Goal: Task Accomplishment & Management: Manage account settings

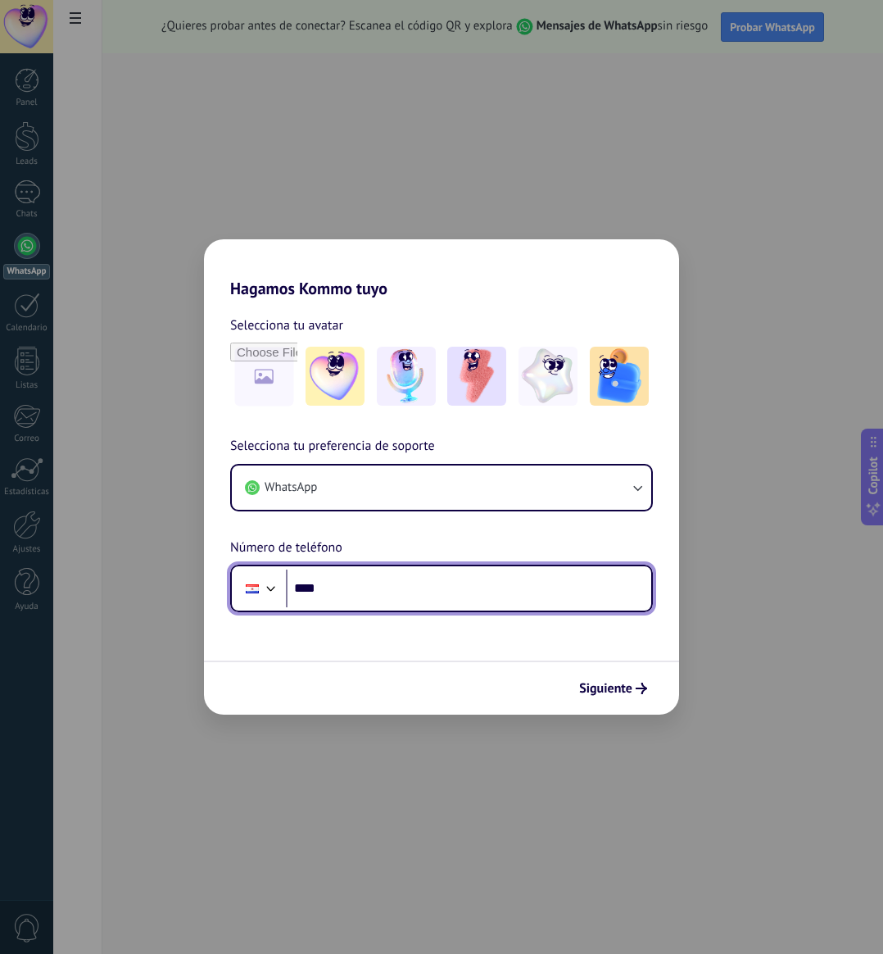
click at [408, 570] on input "****" at bounding box center [468, 588] width 365 height 38
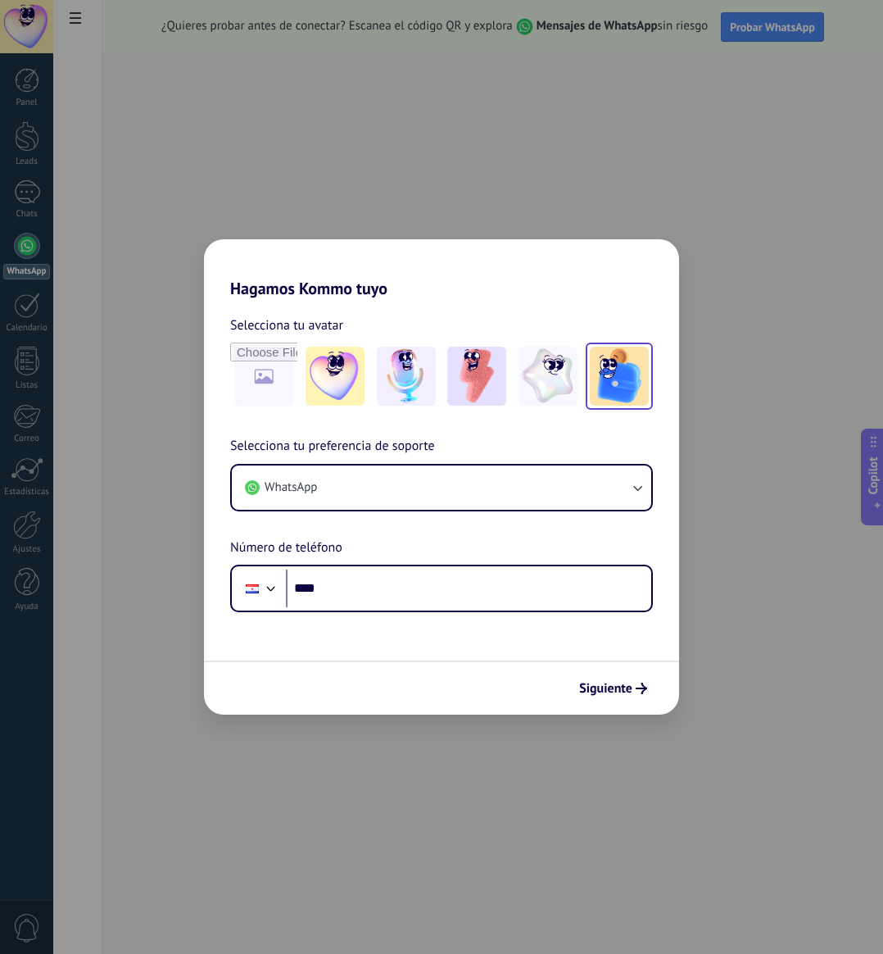
click at [617, 381] on img at bounding box center [619, 376] width 59 height 59
drag, startPoint x: 803, startPoint y: 519, endPoint x: 775, endPoint y: 477, distance: 50.2
click at [803, 519] on div "Hagamos Kommo tuyo Selecciona tu avatar Restablecer Selecciona tu preferencia d…" at bounding box center [441, 477] width 883 height 954
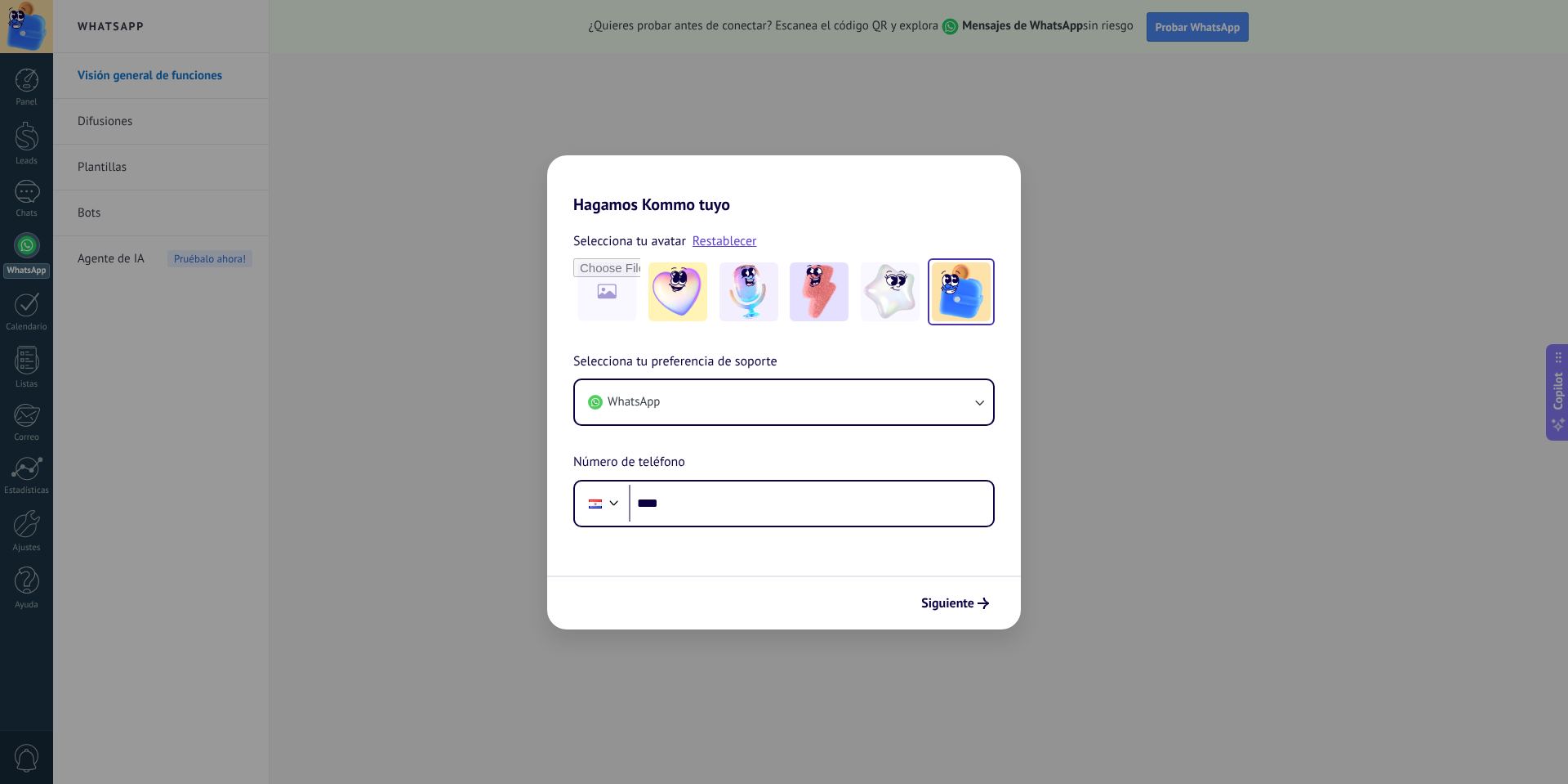
click at [879, 587] on div "Siguiente" at bounding box center [784, 602] width 473 height 54
click at [879, 589] on button "Siguiente" at bounding box center [955, 603] width 83 height 28
click at [879, 448] on div "Hagamos Kommo tuyo Selecciona tu avatar Restablecer Selecciona tu preferencia d…" at bounding box center [784, 392] width 1568 height 784
click at [741, 243] on link "Restablecer" at bounding box center [725, 240] width 65 height 16
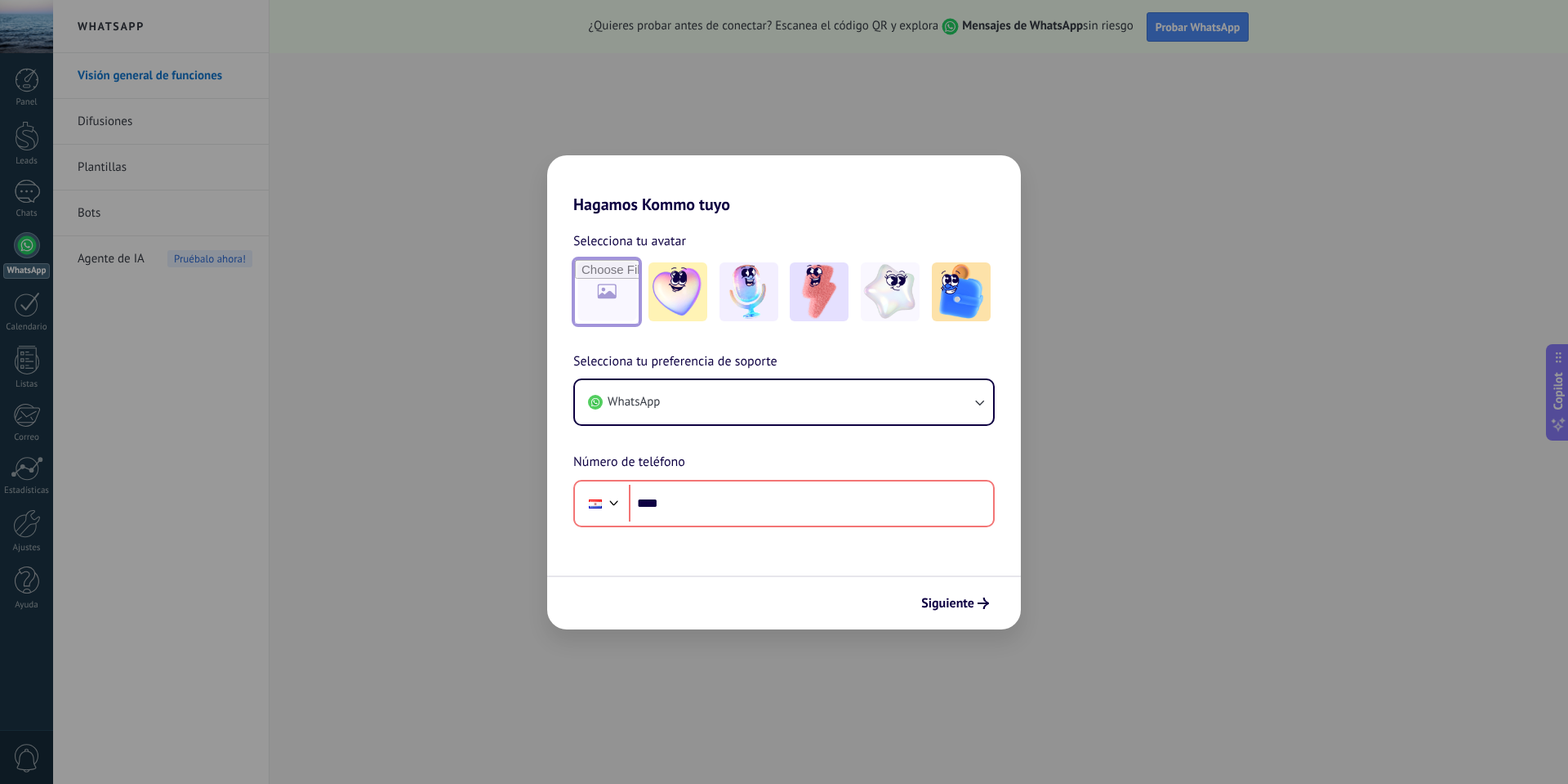
click at [586, 283] on input "file" at bounding box center [607, 292] width 64 height 64
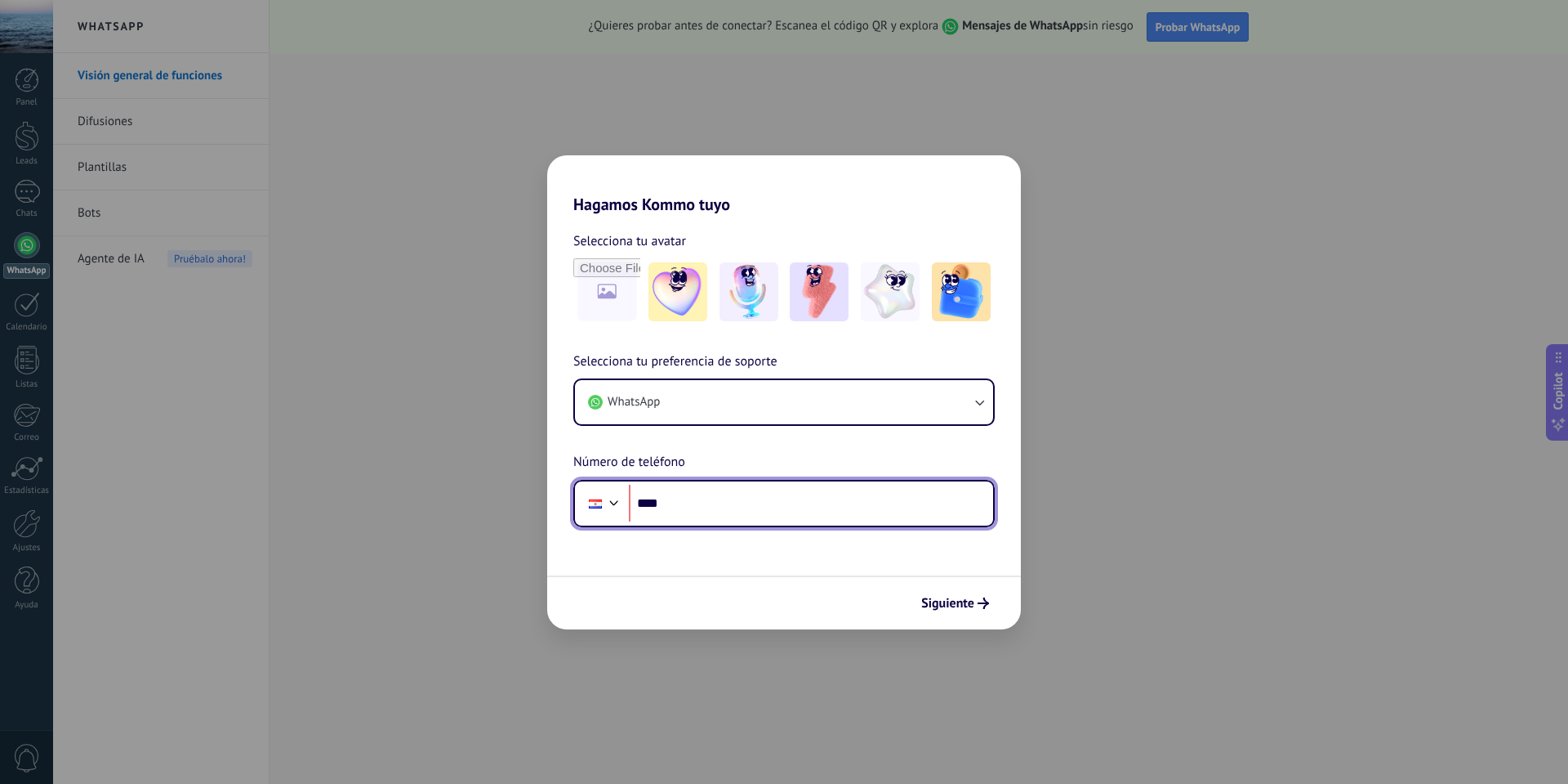
click at [741, 500] on input "****" at bounding box center [810, 504] width 364 height 38
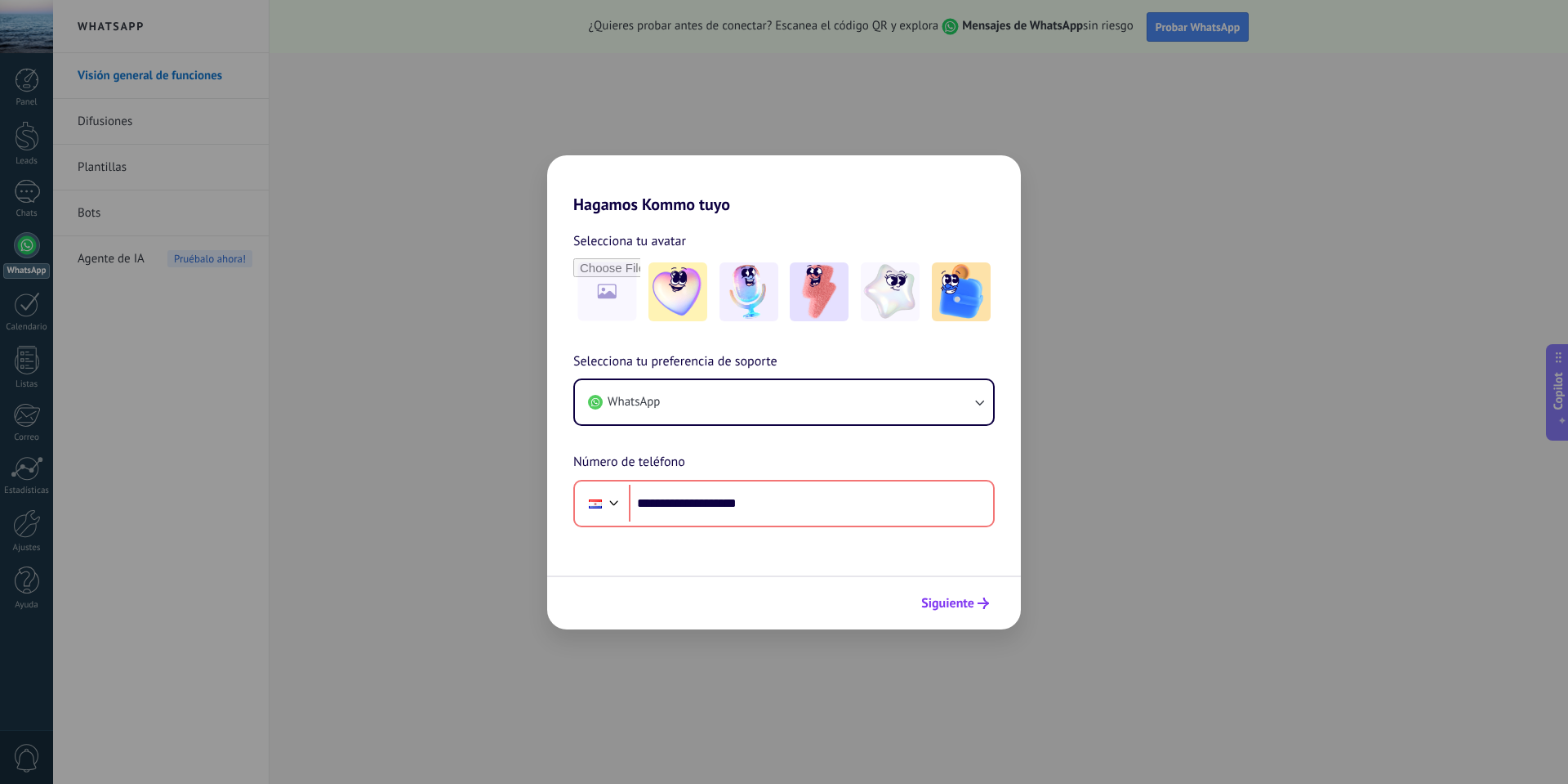
click at [879, 589] on button "Siguiente" at bounding box center [955, 603] width 83 height 28
click at [879, 599] on span "Siguiente" at bounding box center [947, 602] width 53 height 11
click at [879, 603] on span "Siguiente" at bounding box center [947, 602] width 53 height 11
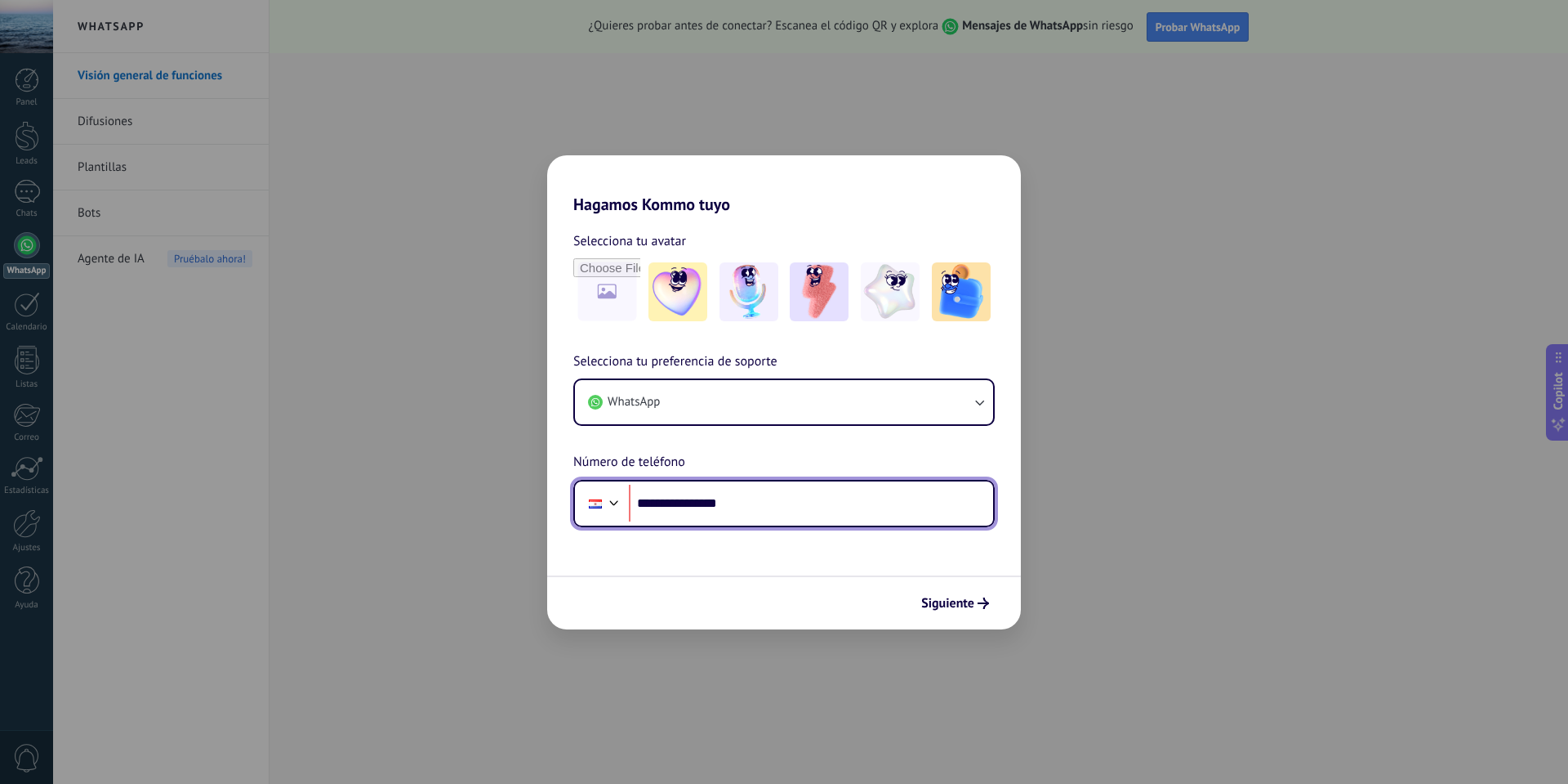
drag, startPoint x: 668, startPoint y: 504, endPoint x: 767, endPoint y: 510, distance: 99.2
click at [767, 510] on input "**********" at bounding box center [810, 504] width 364 height 38
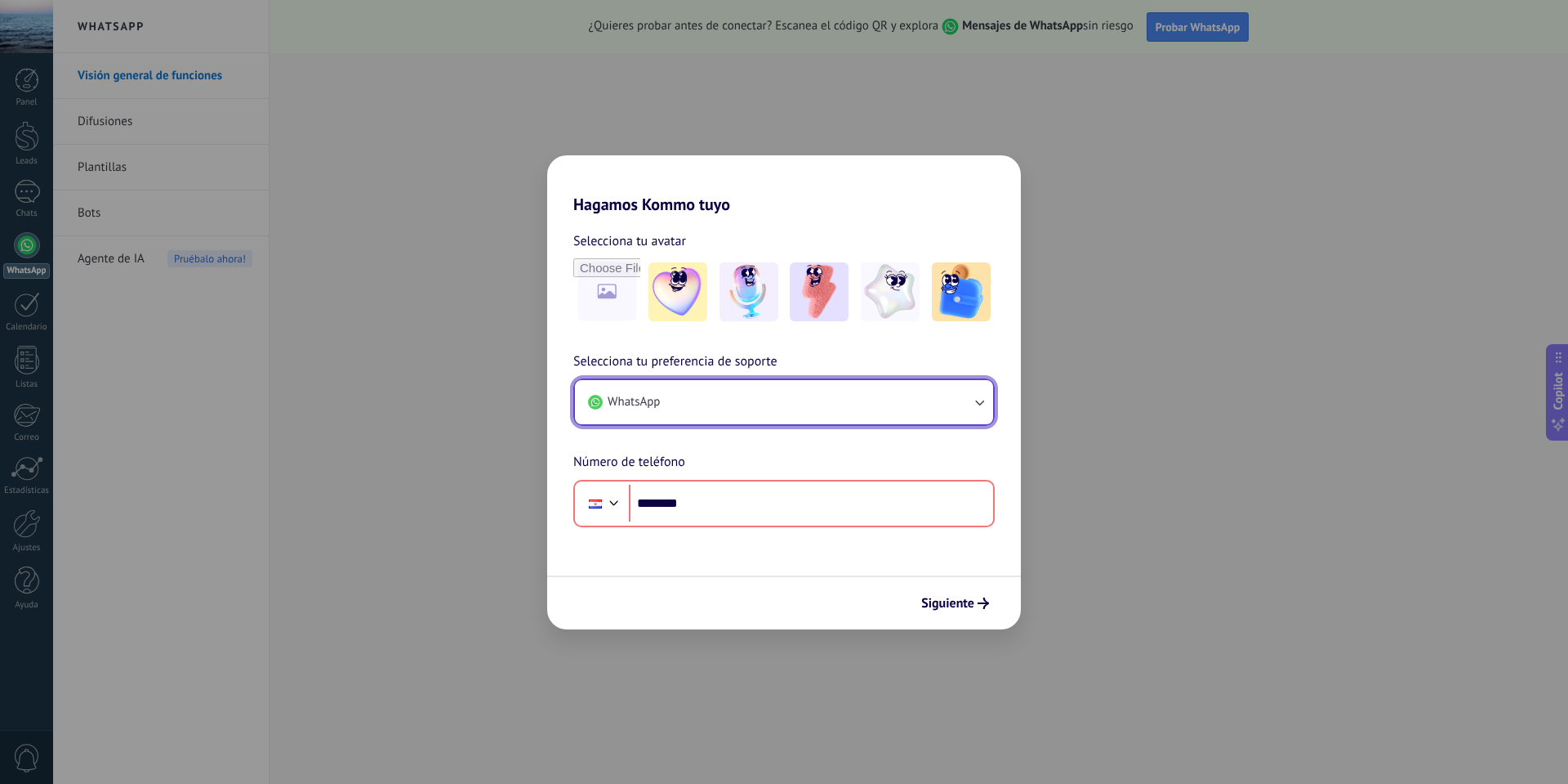
click at [770, 418] on button "WhatsApp" at bounding box center [784, 402] width 418 height 44
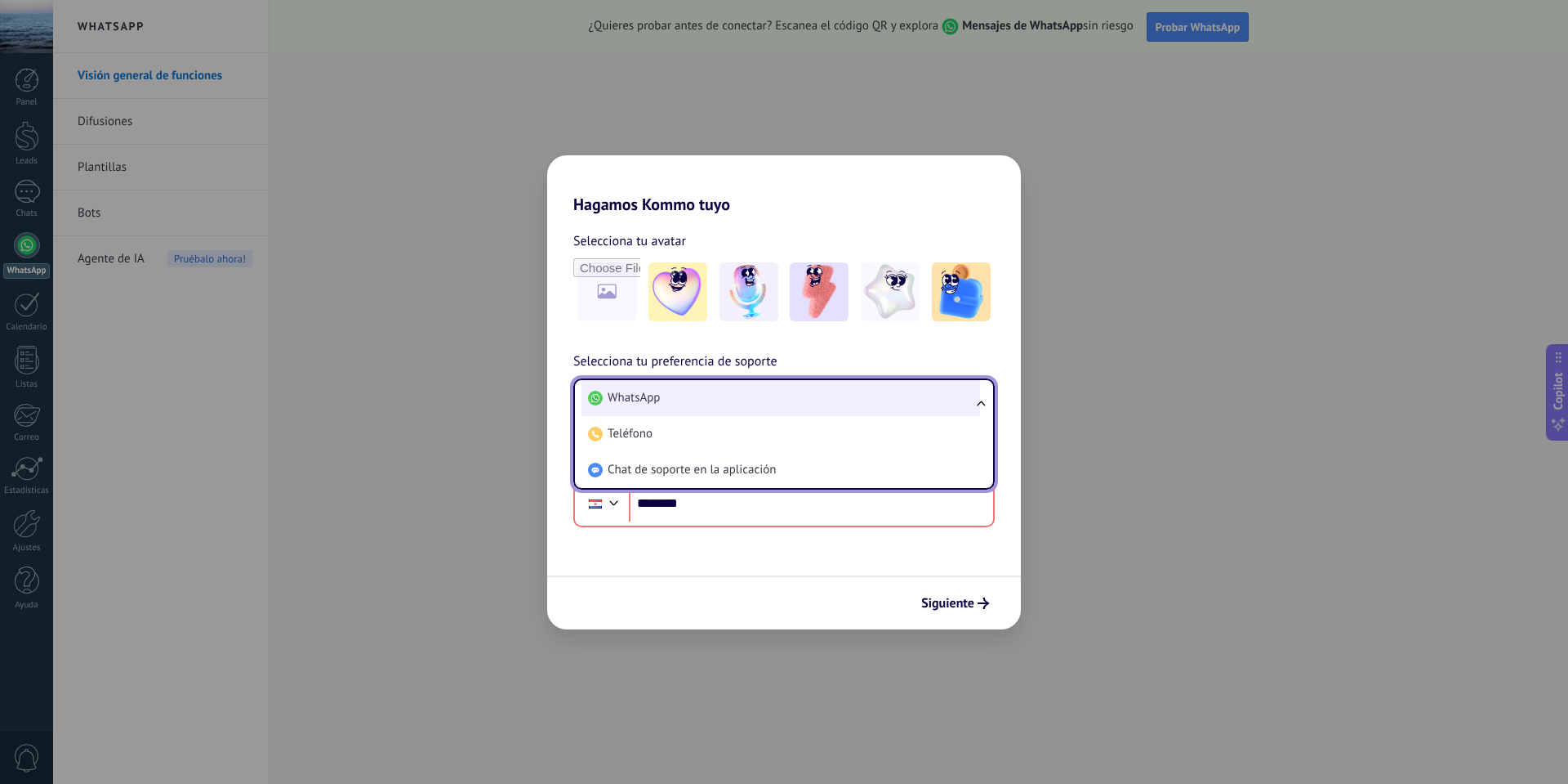
click at [764, 410] on li "WhatsApp" at bounding box center [781, 398] width 399 height 36
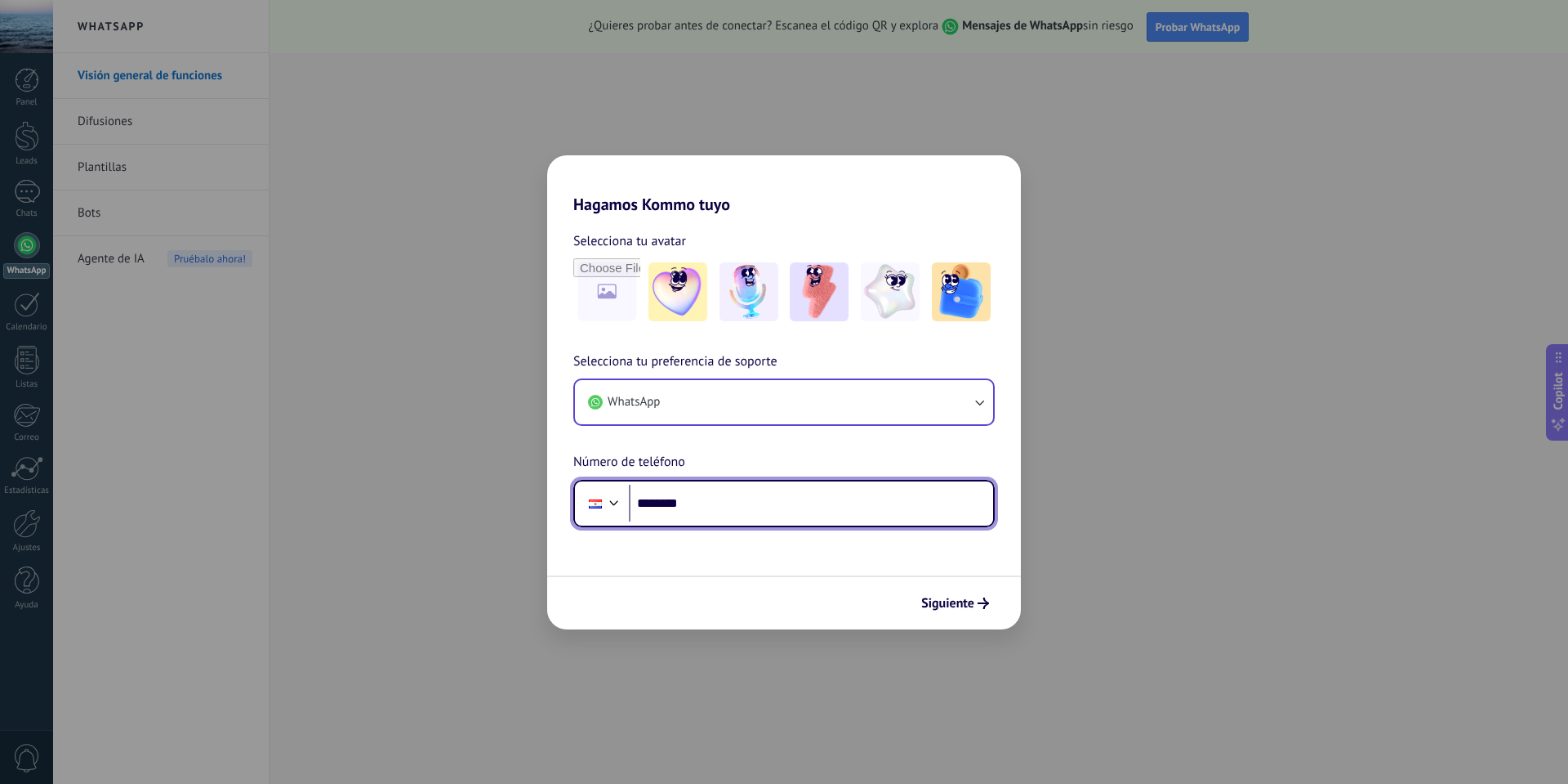
click at [757, 505] on input "********" at bounding box center [810, 504] width 364 height 38
type input "**********"
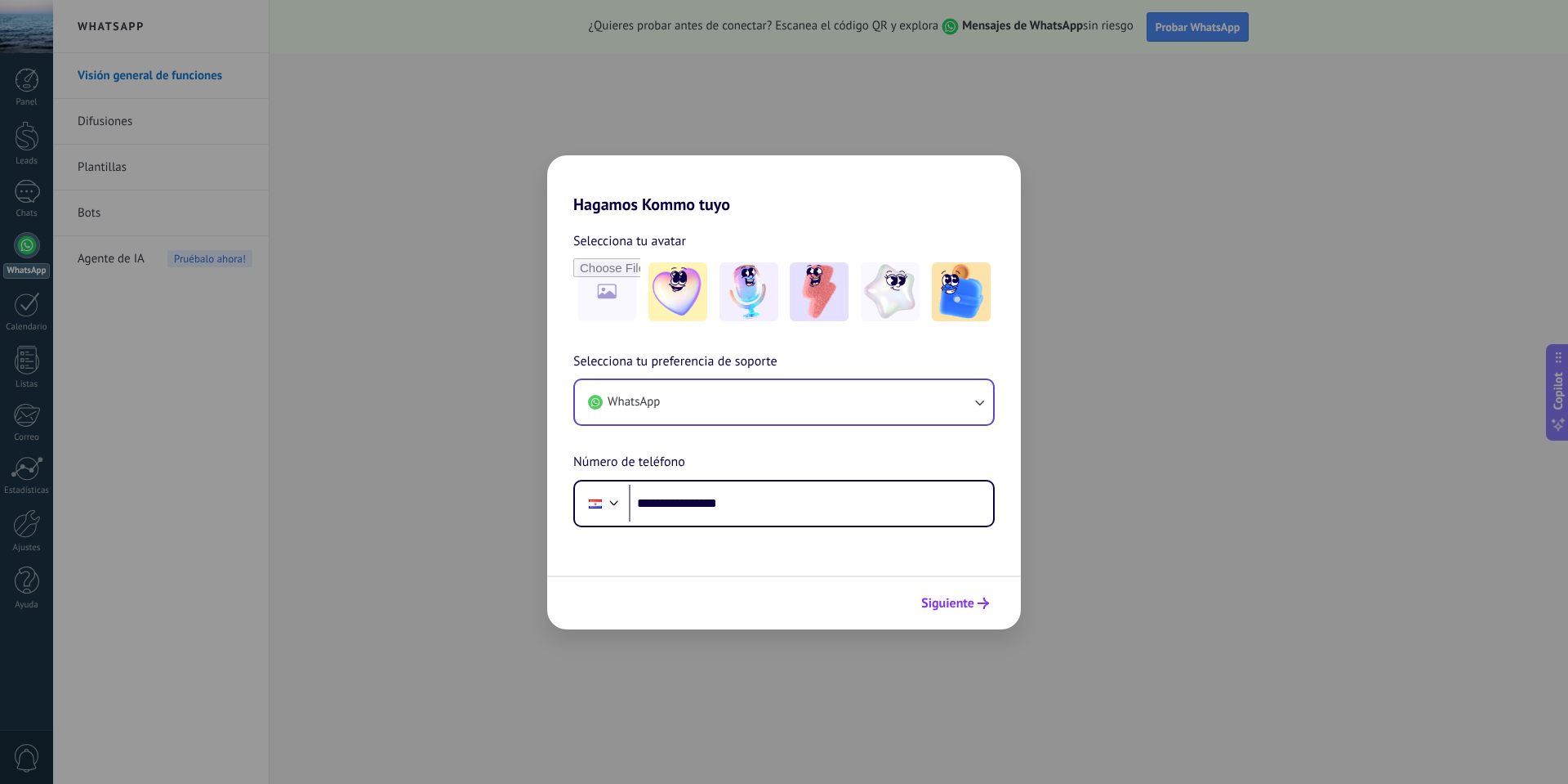
click at [879, 603] on span "Siguiente" at bounding box center [947, 602] width 53 height 11
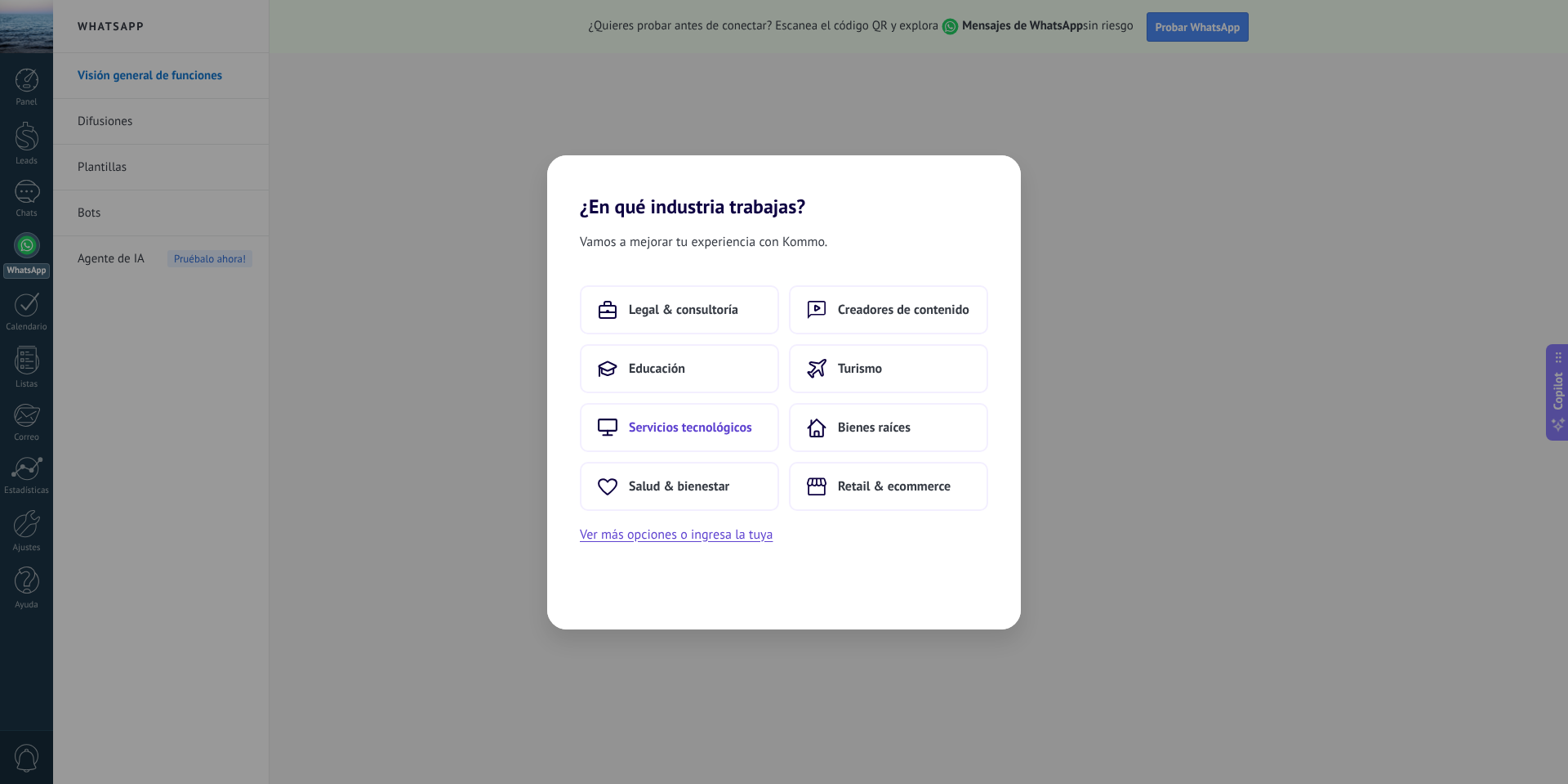
click at [740, 426] on span "Servicios tecnológicos" at bounding box center [691, 427] width 124 height 16
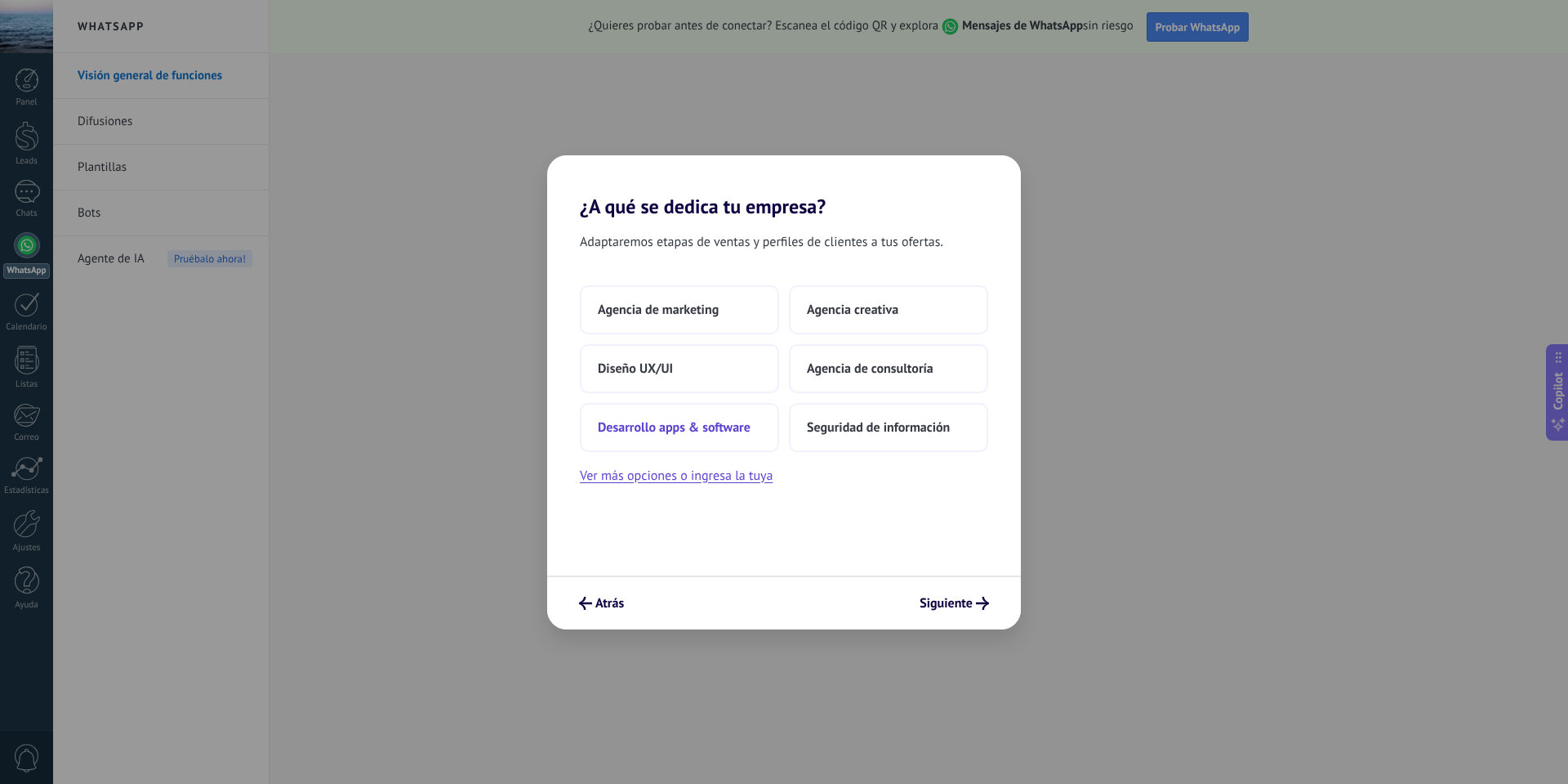
click at [740, 427] on span "Desarrollo apps & software" at bounding box center [674, 427] width 153 height 16
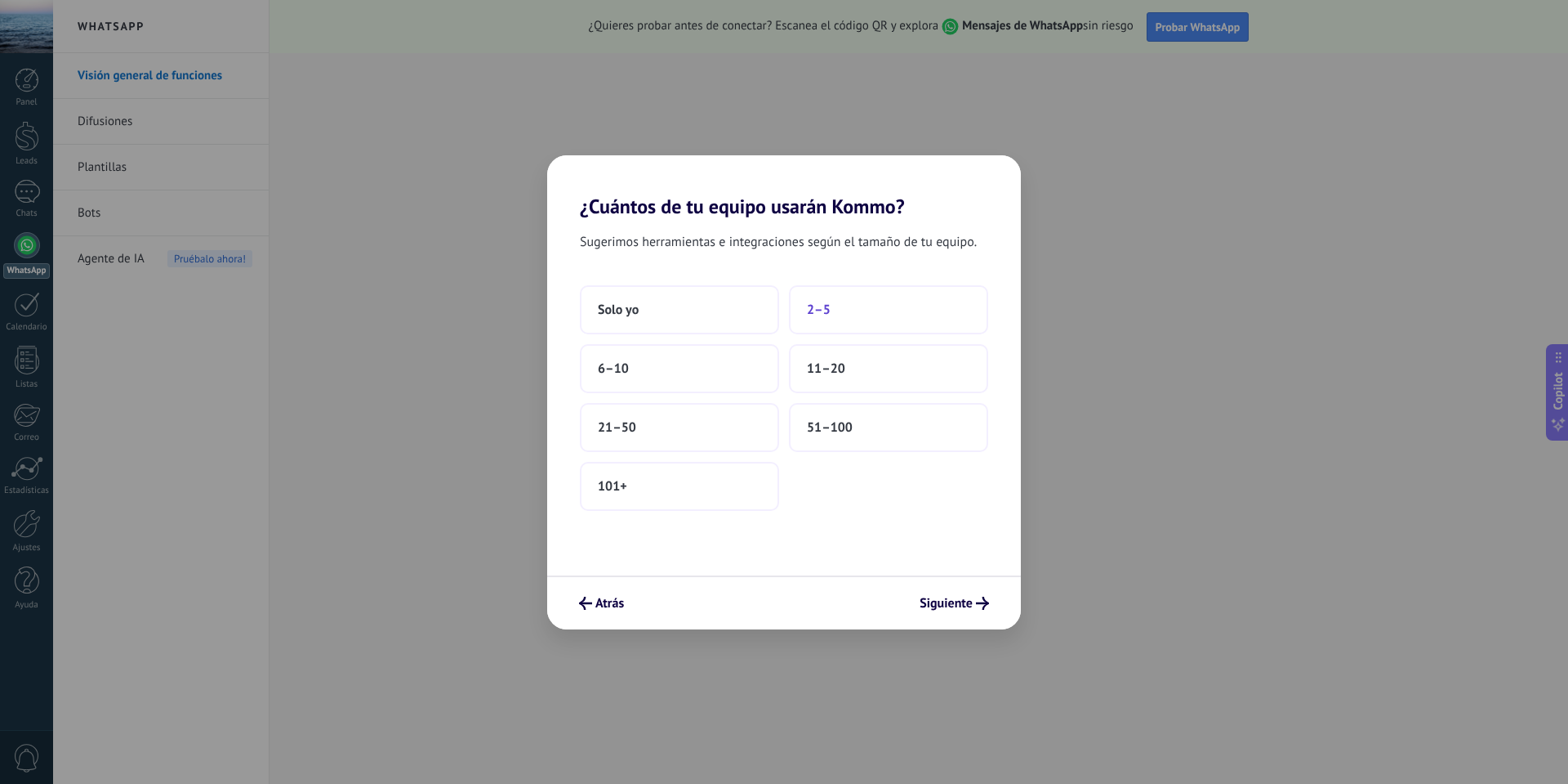
click at [869, 305] on button "2–5" at bounding box center [888, 309] width 199 height 49
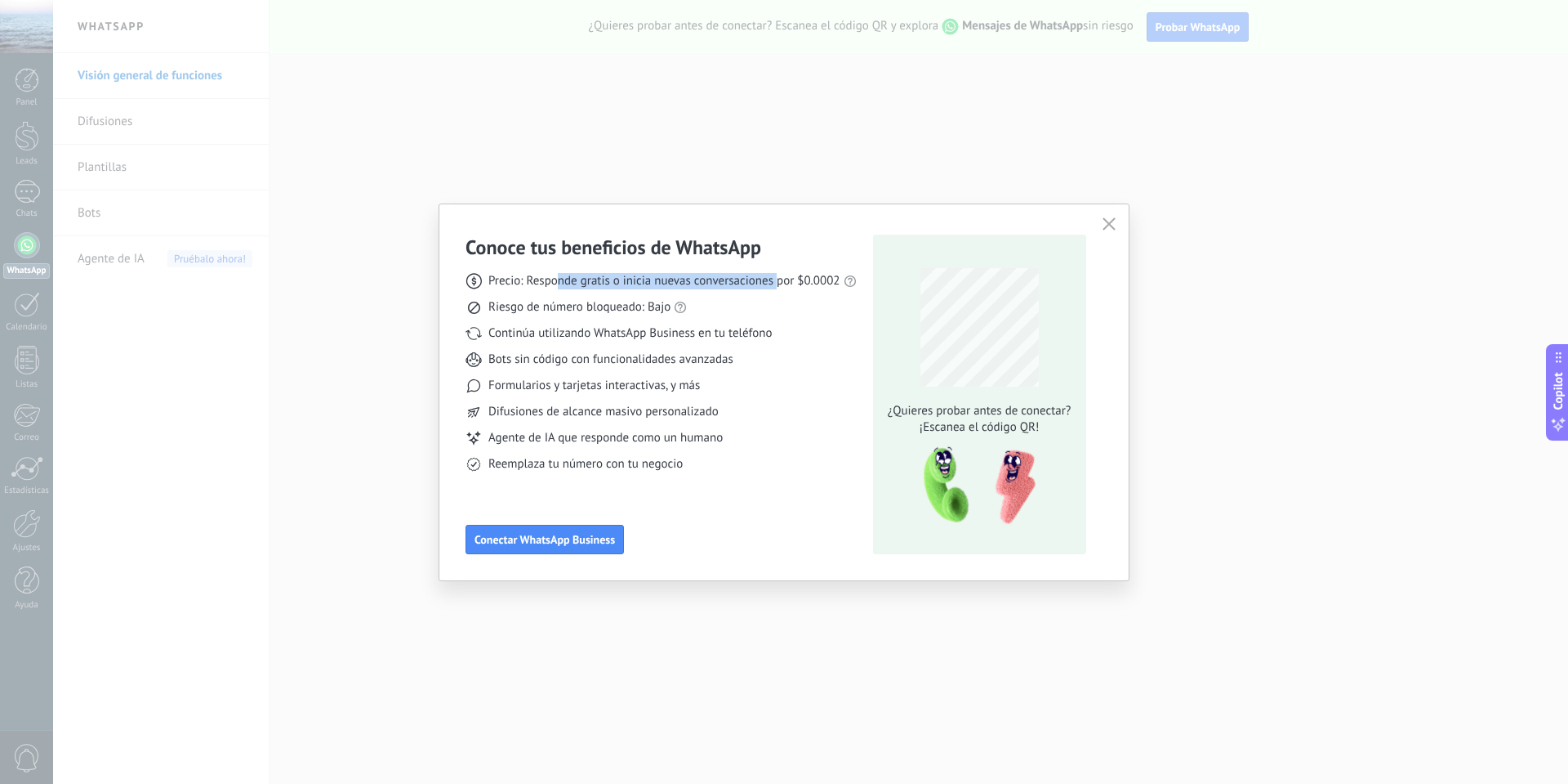
drag, startPoint x: 558, startPoint y: 284, endPoint x: 776, endPoint y: 276, distance: 218.1
click at [776, 276] on span "Precio: Responde gratis o inicia nuevas conversaciones por $0.0002" at bounding box center [664, 281] width 352 height 16
click at [879, 223] on icon "button" at bounding box center [1108, 223] width 13 height 13
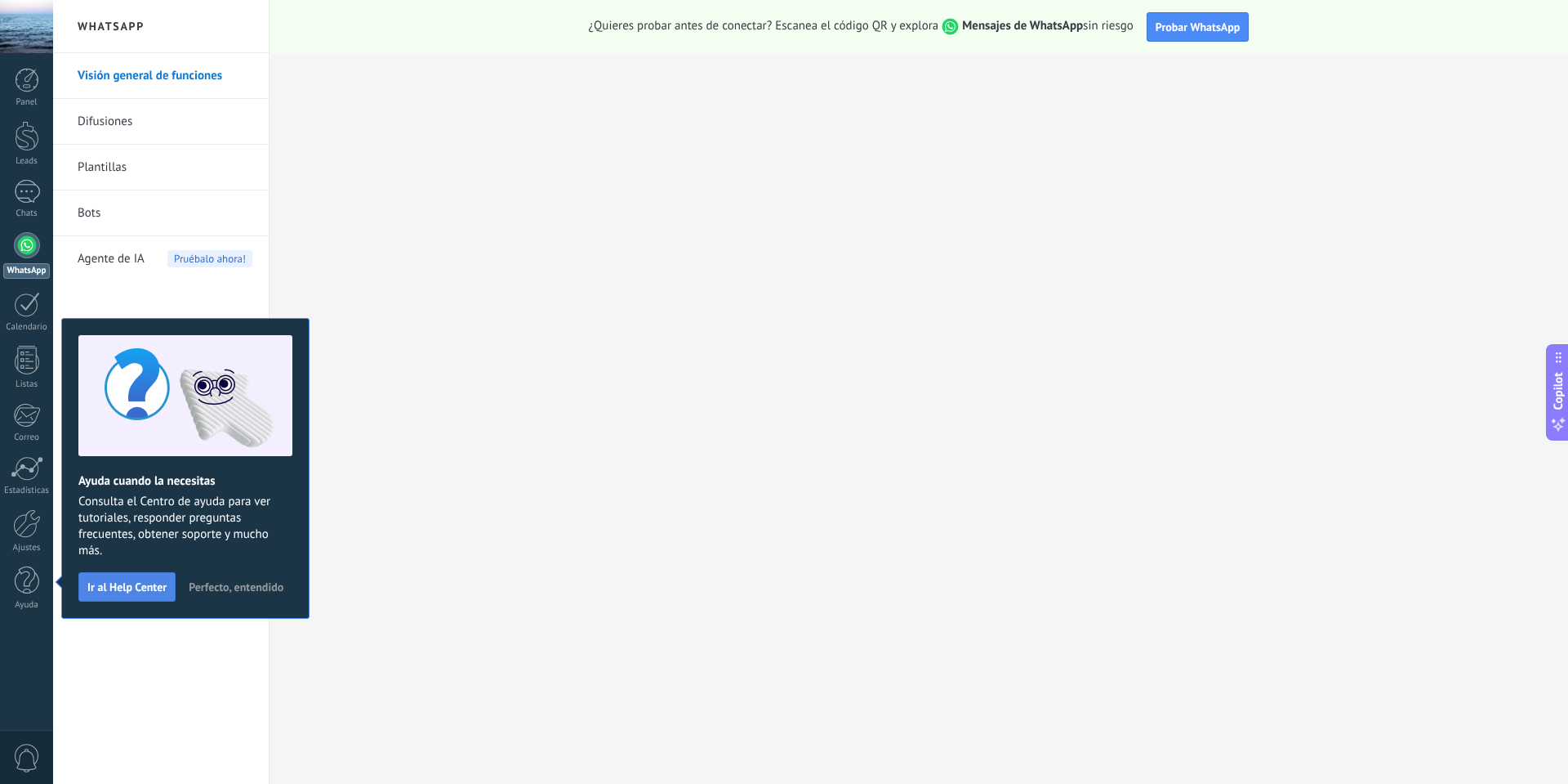
click at [147, 590] on span "Ir al Help Center" at bounding box center [127, 586] width 79 height 11
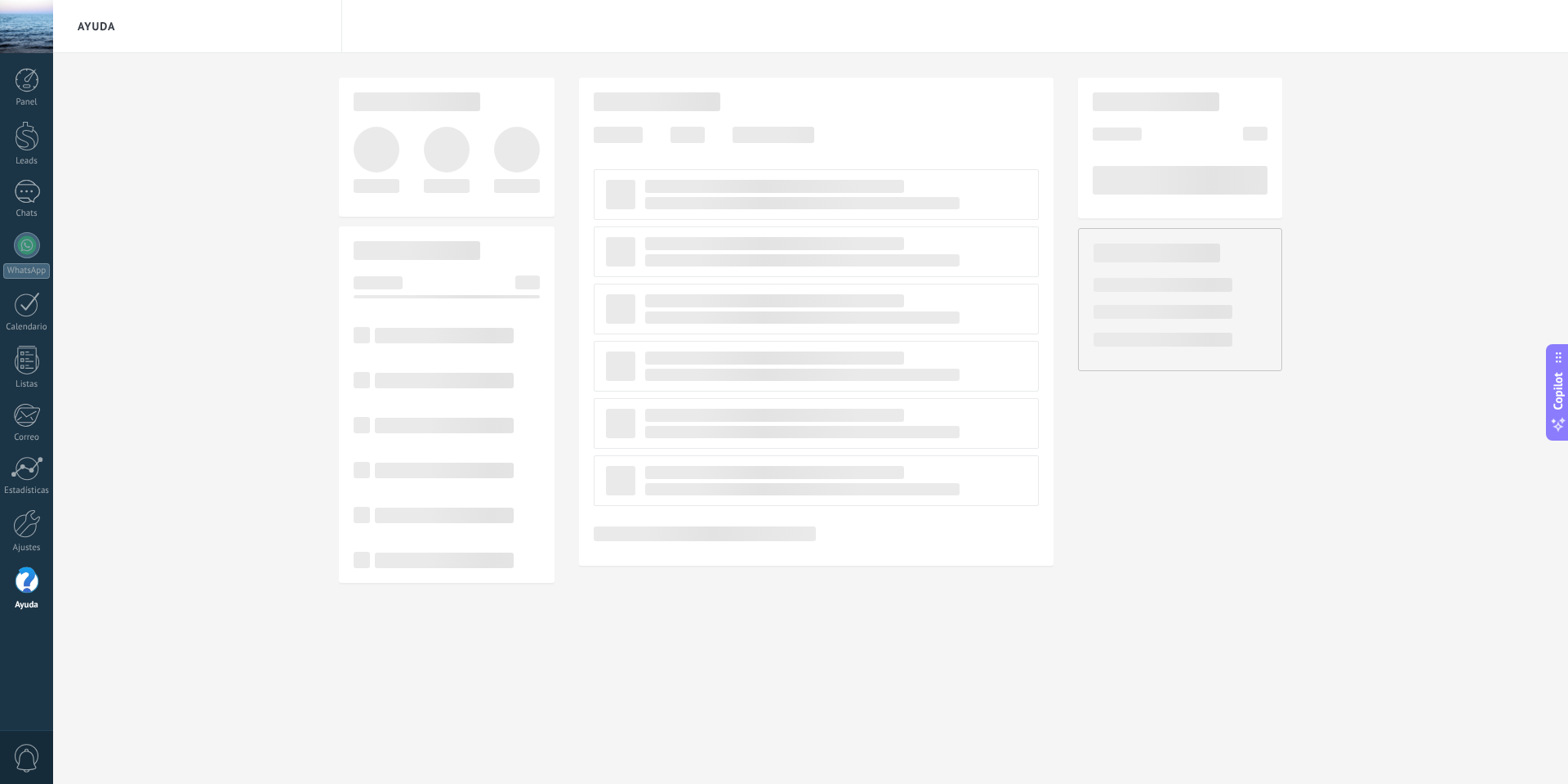
click at [29, 752] on span "0" at bounding box center [27, 757] width 28 height 29
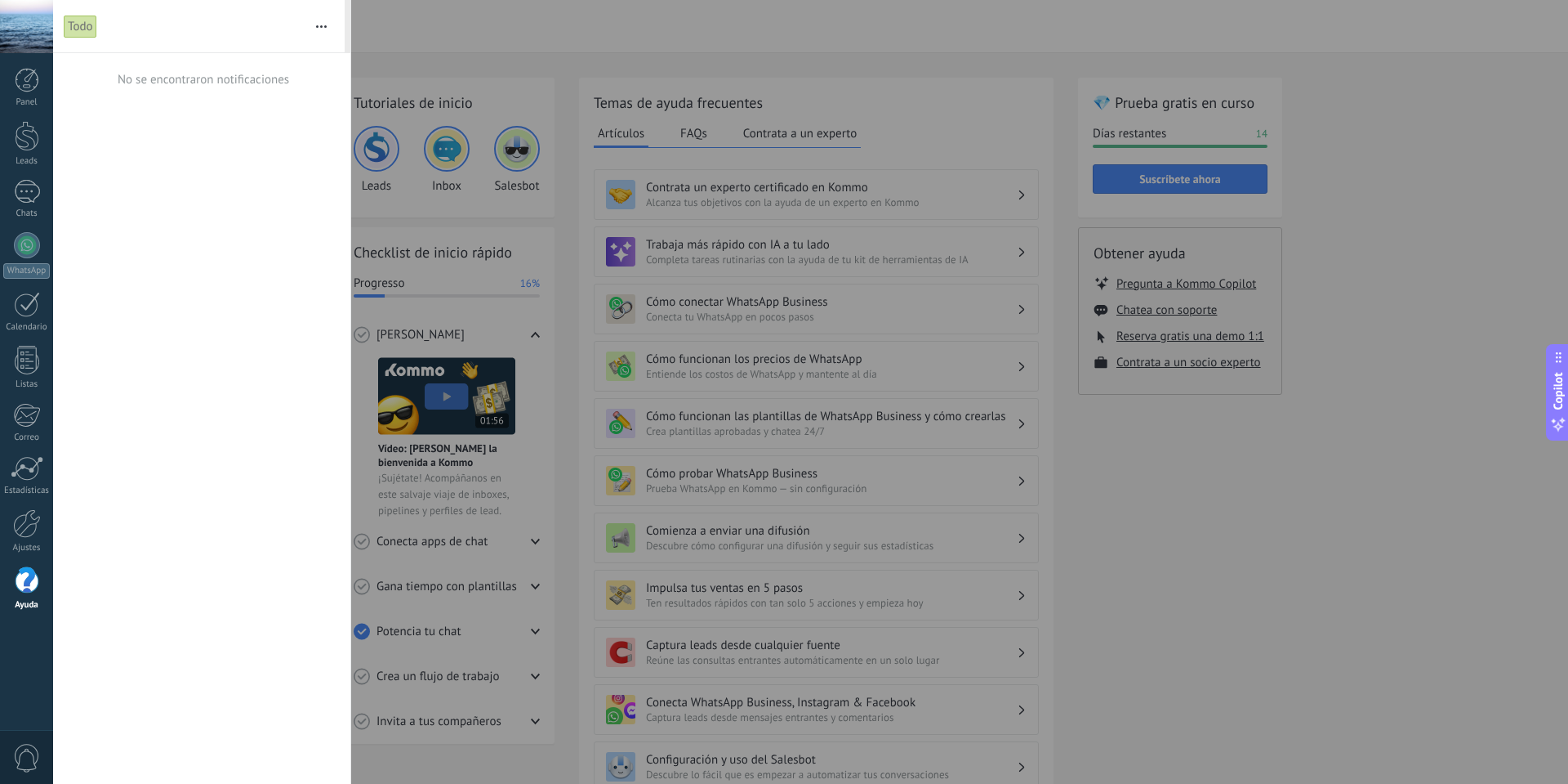
click at [318, 21] on button "button" at bounding box center [321, 26] width 35 height 52
click at [472, 52] on div at bounding box center [784, 392] width 1568 height 784
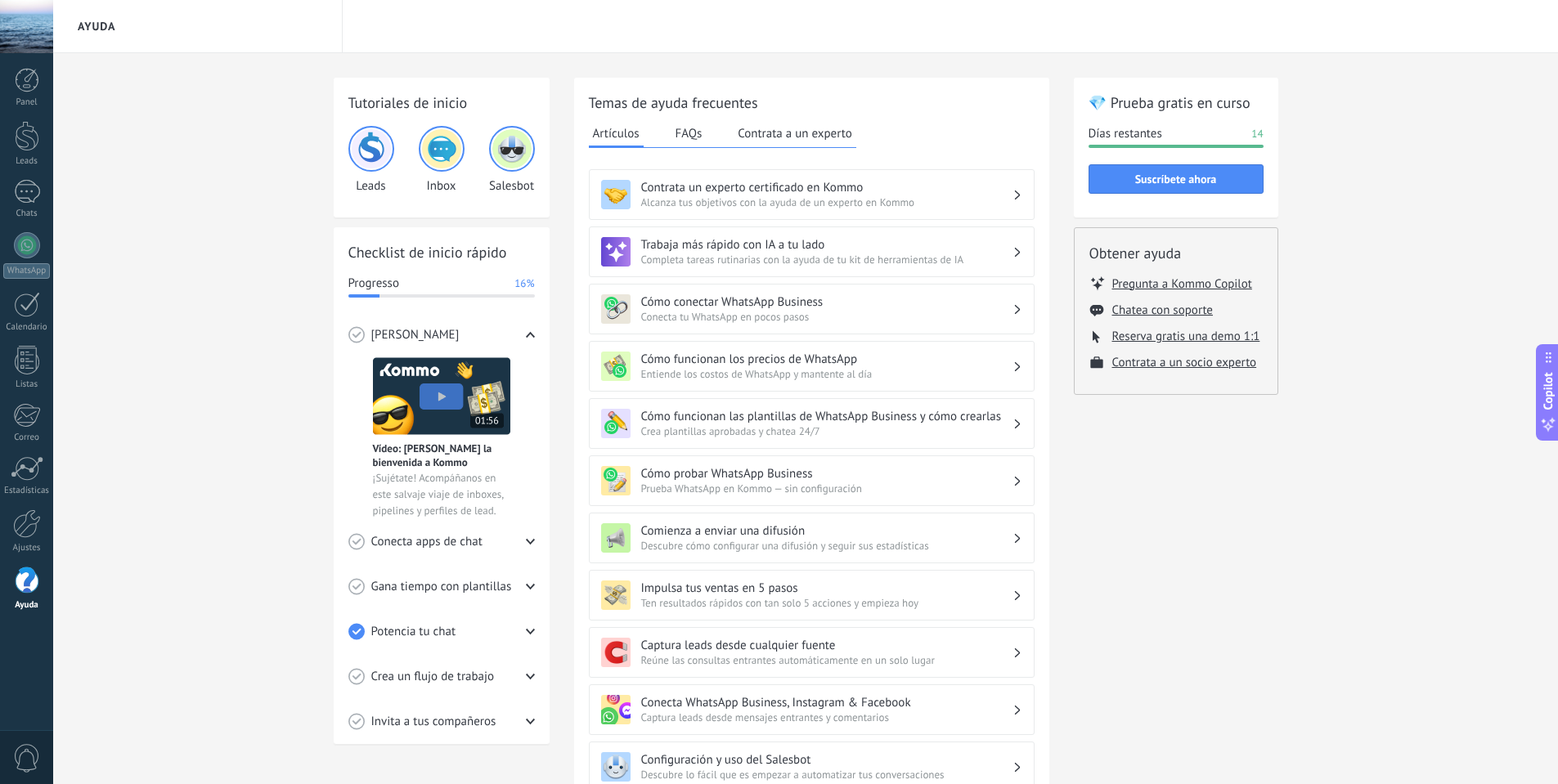
click at [39, 757] on span "0" at bounding box center [27, 757] width 28 height 29
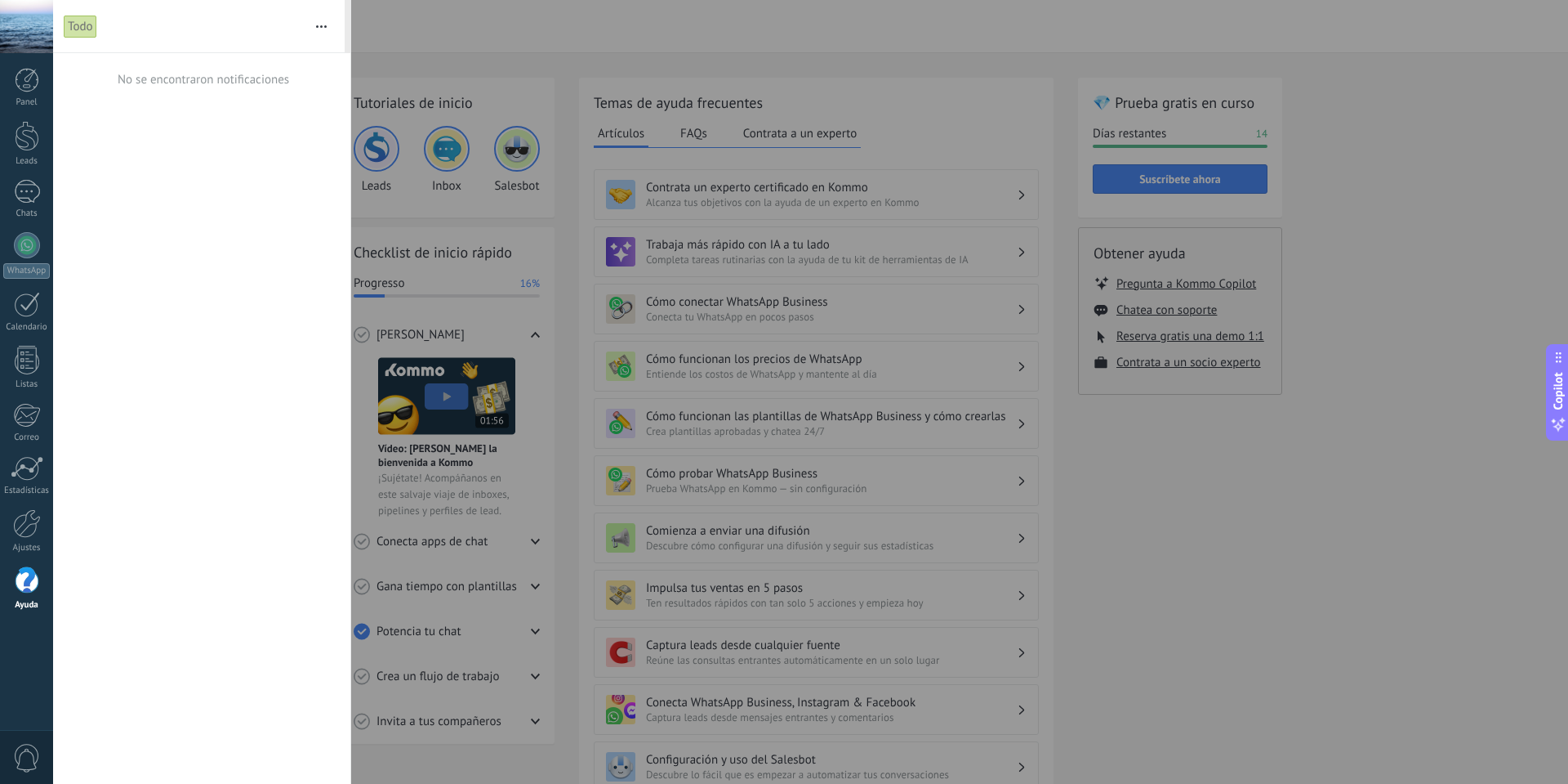
click at [879, 80] on div at bounding box center [784, 392] width 1568 height 784
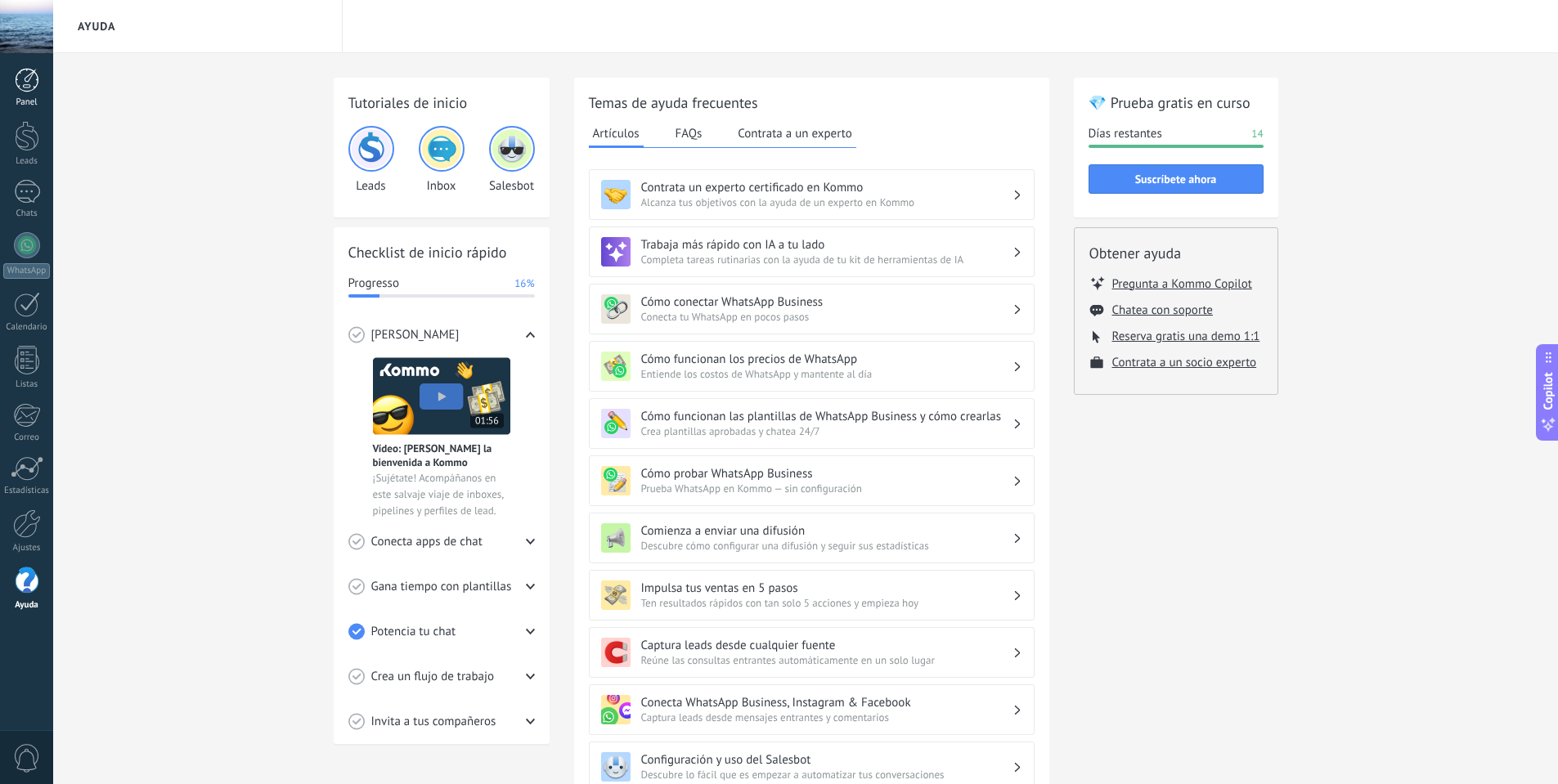
click at [32, 87] on div at bounding box center [27, 80] width 25 height 25
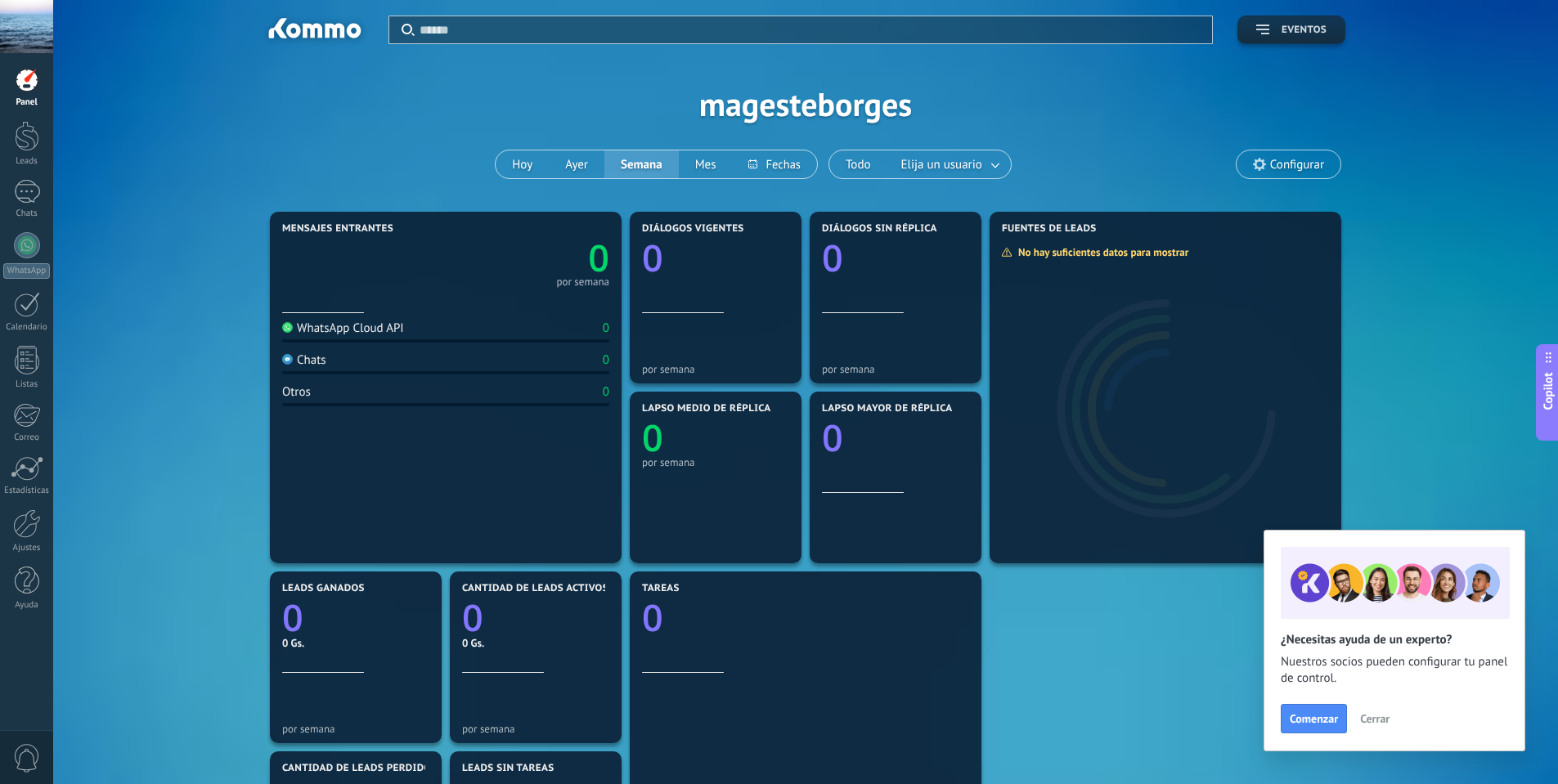
click at [880, 25] on span "Eventos" at bounding box center [1303, 30] width 45 height 11
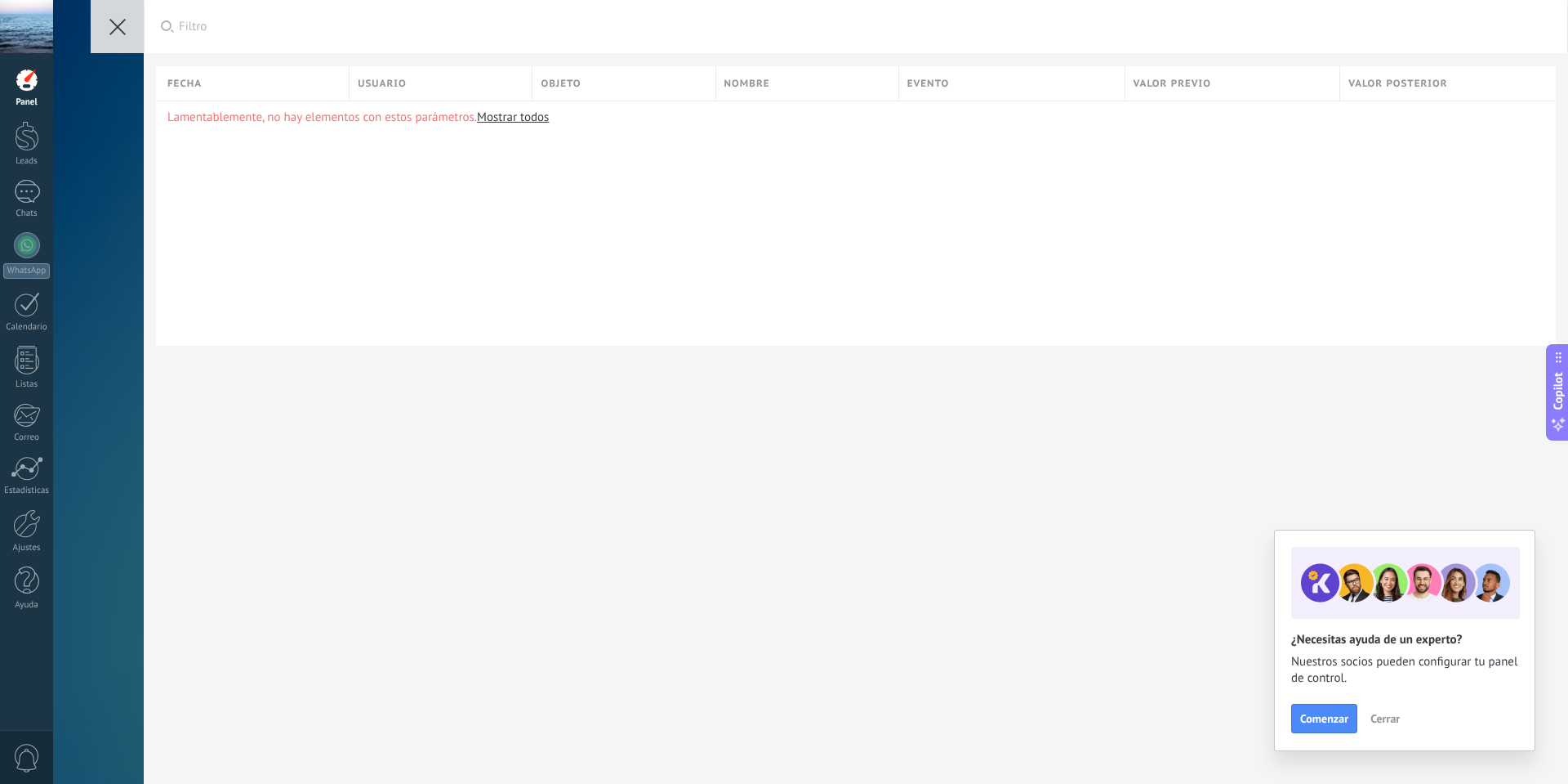
click at [116, 29] on use at bounding box center [118, 27] width 16 height 16
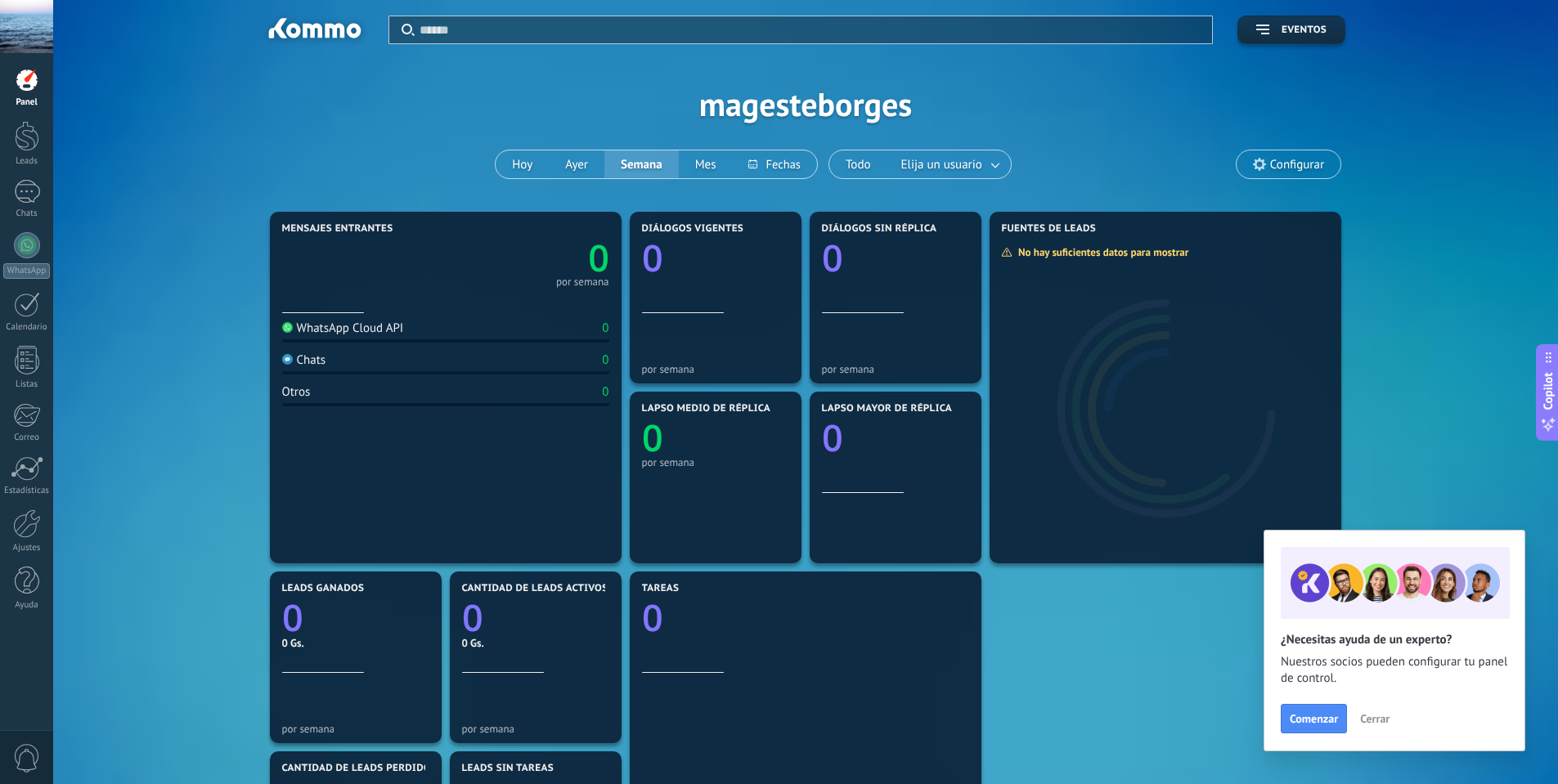
click at [880, 166] on span "Configurar" at bounding box center [1297, 165] width 54 height 14
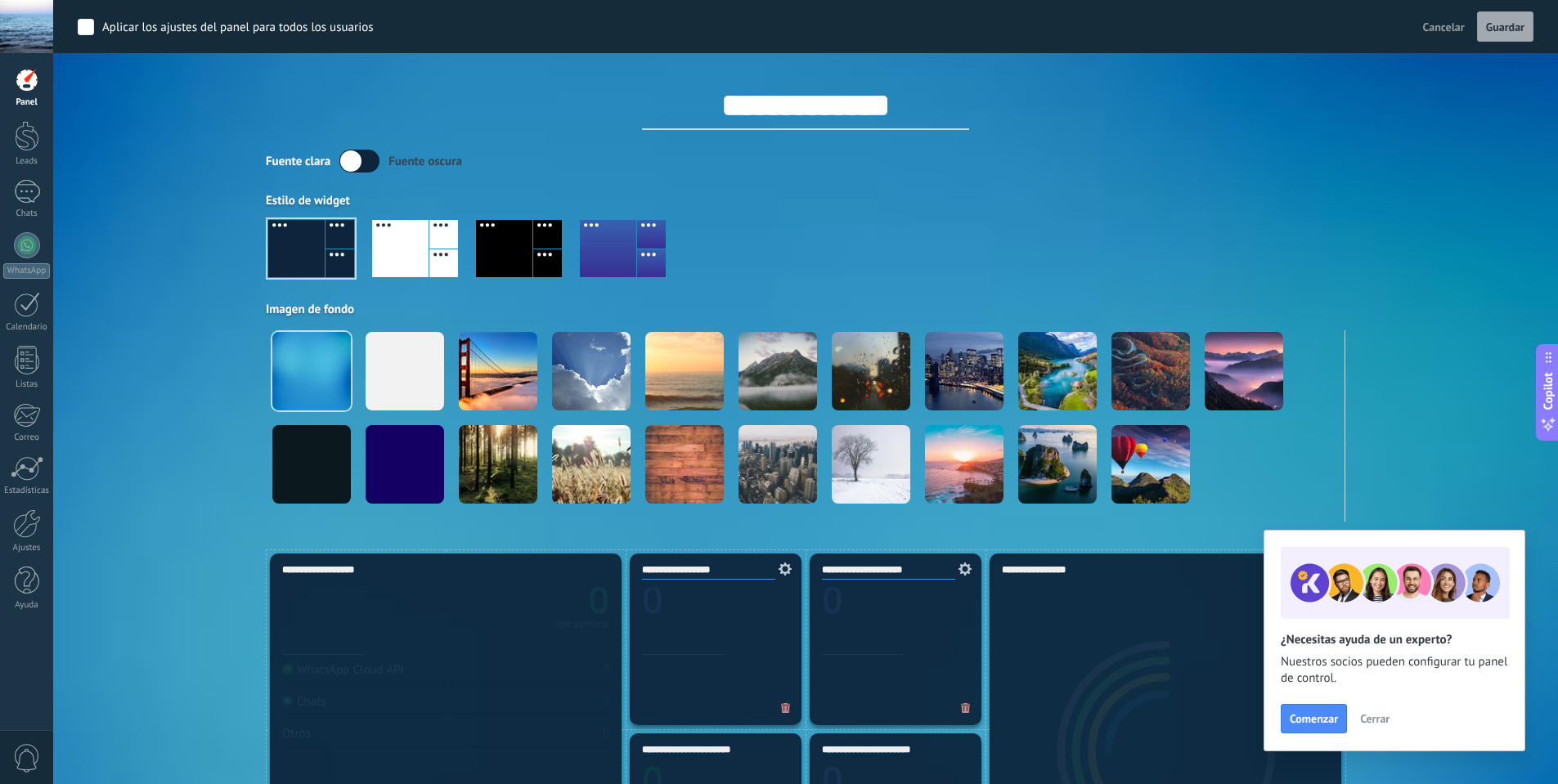
click at [435, 249] on div at bounding box center [443, 263] width 29 height 29
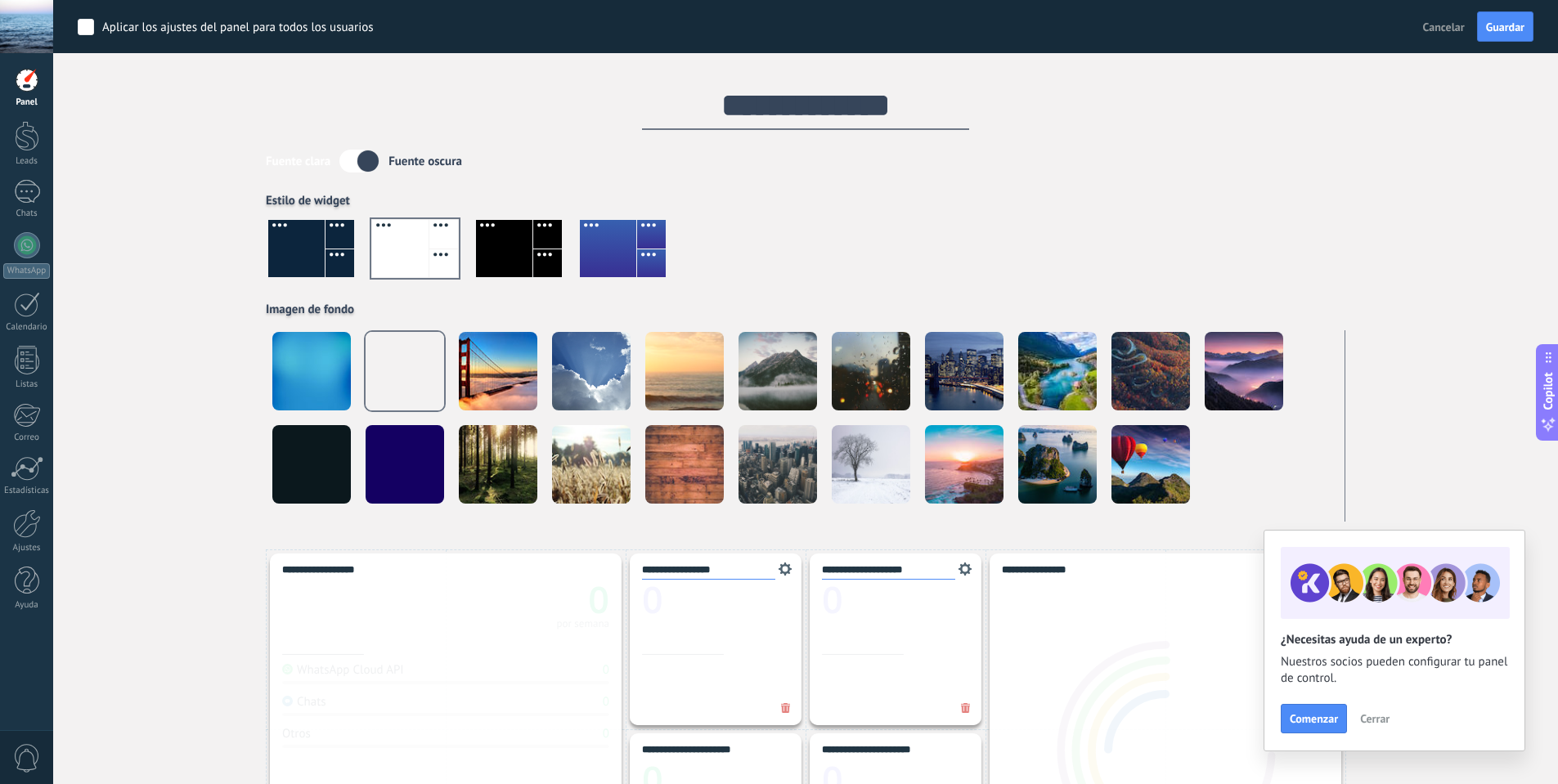
click at [352, 160] on label at bounding box center [359, 161] width 40 height 23
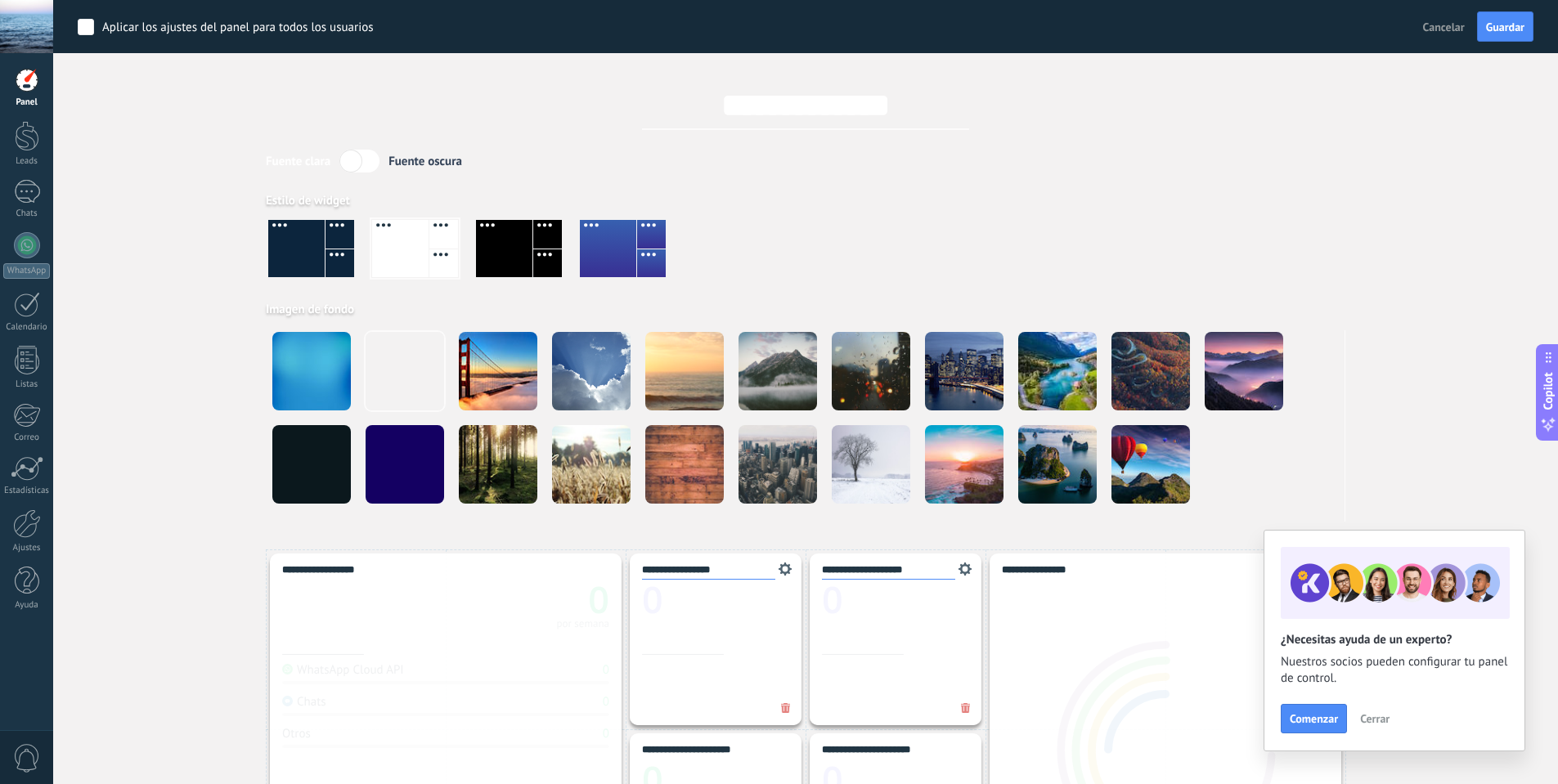
click at [352, 160] on label at bounding box center [359, 161] width 40 height 23
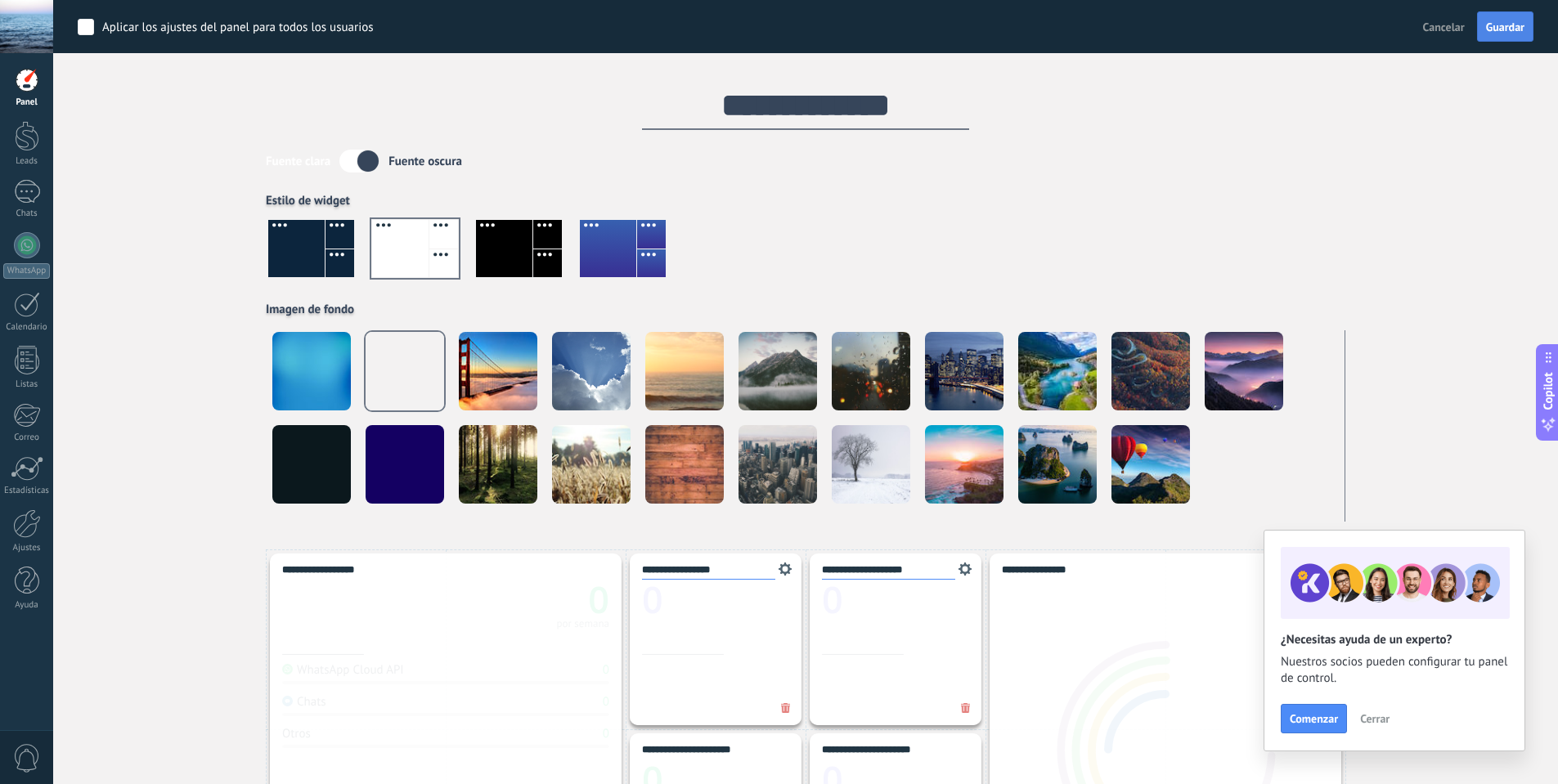
click at [880, 24] on span "Guardar" at bounding box center [1505, 26] width 39 height 11
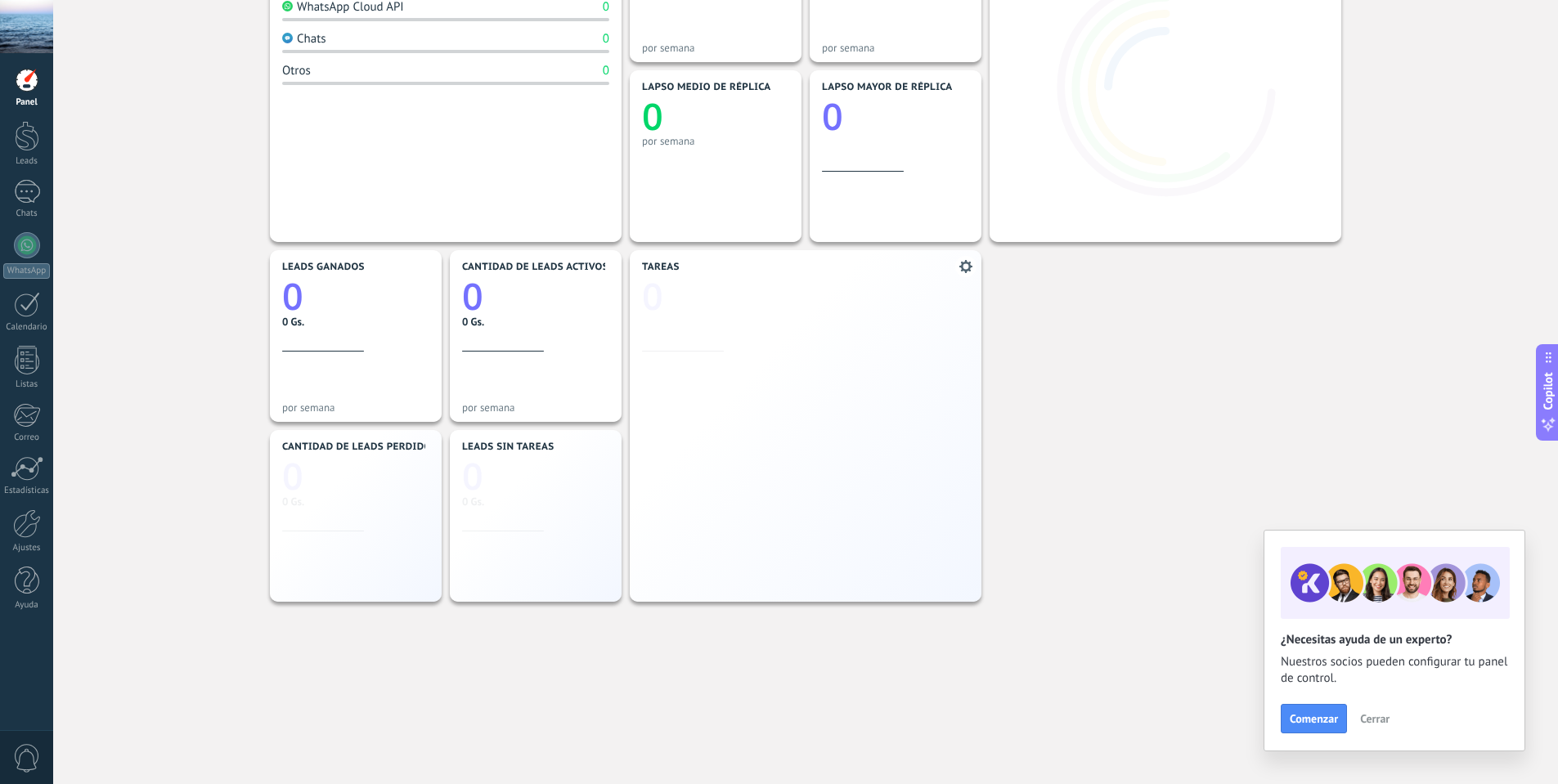
scroll to position [373, 0]
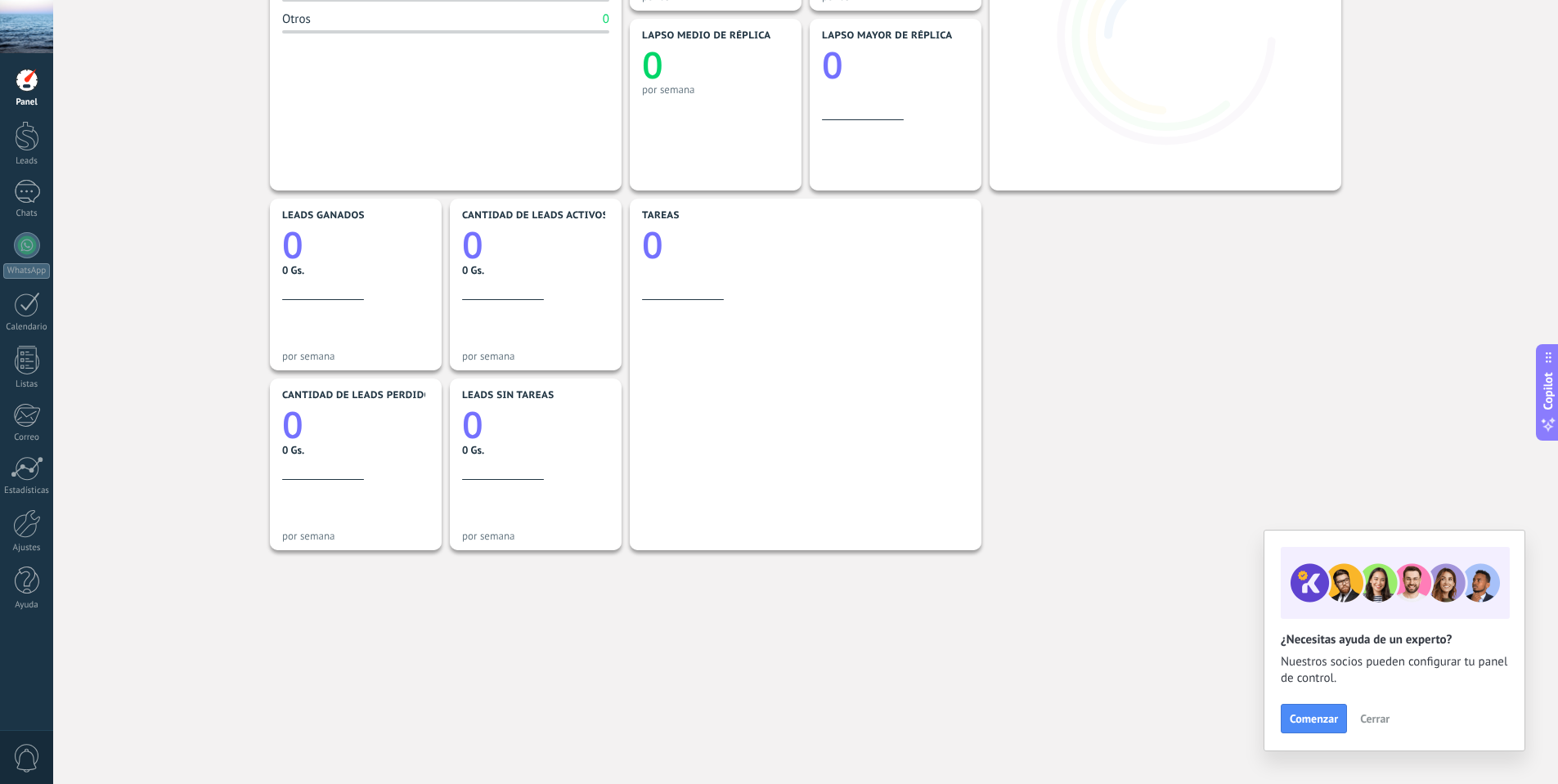
click at [880, 711] on button "Cerrar" at bounding box center [1374, 718] width 44 height 25
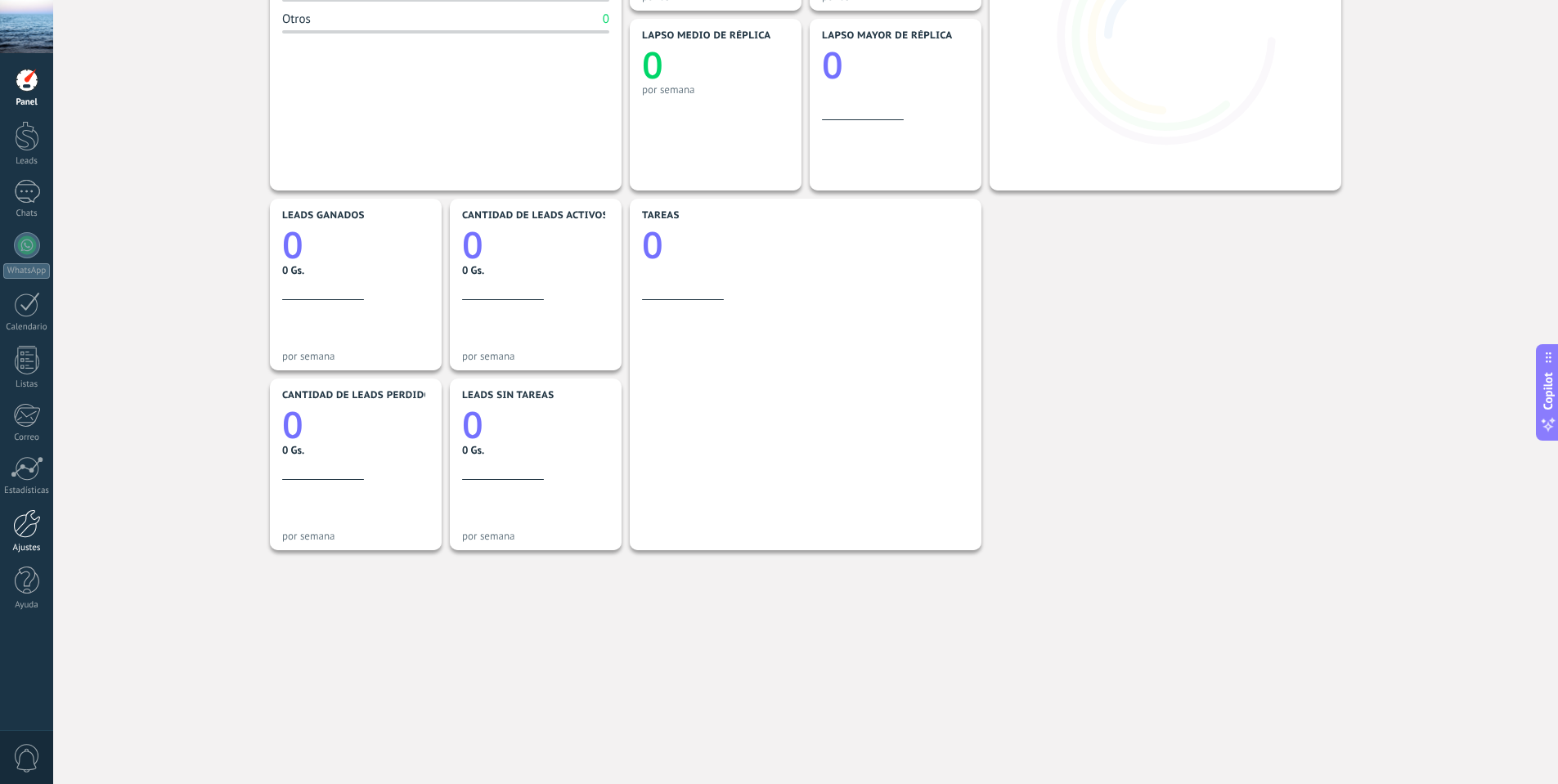
click at [19, 526] on div at bounding box center [27, 523] width 28 height 29
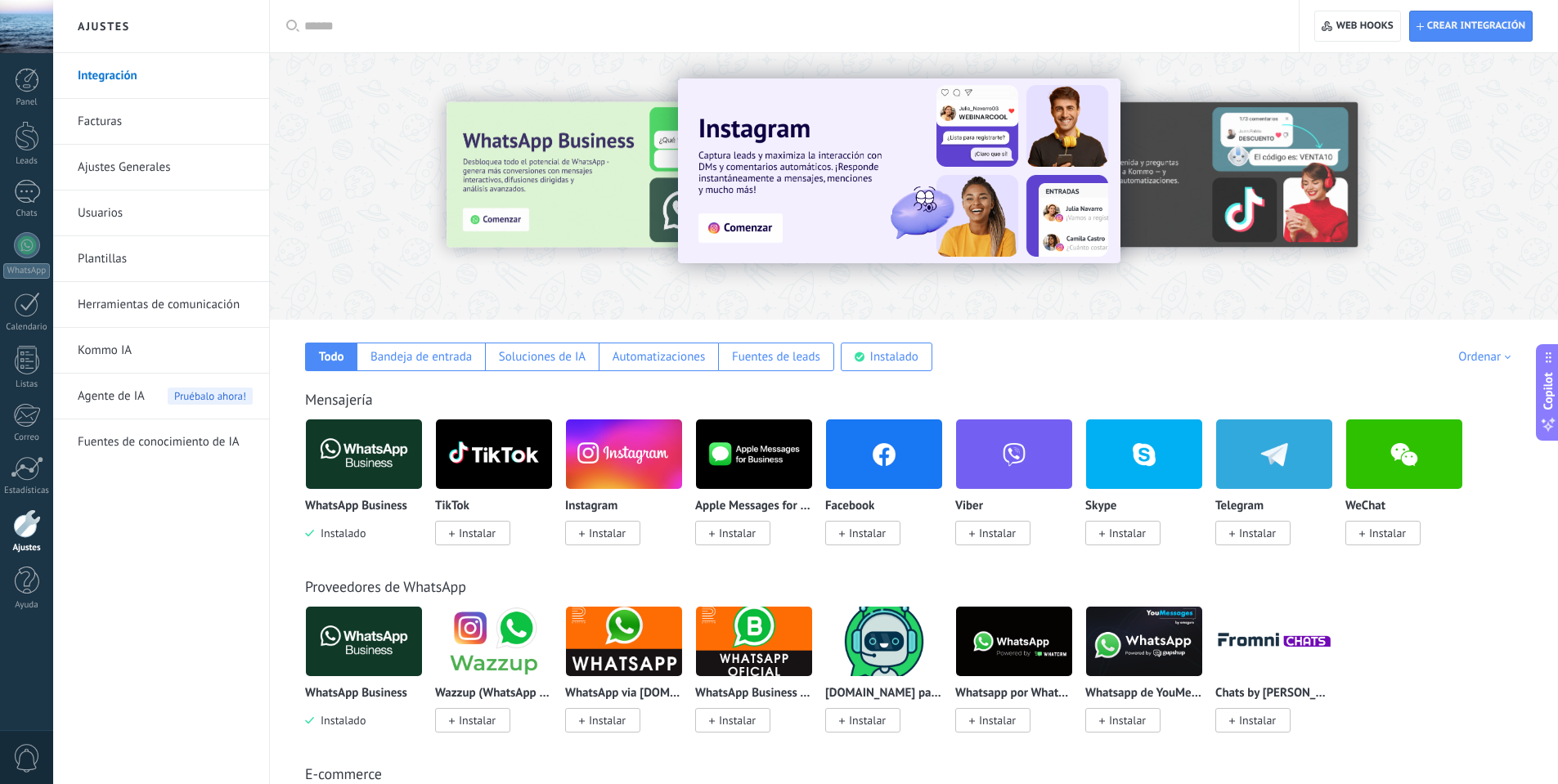
click at [129, 170] on link "Ajustes Generales" at bounding box center [165, 168] width 175 height 46
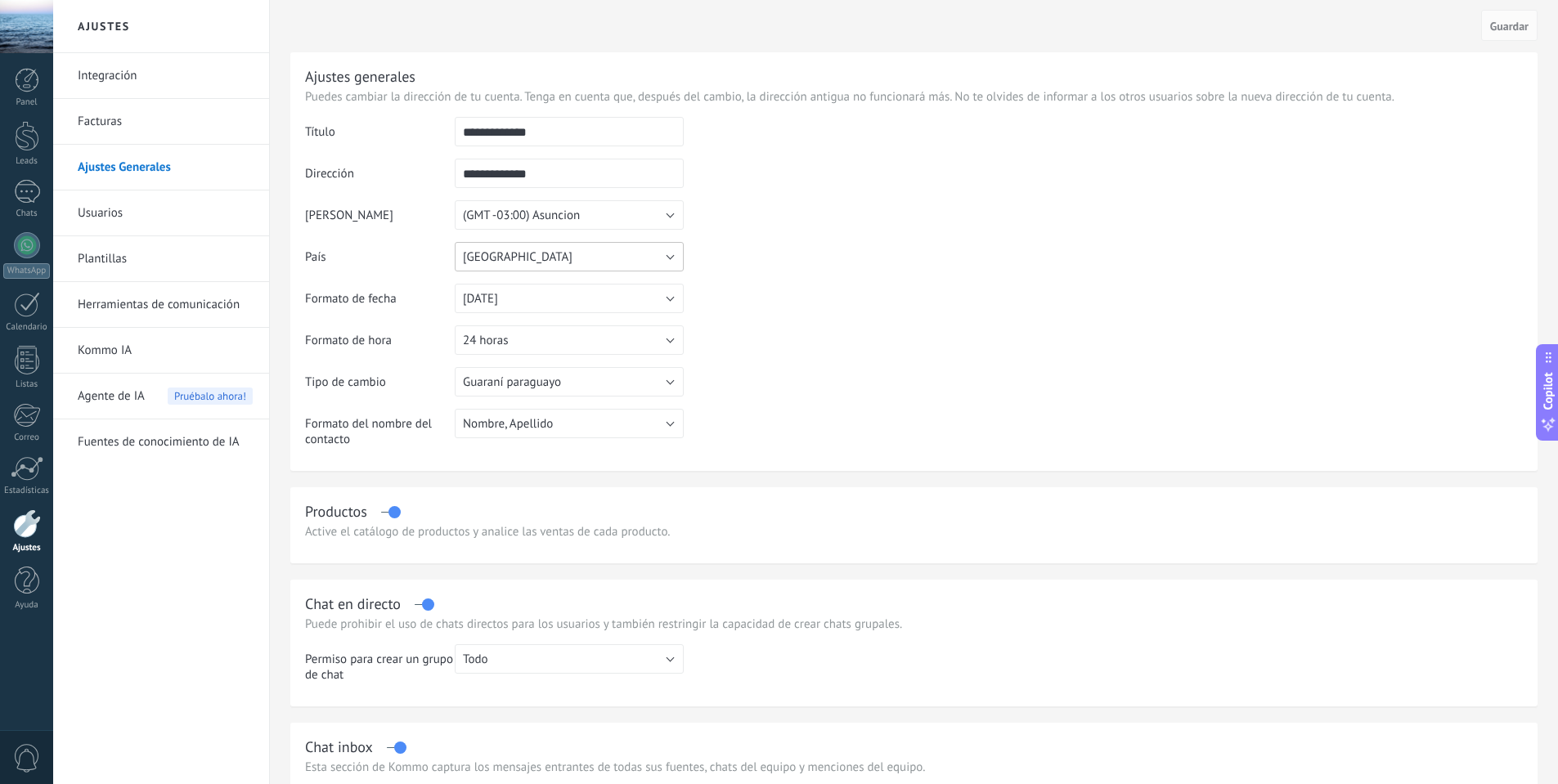
click at [518, 254] on button "Paraguay" at bounding box center [568, 255] width 229 height 29
click at [529, 272] on span "Brasil" at bounding box center [561, 272] width 233 height 16
click at [499, 309] on button "31/12/2025" at bounding box center [568, 297] width 229 height 29
click at [799, 293] on table "**********" at bounding box center [914, 287] width 1218 height 342
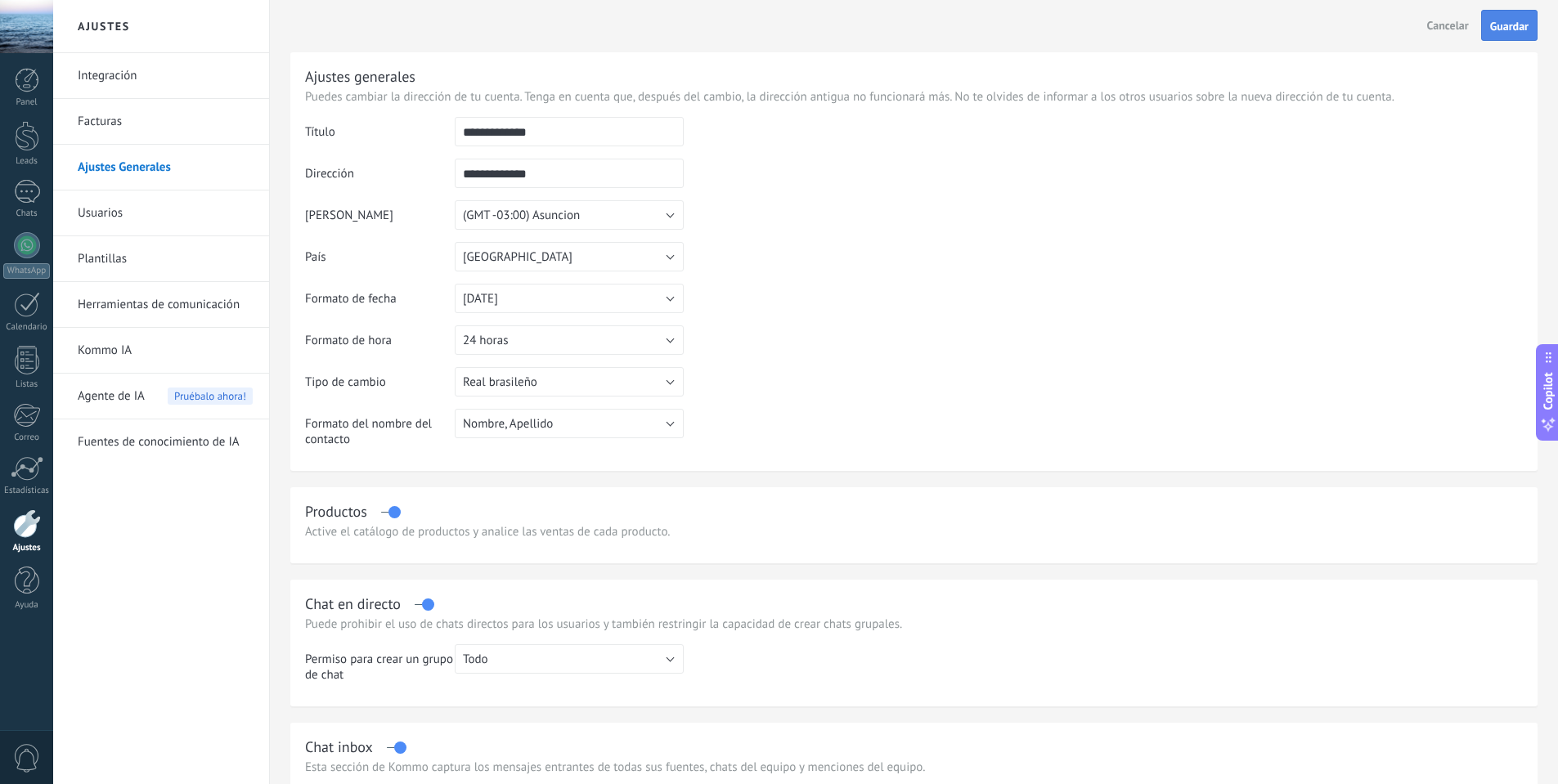
click at [880, 18] on button "Guardar" at bounding box center [1509, 25] width 57 height 31
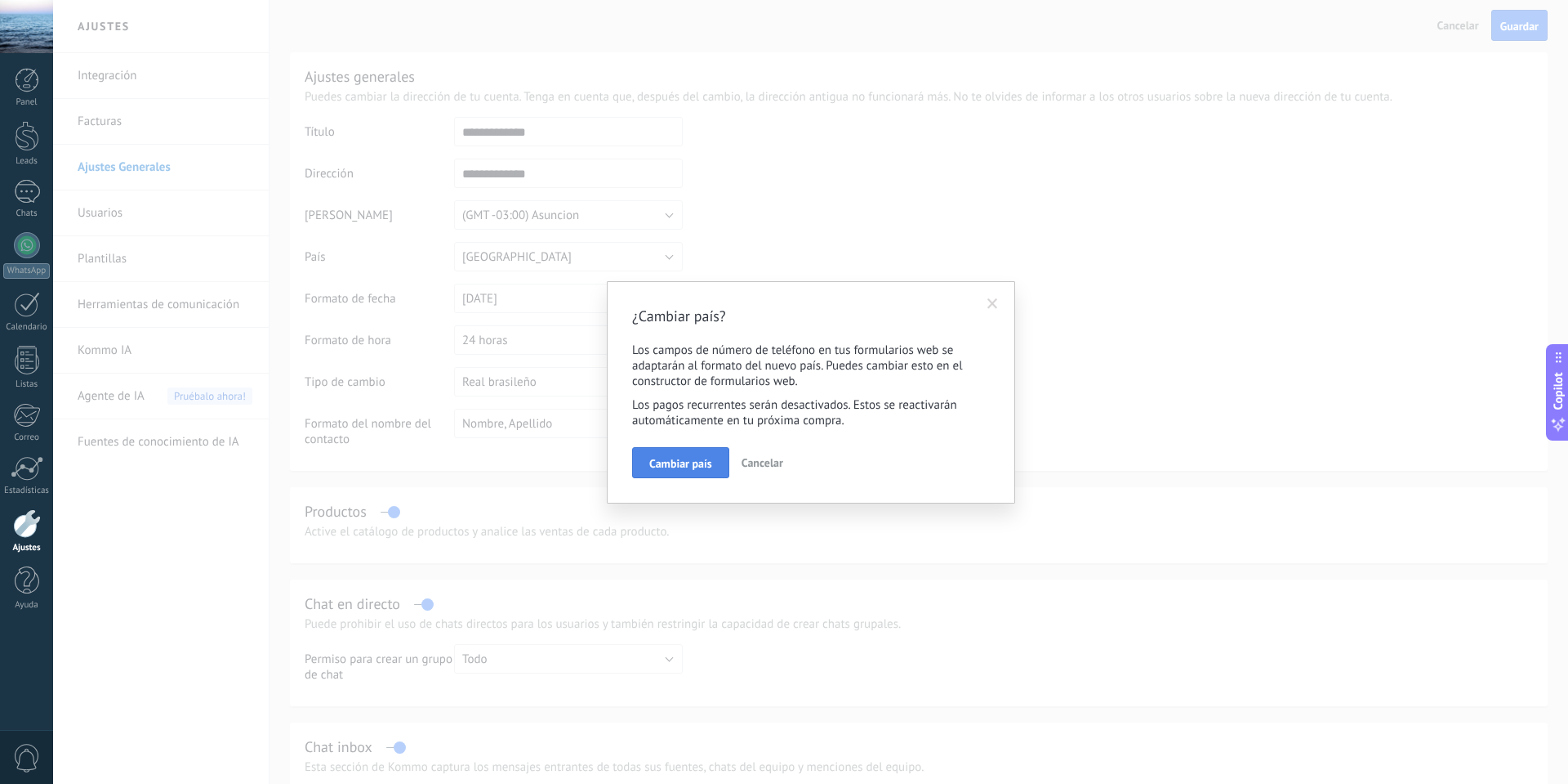
click at [692, 458] on span "Cambiar país" at bounding box center [680, 463] width 63 height 11
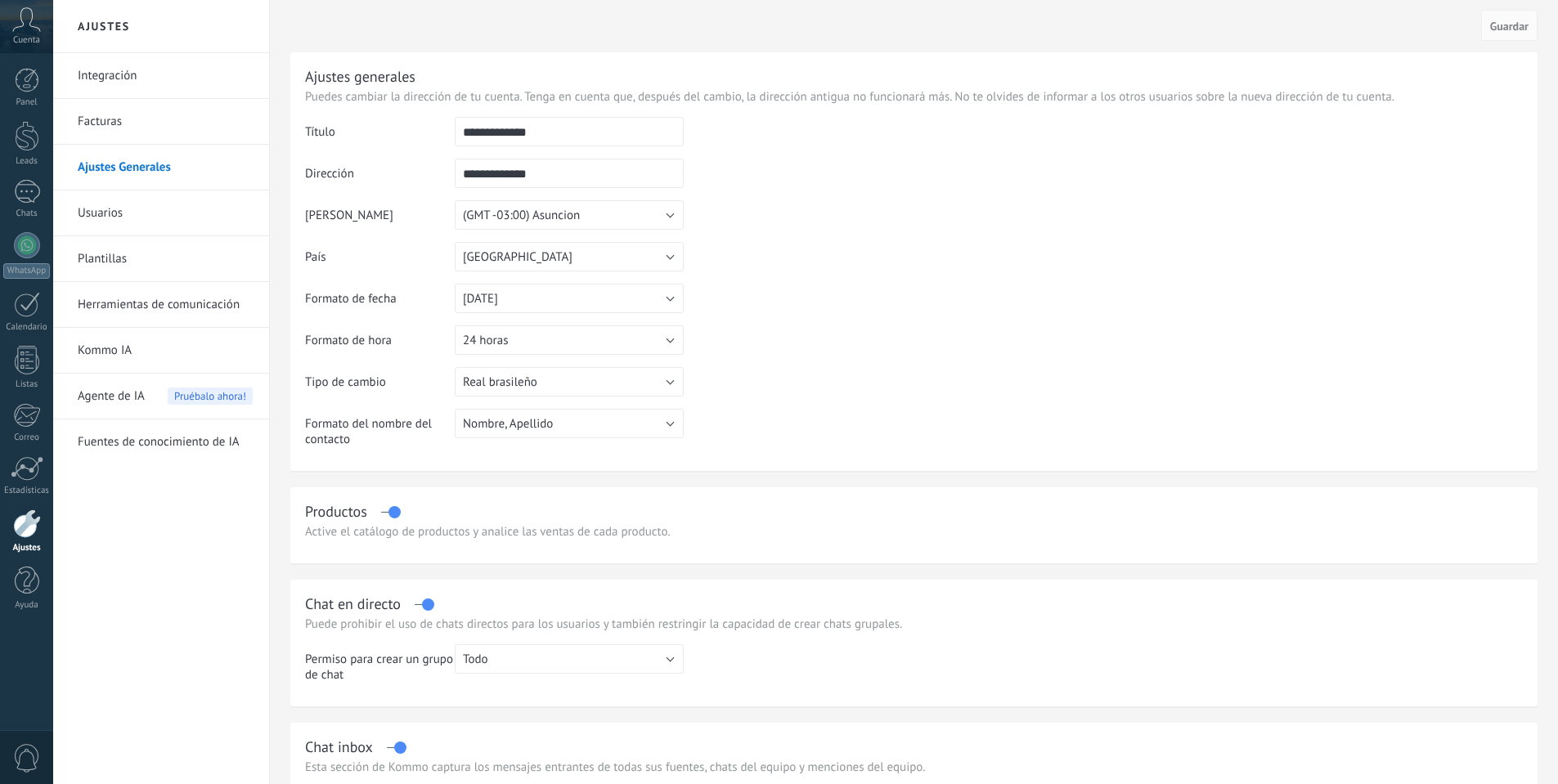
click at [825, 383] on table "**********" at bounding box center [914, 287] width 1218 height 342
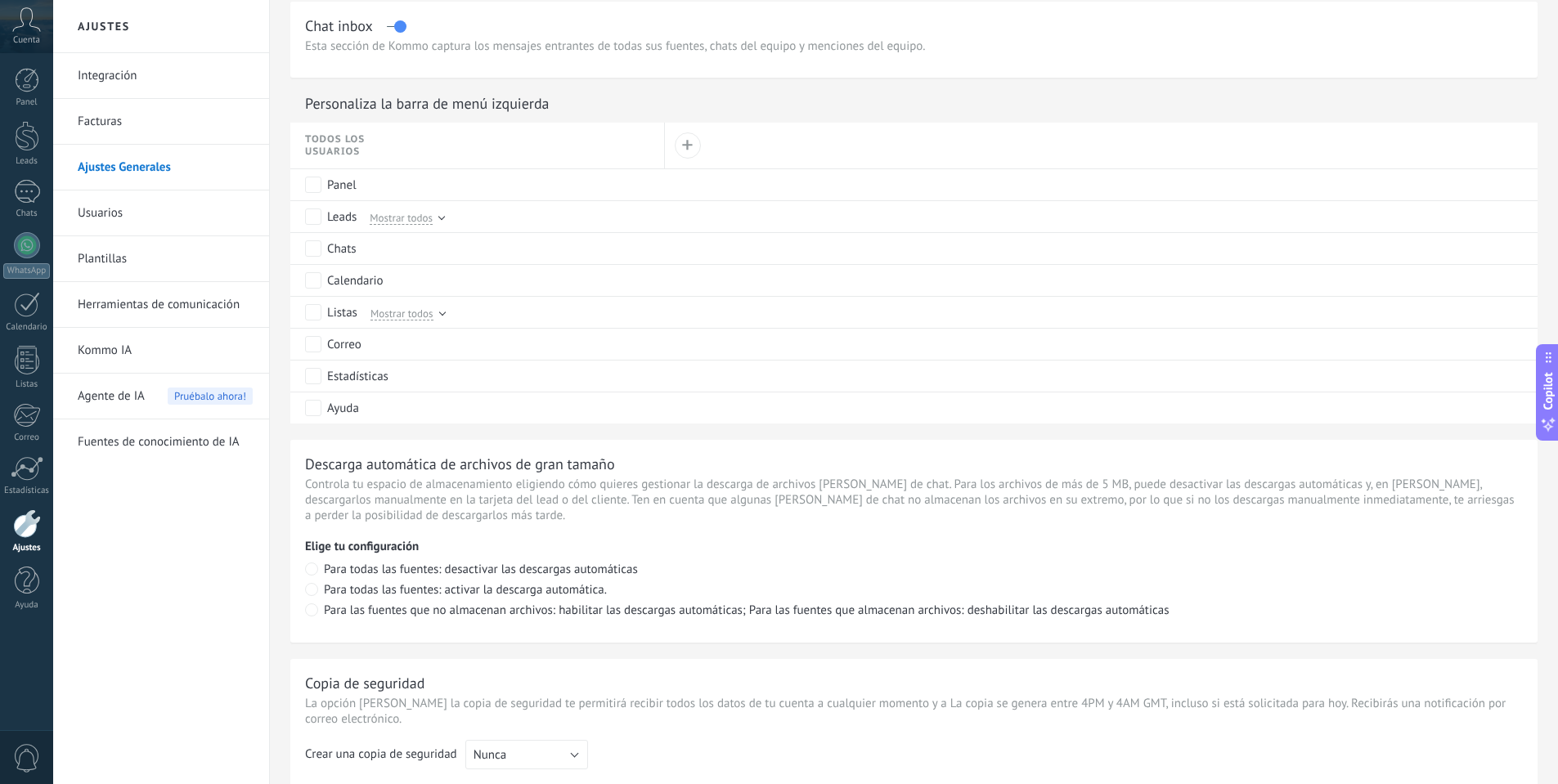
scroll to position [1001, 0]
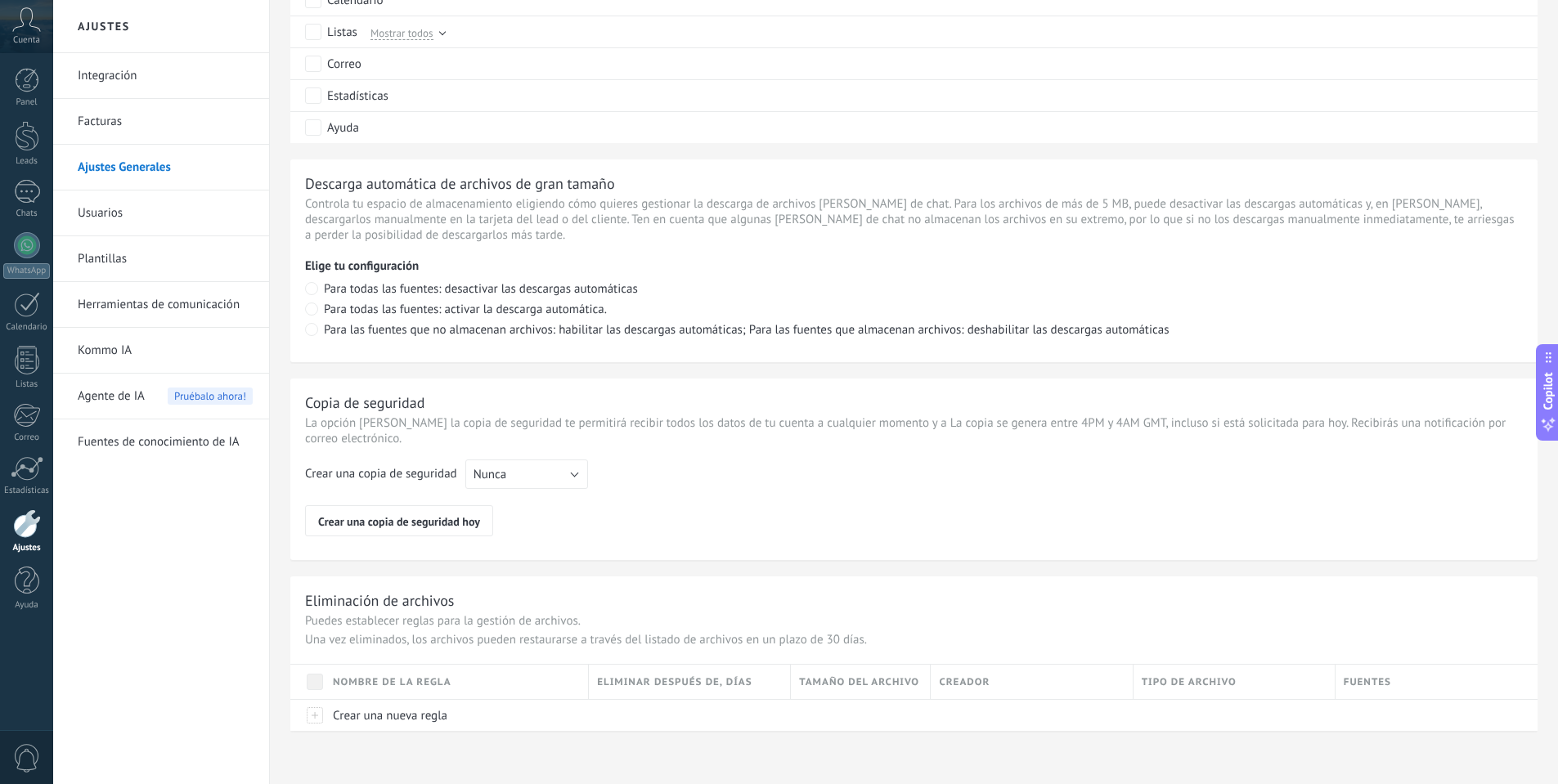
click at [138, 83] on link "Integración" at bounding box center [165, 76] width 175 height 46
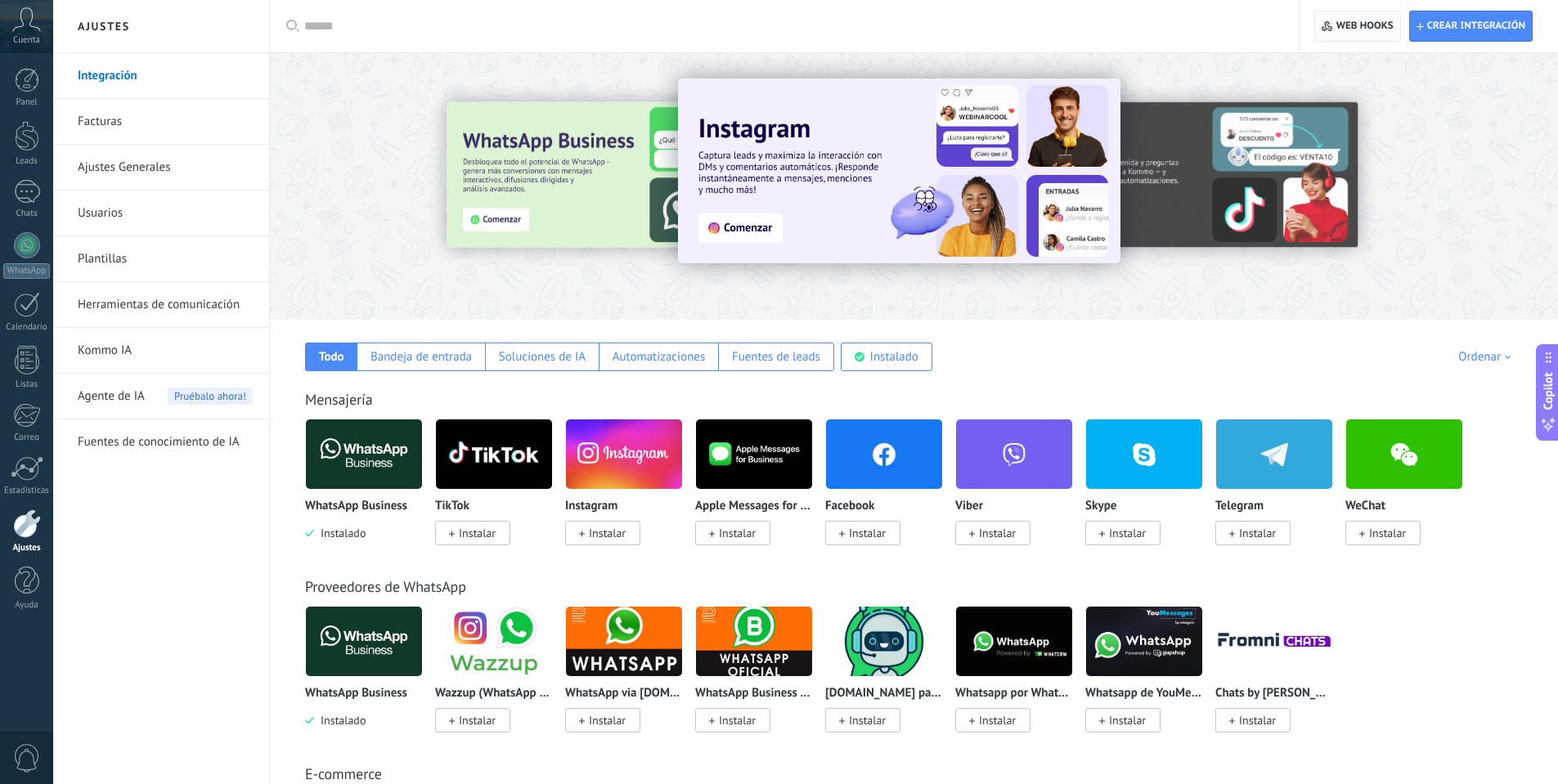
click at [1362, 29] on span "Web hooks 0" at bounding box center [1364, 26] width 57 height 13
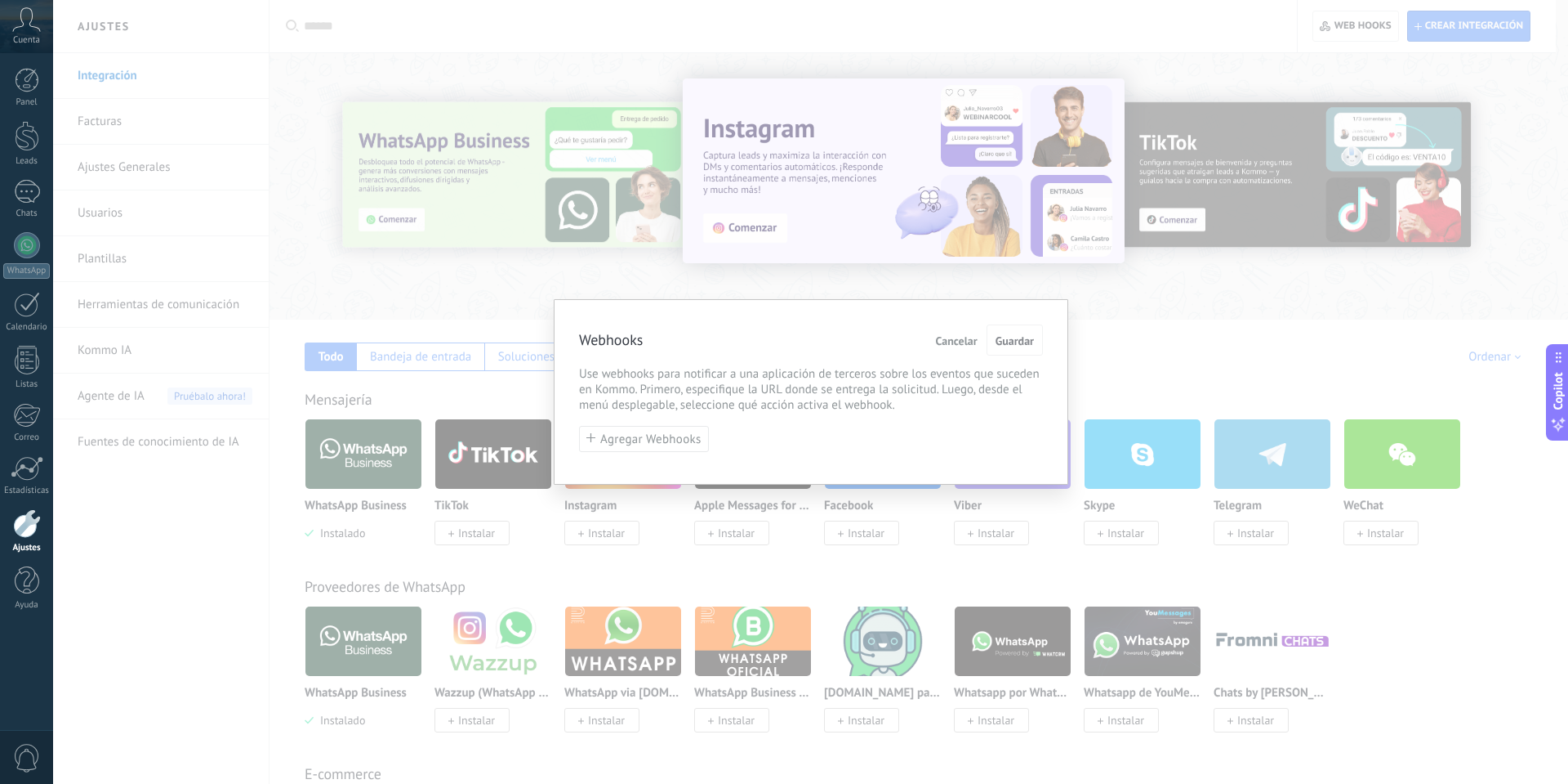
click at [698, 366] on span "Use webhooks para notificar a una aplicación de terceros sobre los eventos que …" at bounding box center [810, 389] width 464 height 47
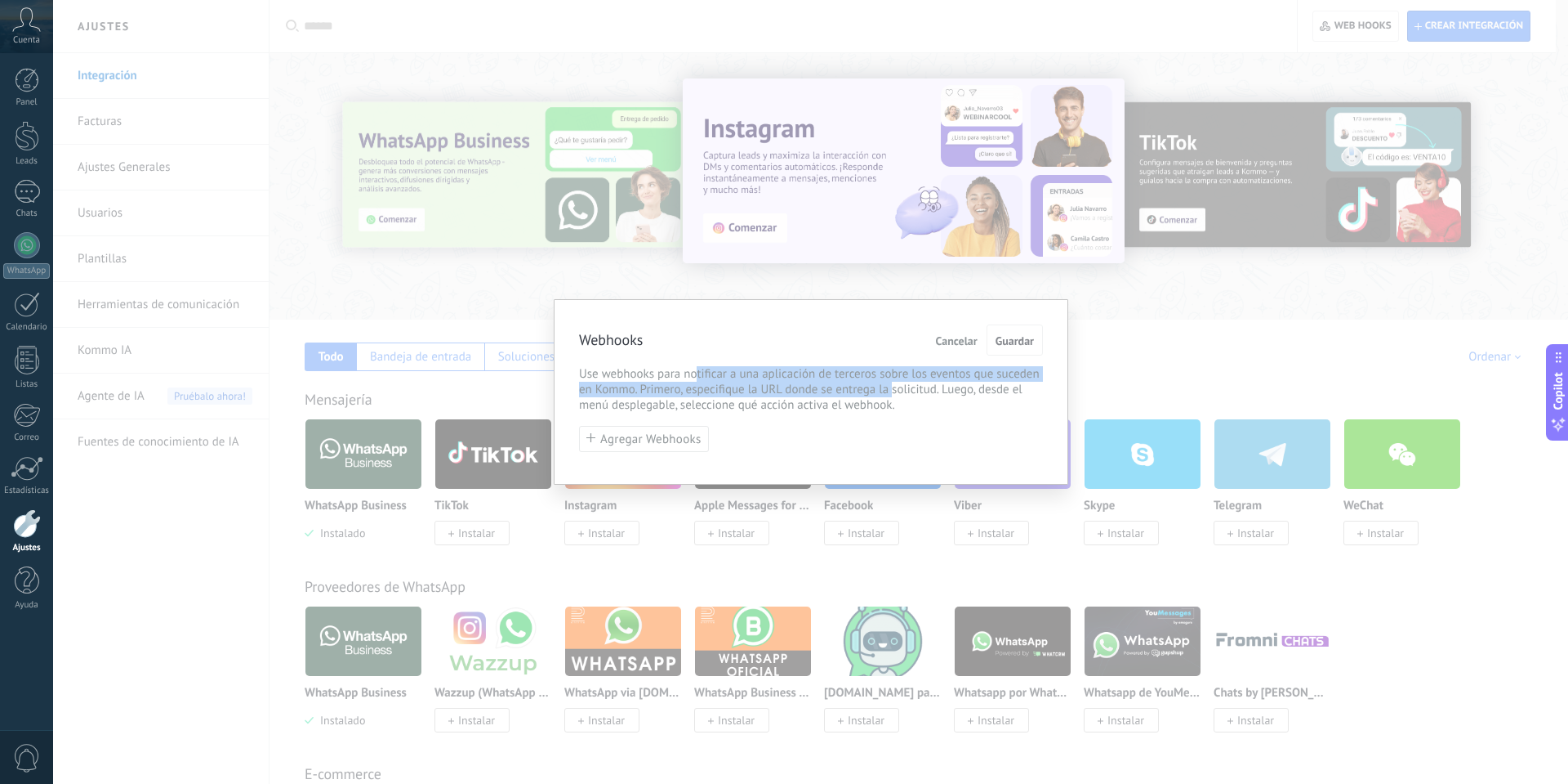
drag, startPoint x: 696, startPoint y: 371, endPoint x: 892, endPoint y: 382, distance: 196.3
click at [892, 382] on span "Use webhooks para notificar a una aplicación de terceros sobre los eventos que …" at bounding box center [810, 389] width 464 height 47
click at [666, 438] on span "Agregar Webhooks" at bounding box center [651, 439] width 102 height 12
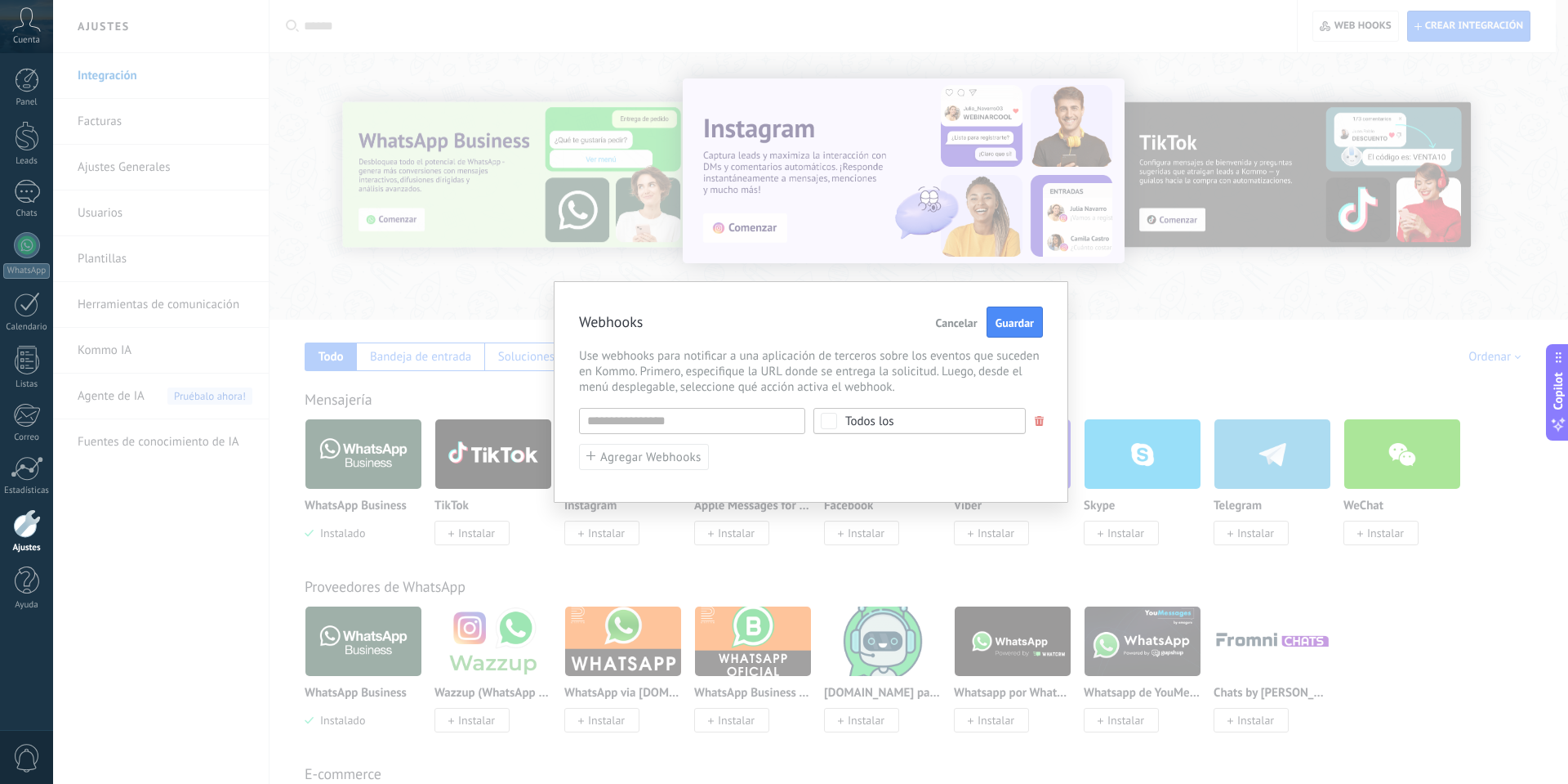
click at [847, 427] on div "Todos los" at bounding box center [919, 421] width 212 height 26
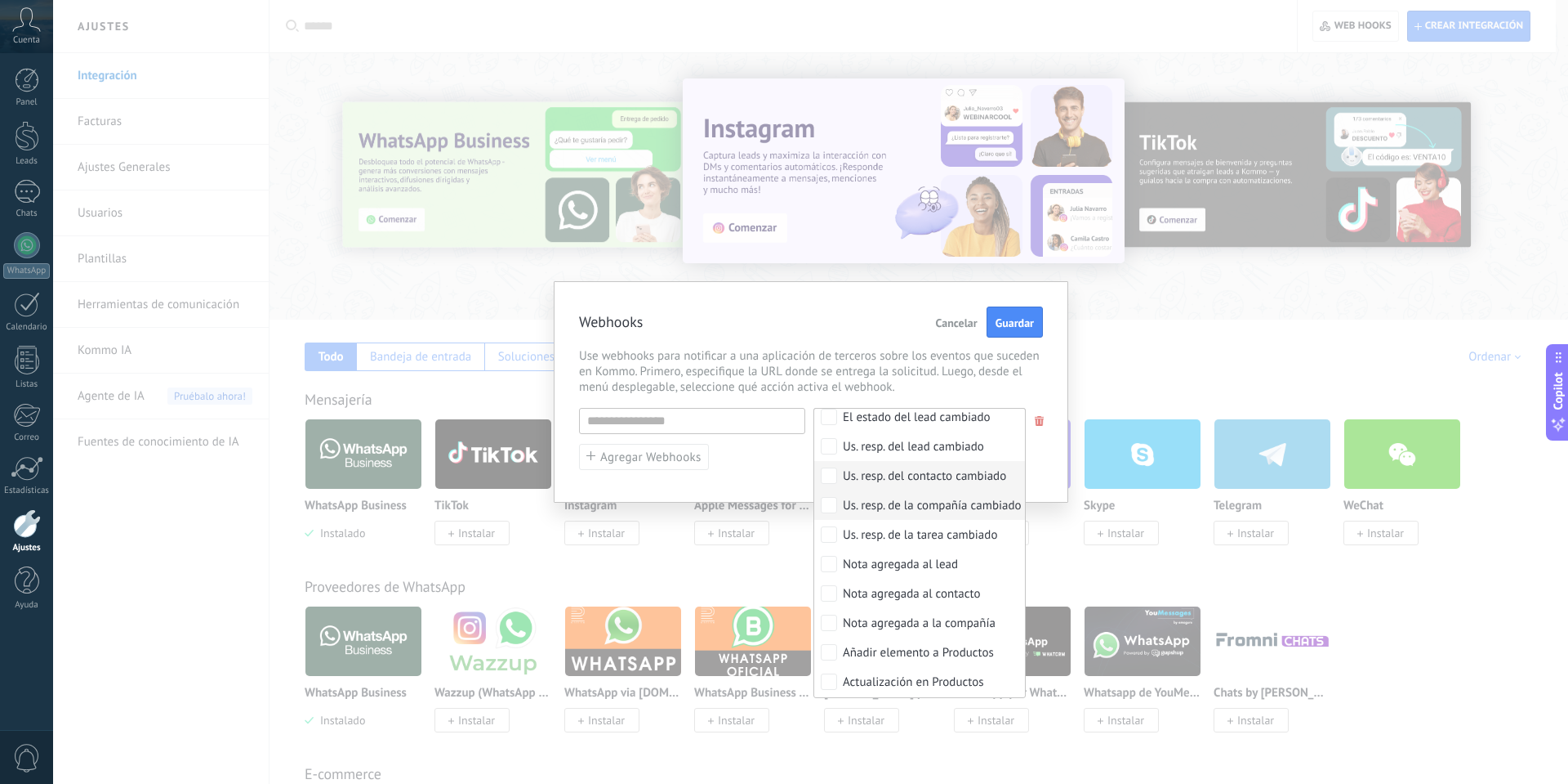
scroll to position [682, 0]
click at [929, 355] on span "Use webhooks para notificar a una aplicación de terceros sobre los eventos que …" at bounding box center [810, 371] width 464 height 47
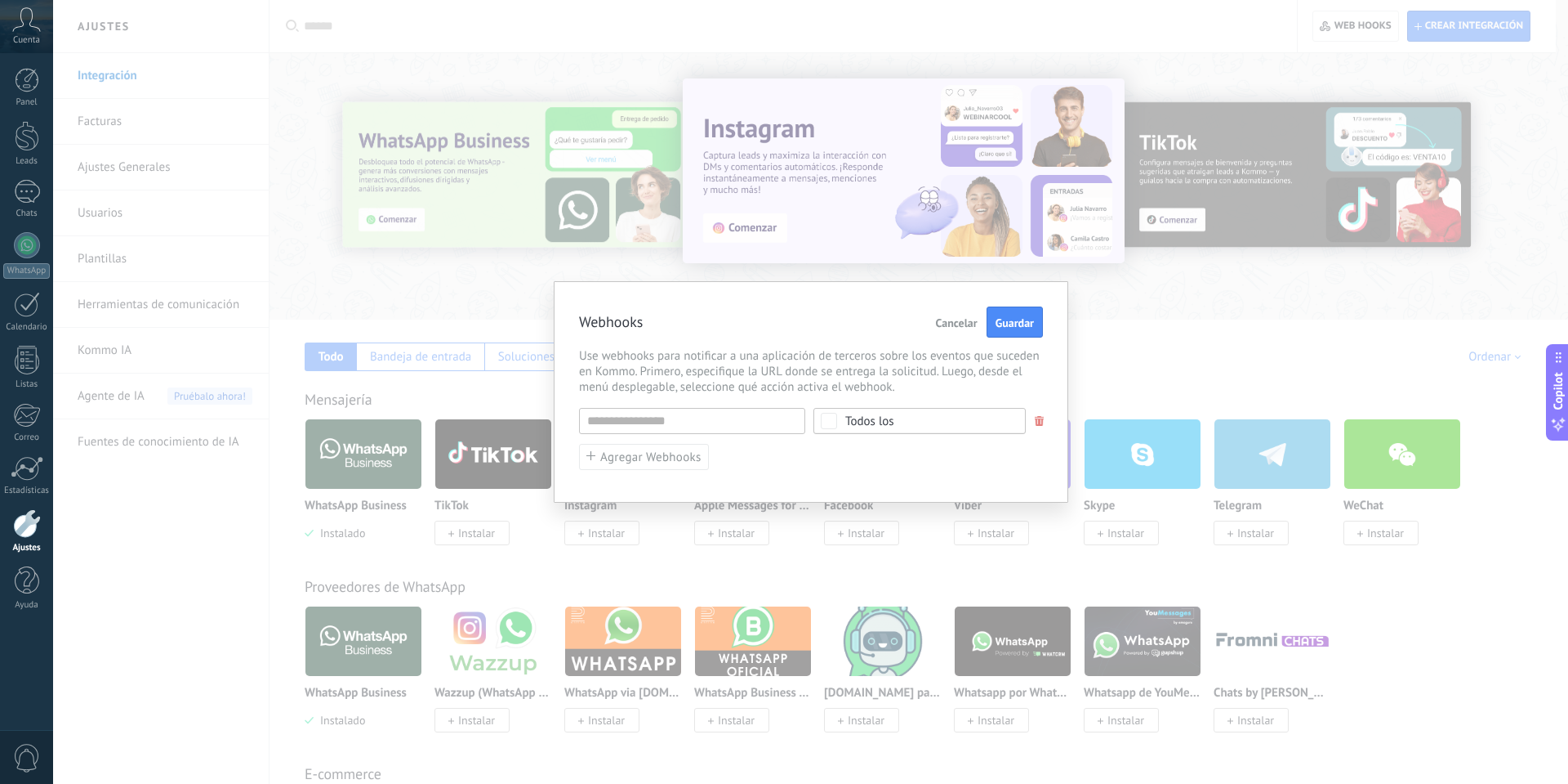
click at [955, 320] on span "Cancelar" at bounding box center [957, 322] width 42 height 11
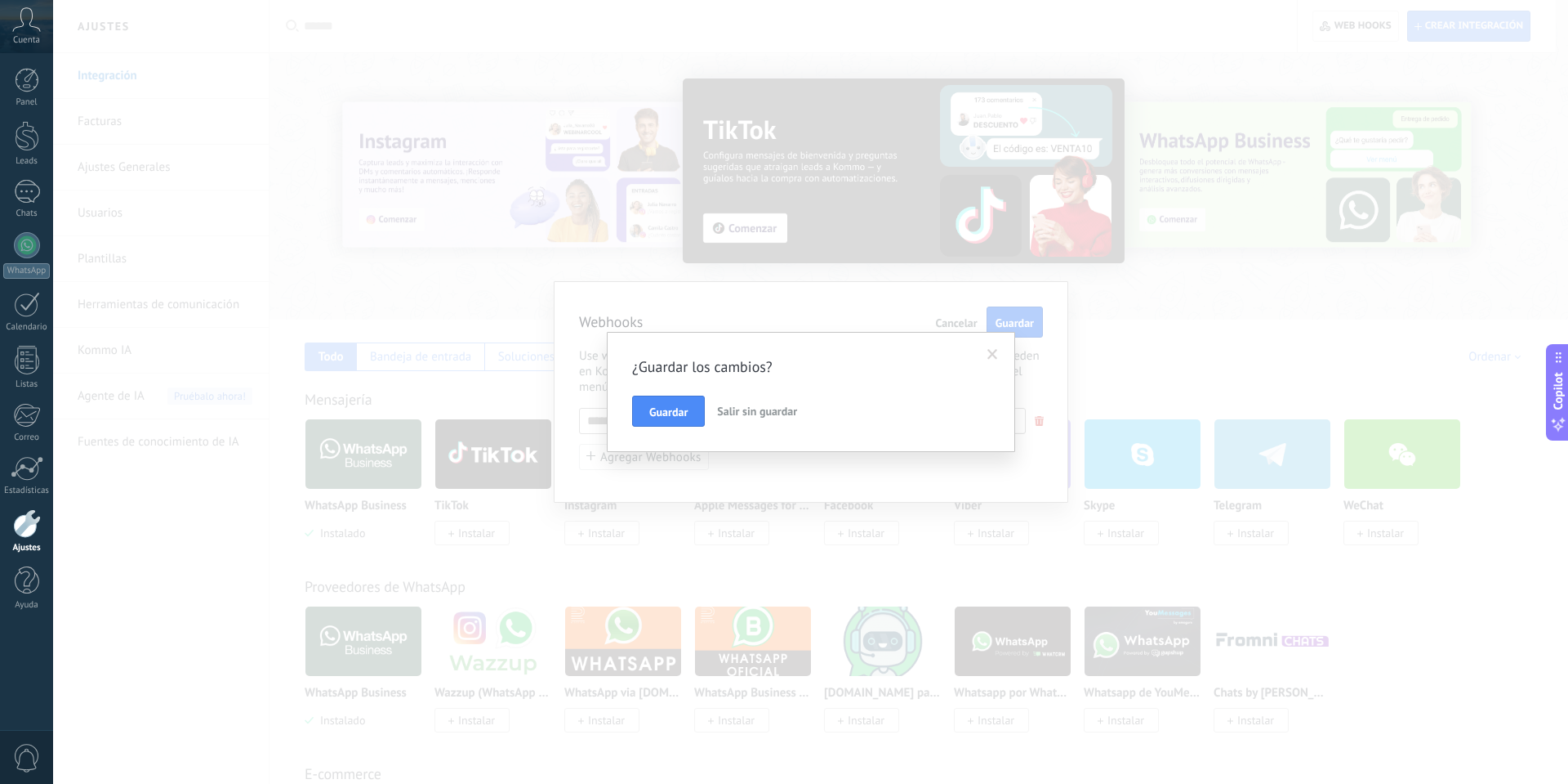
click at [742, 411] on span "Salir sin guardar" at bounding box center [757, 411] width 80 height 15
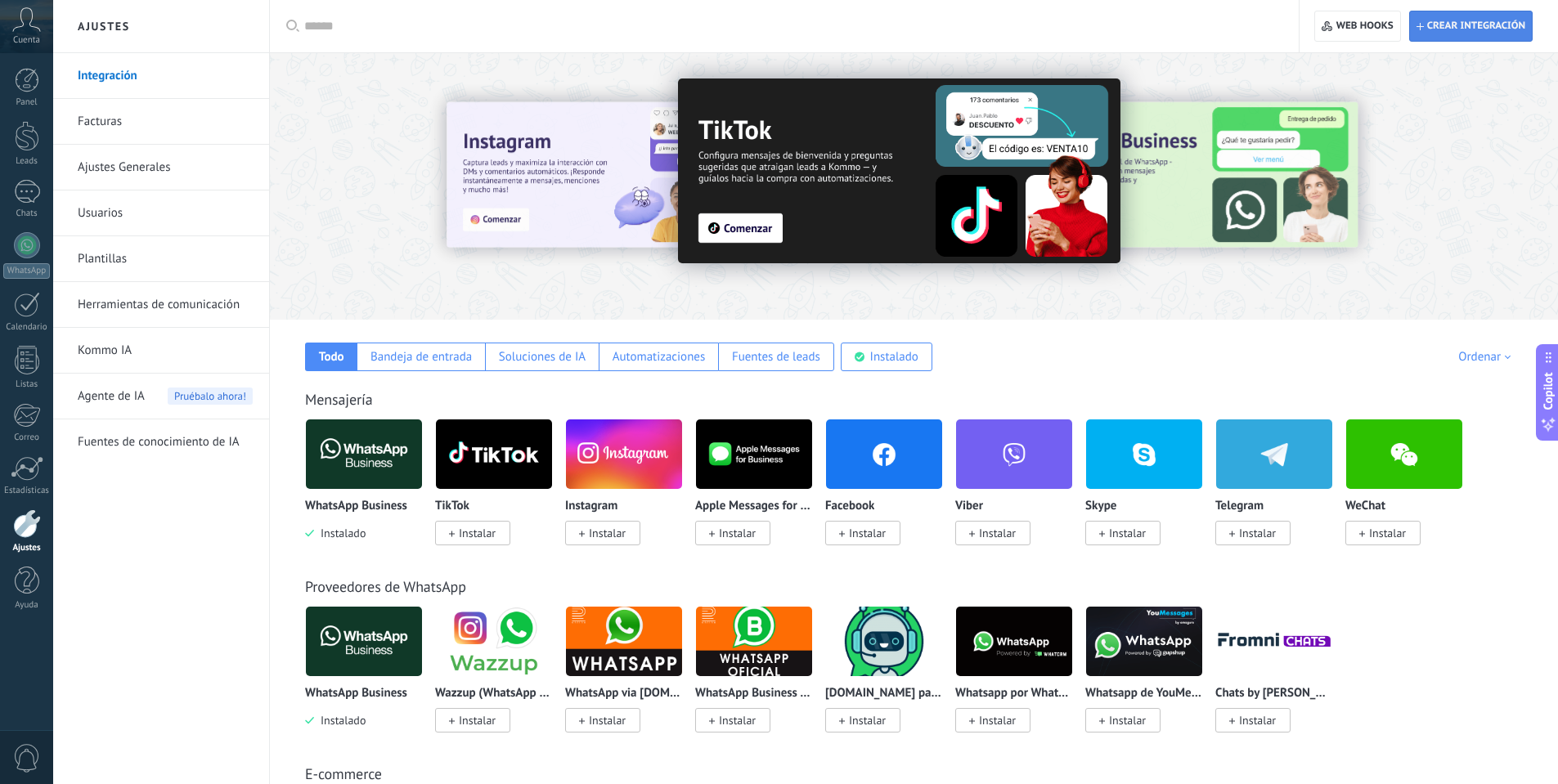
click at [1436, 18] on span "Crear integración" at bounding box center [1470, 25] width 109 height 29
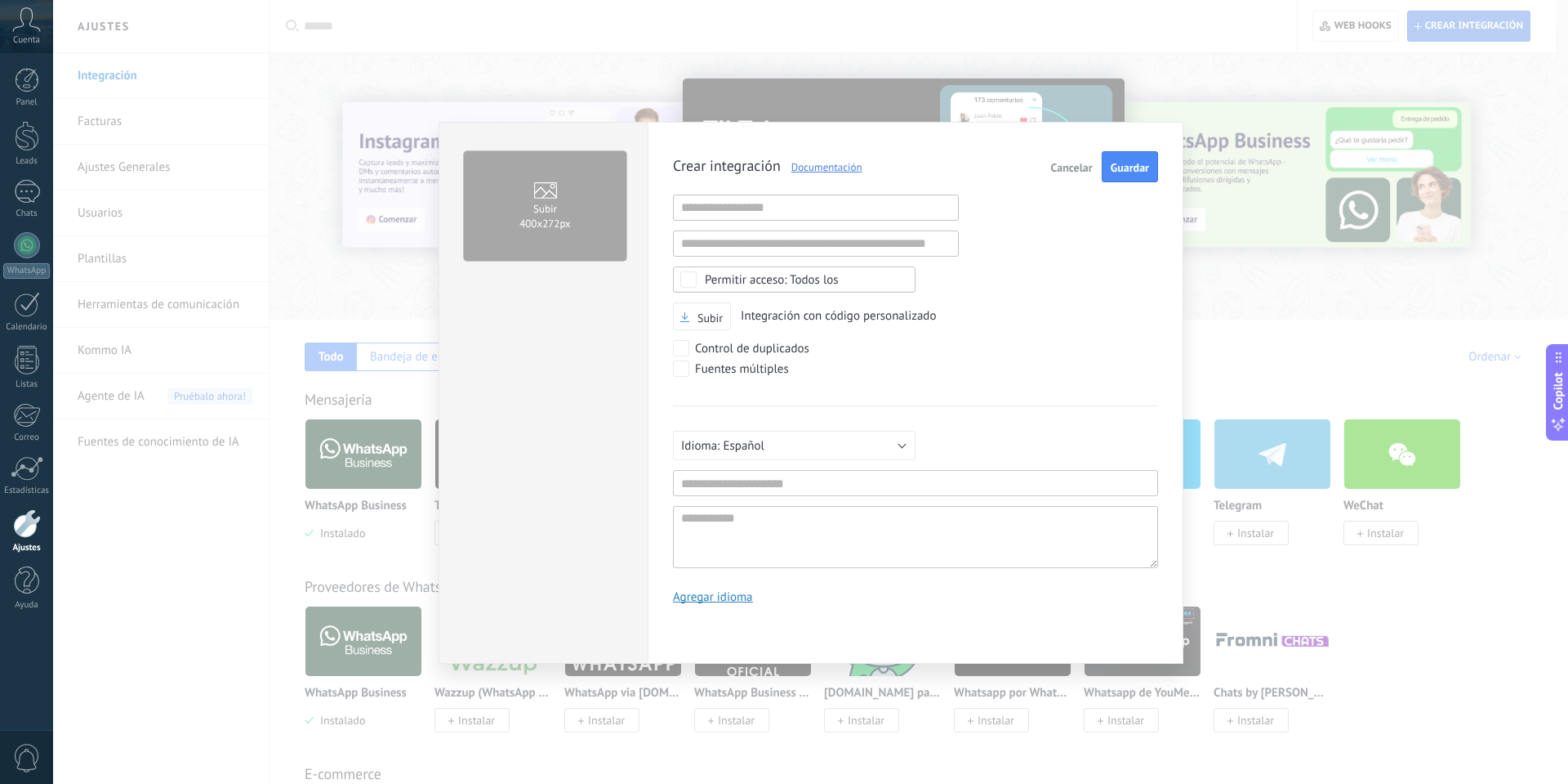
scroll to position [16, 0]
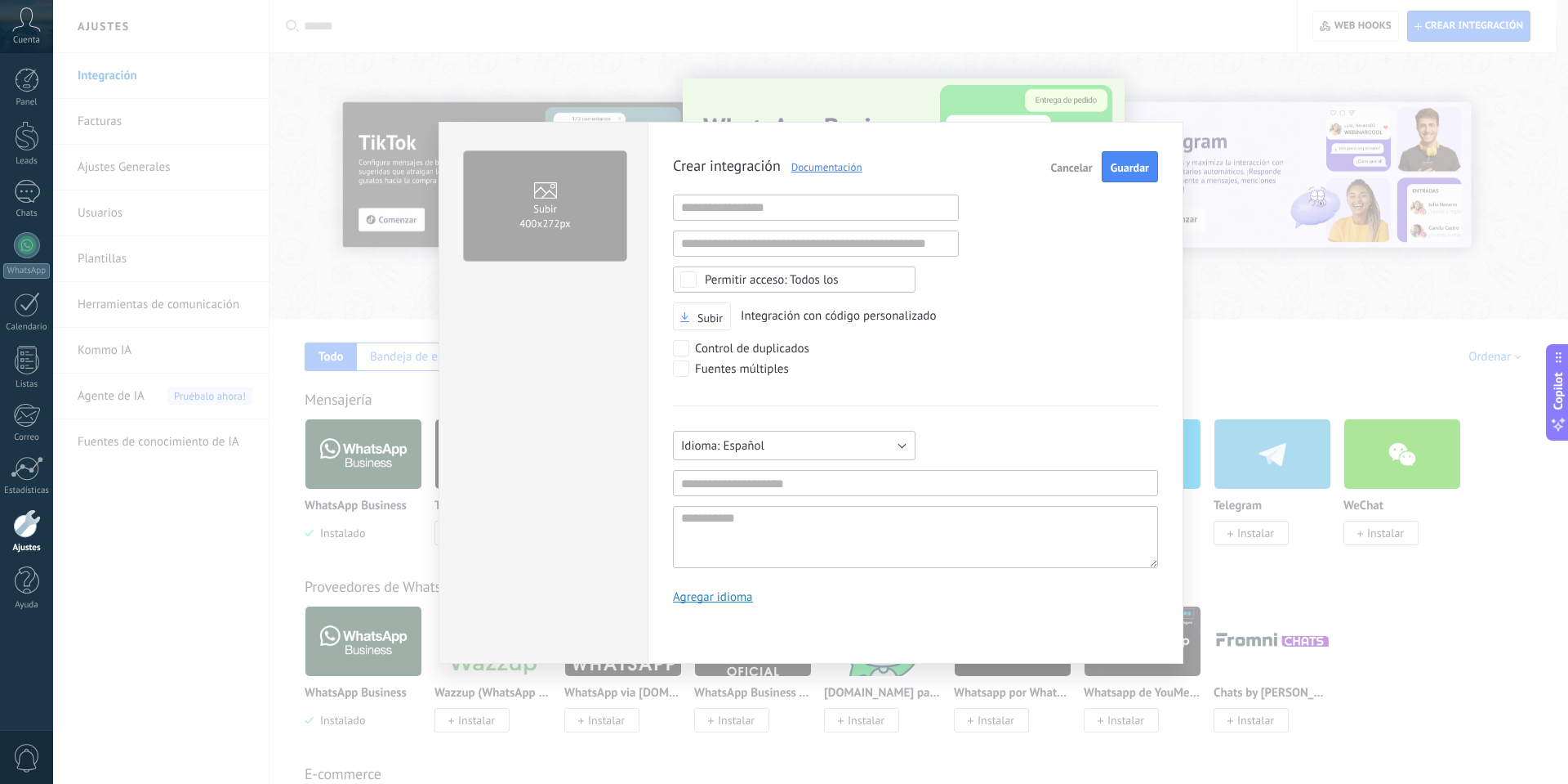
click at [838, 453] on button "Español" at bounding box center [793, 445] width 242 height 29
click at [784, 543] on li "[GEOGRAPHIC_DATA]" at bounding box center [788, 557] width 251 height 28
drag, startPoint x: 784, startPoint y: 541, endPoint x: 800, endPoint y: 513, distance: 32.2
click at [789, 534] on textarea at bounding box center [915, 537] width 485 height 62
click at [837, 431] on button "[GEOGRAPHIC_DATA]" at bounding box center [793, 445] width 242 height 29
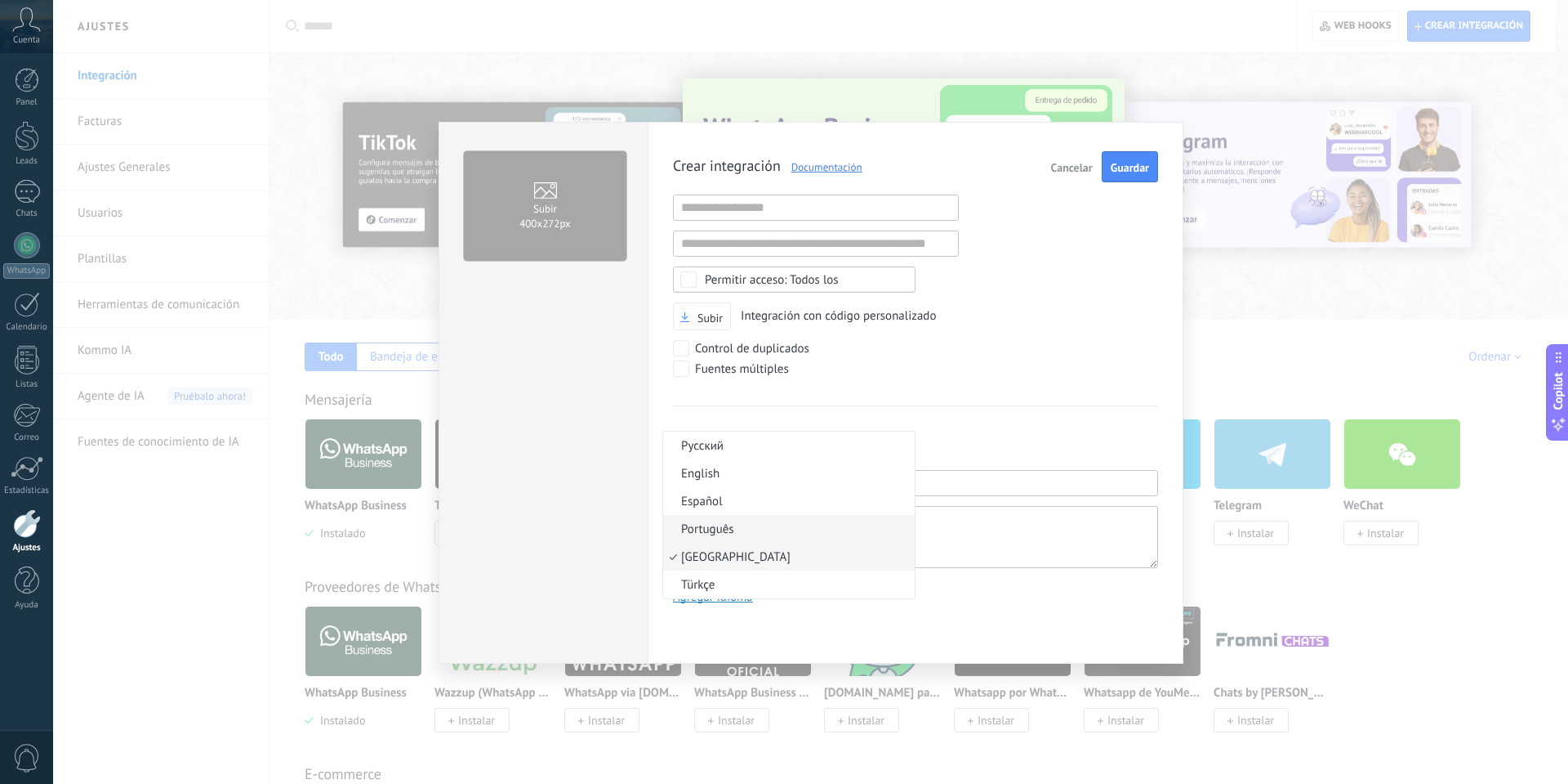
click at [775, 526] on span "Português" at bounding box center [785, 530] width 246 height 16
click at [1022, 408] on div "Русский English Español Português Indonesia Türkçe Português Mínimo 3 caractere…" at bounding box center [915, 486] width 485 height 163
click at [1125, 167] on span "Guardar" at bounding box center [1129, 167] width 39 height 11
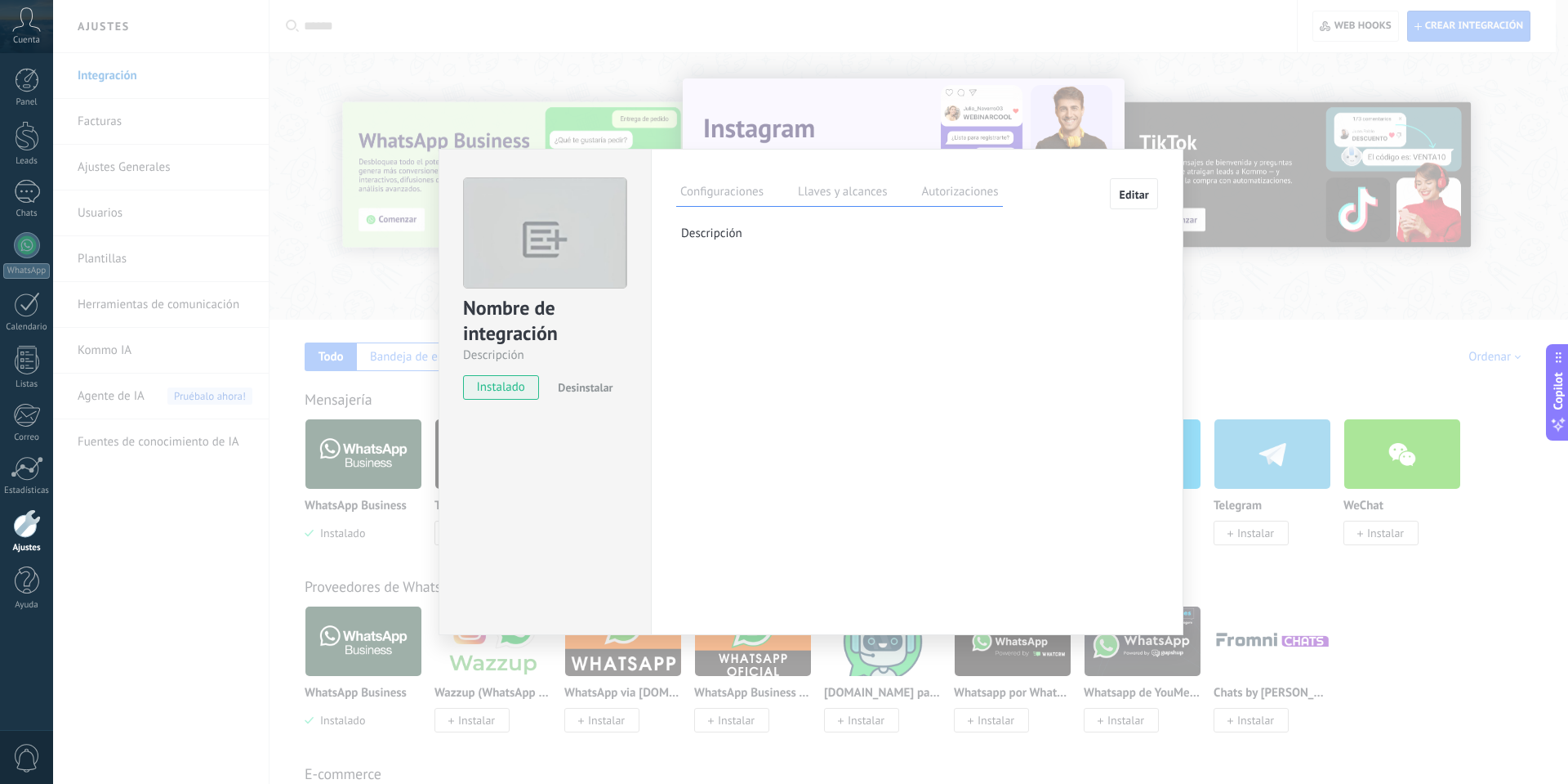
click at [1144, 197] on span "Editar" at bounding box center [1133, 194] width 30 height 11
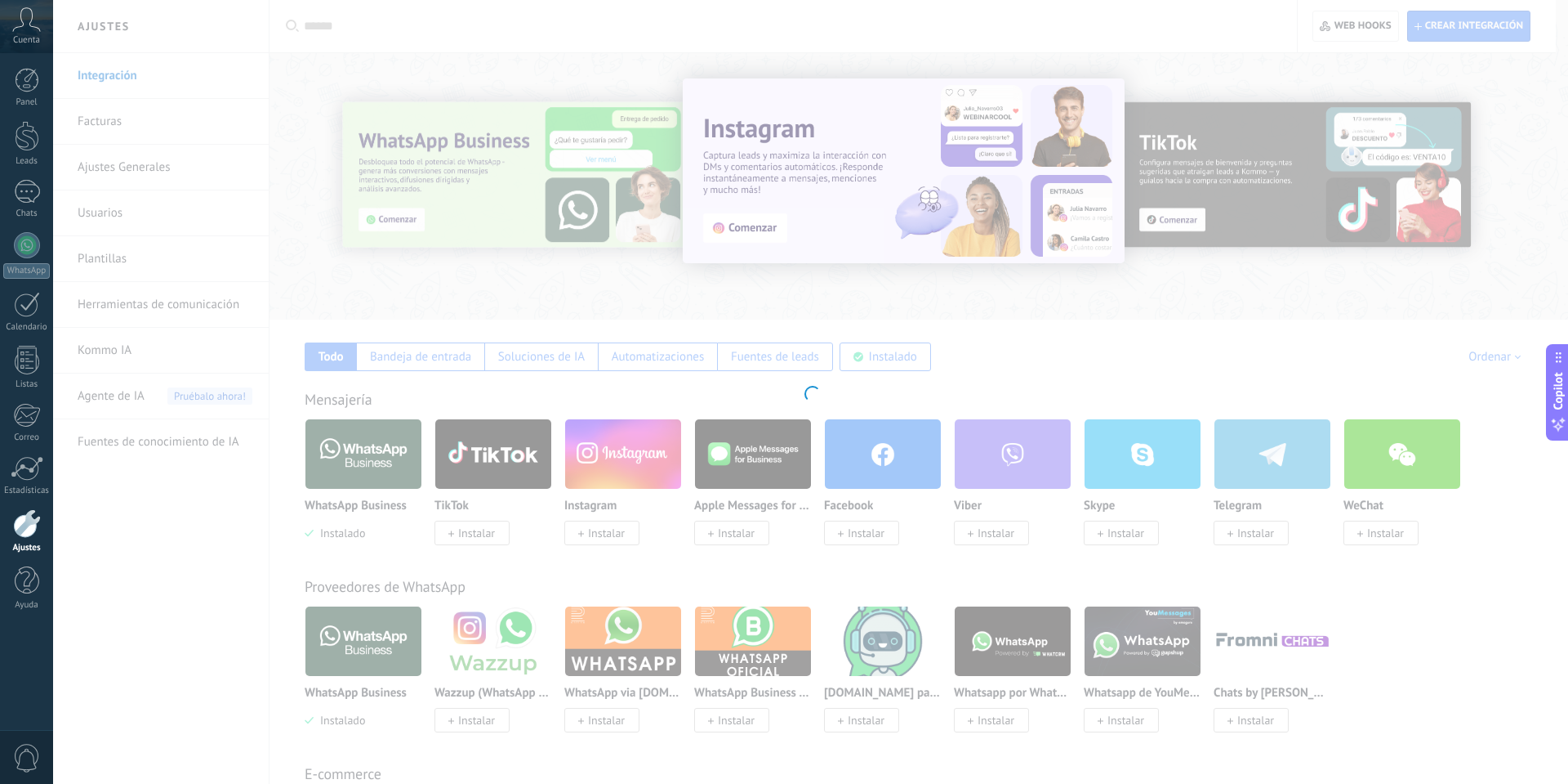
type textarea "**********"
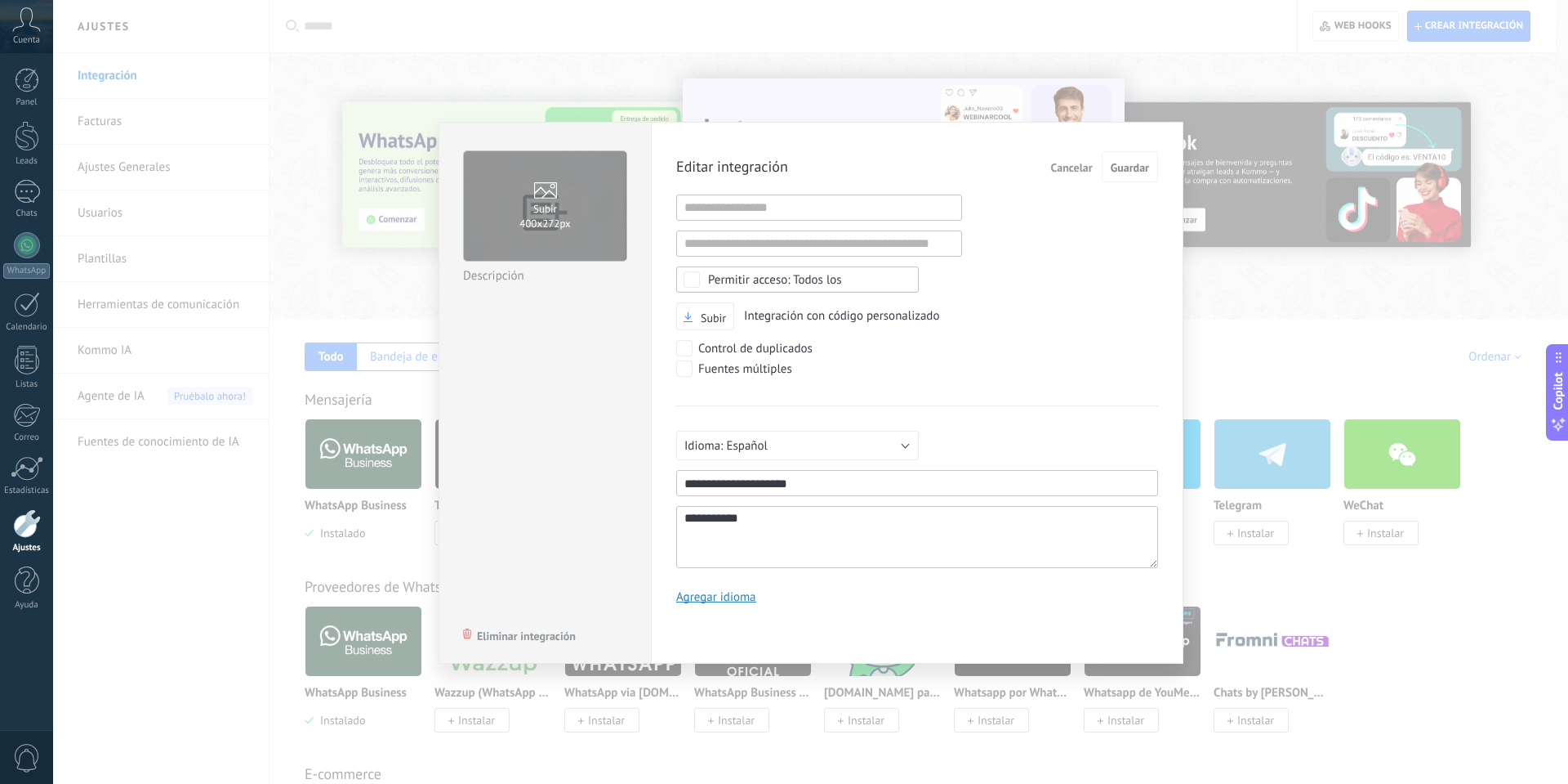
click at [1073, 165] on span "Cancelar" at bounding box center [1072, 167] width 42 height 11
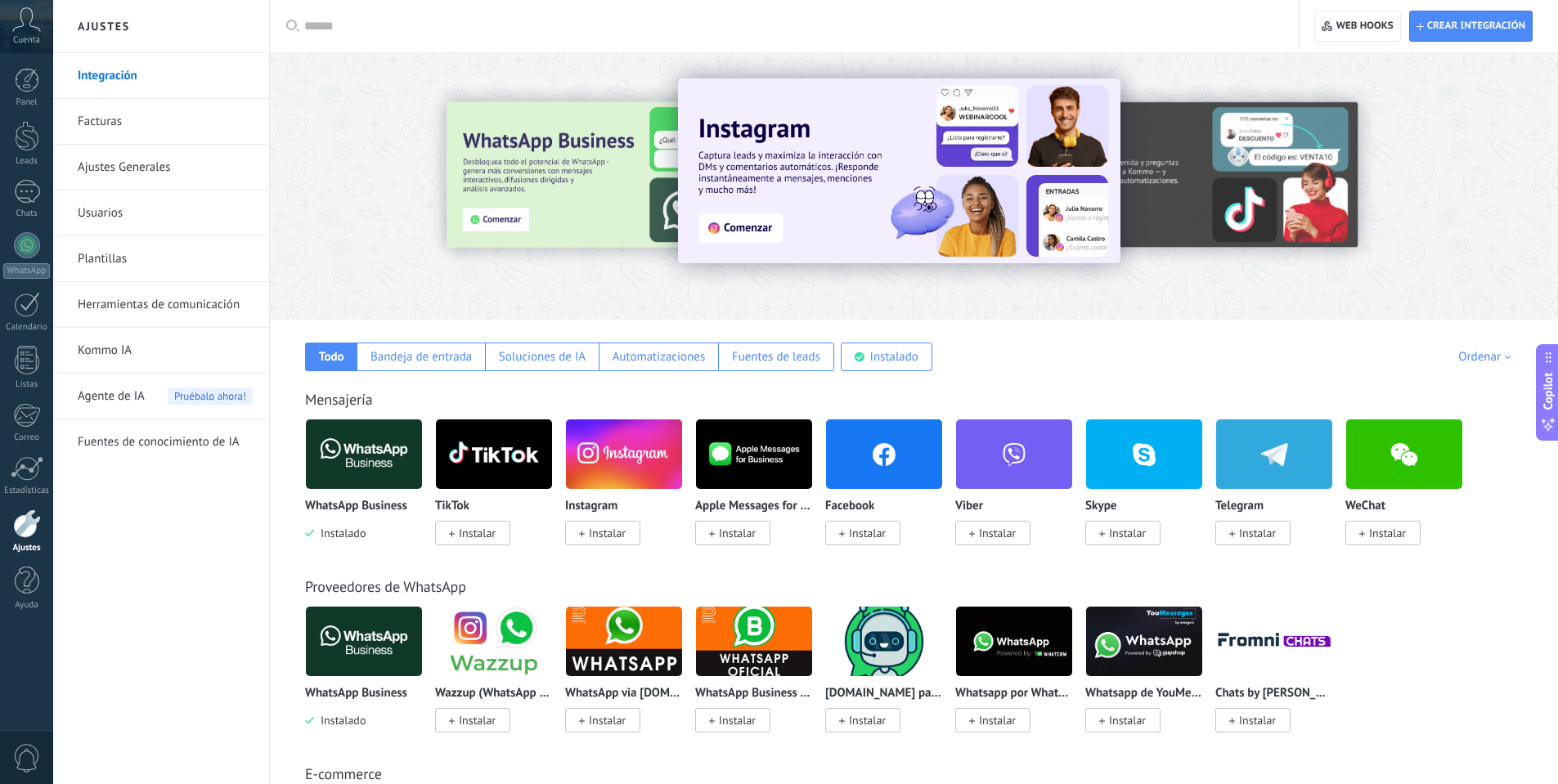
click at [23, 545] on div "Ajustes" at bounding box center [27, 548] width 48 height 11
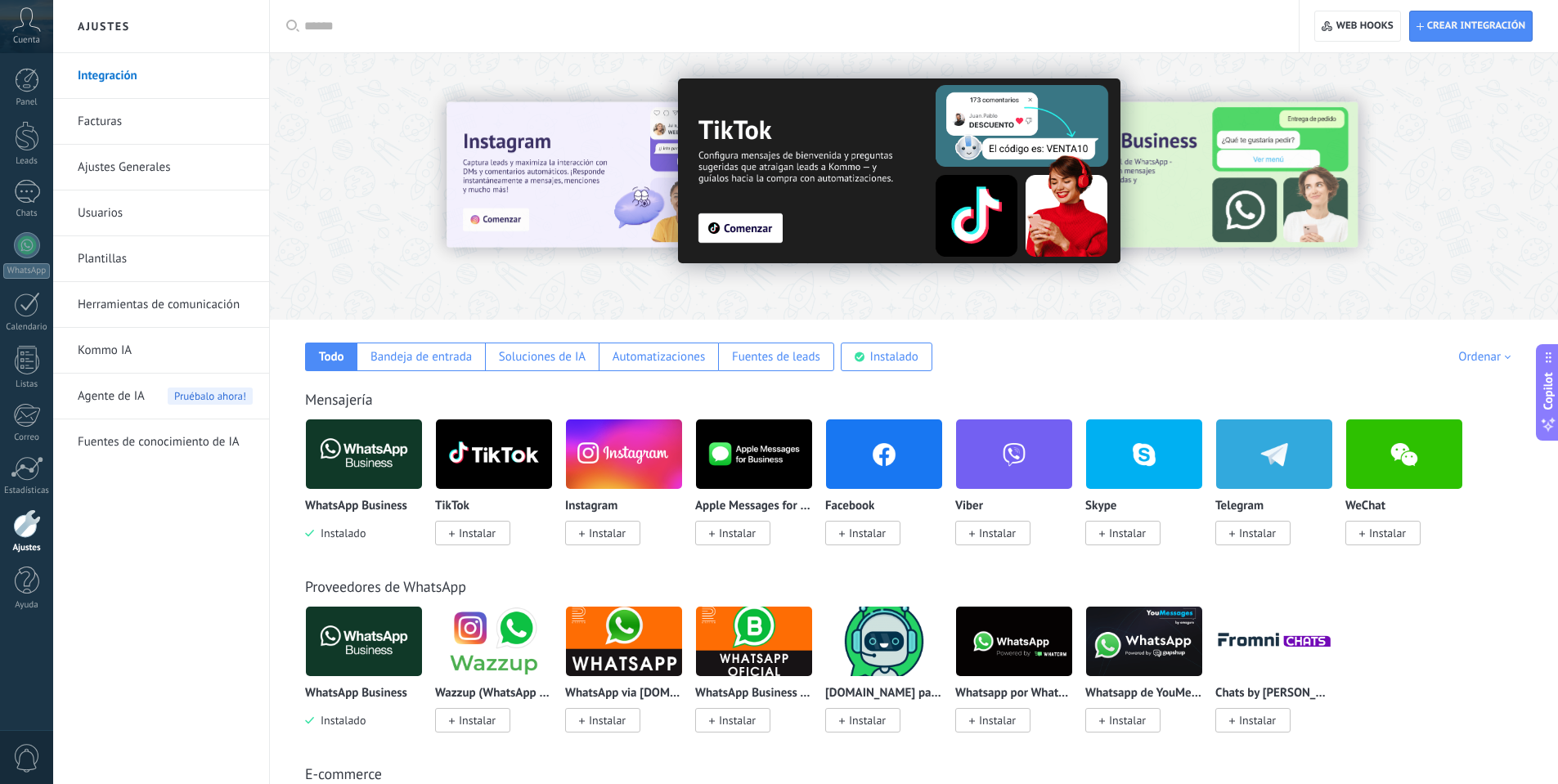
click at [134, 213] on link "Usuarios" at bounding box center [165, 213] width 175 height 46
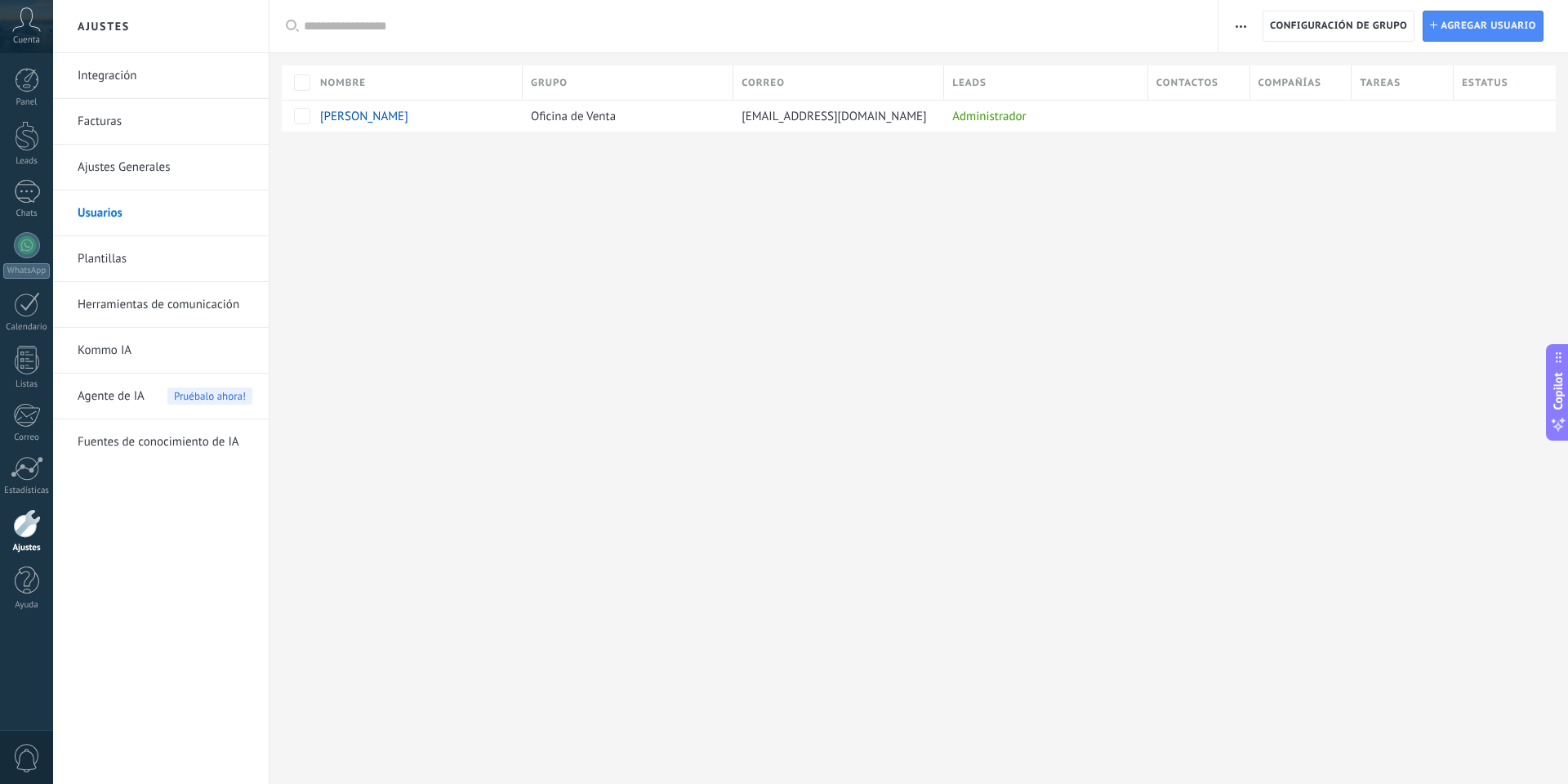
click at [155, 163] on link "Ajustes Generales" at bounding box center [164, 168] width 174 height 46
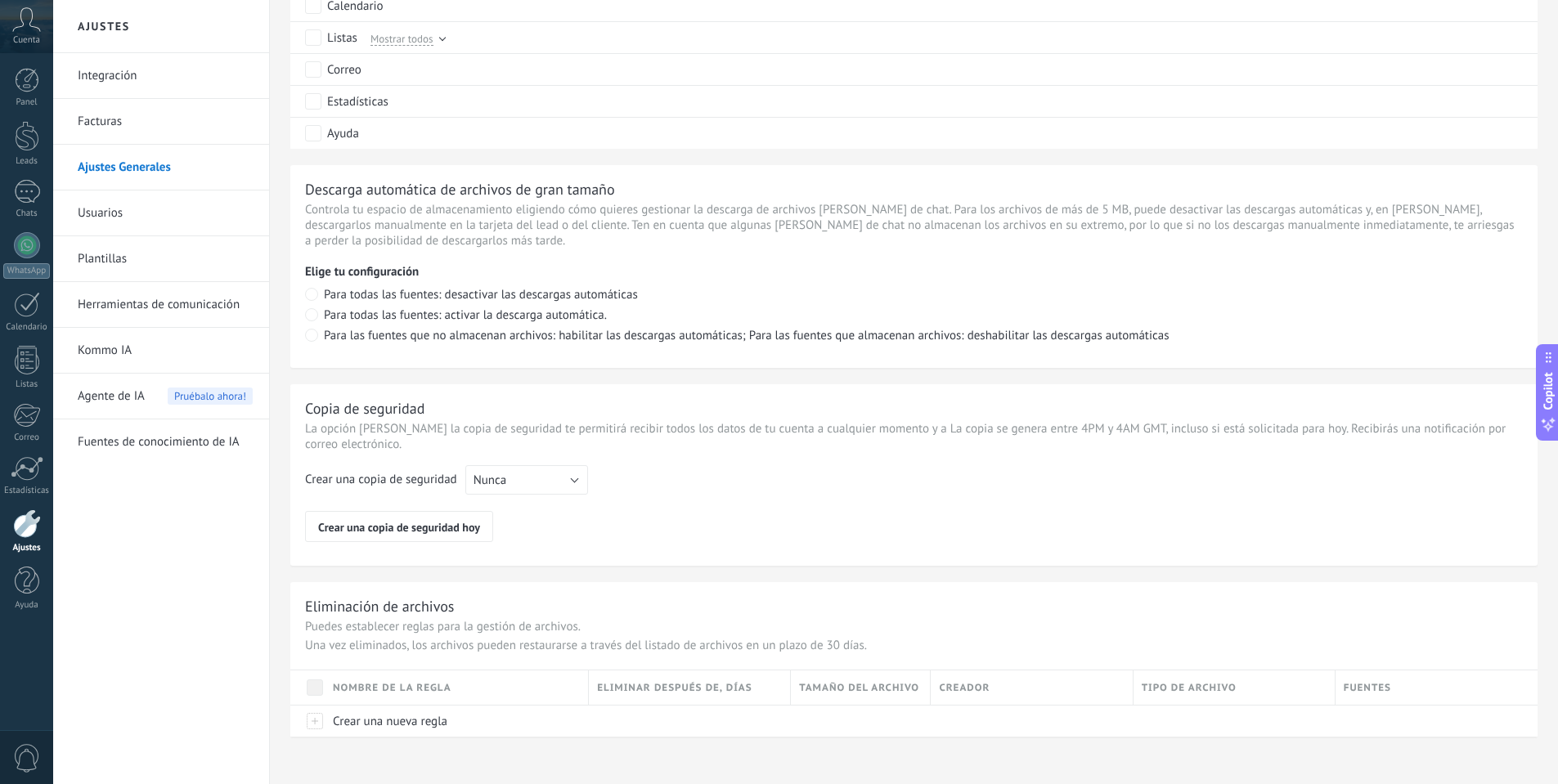
scroll to position [1001, 0]
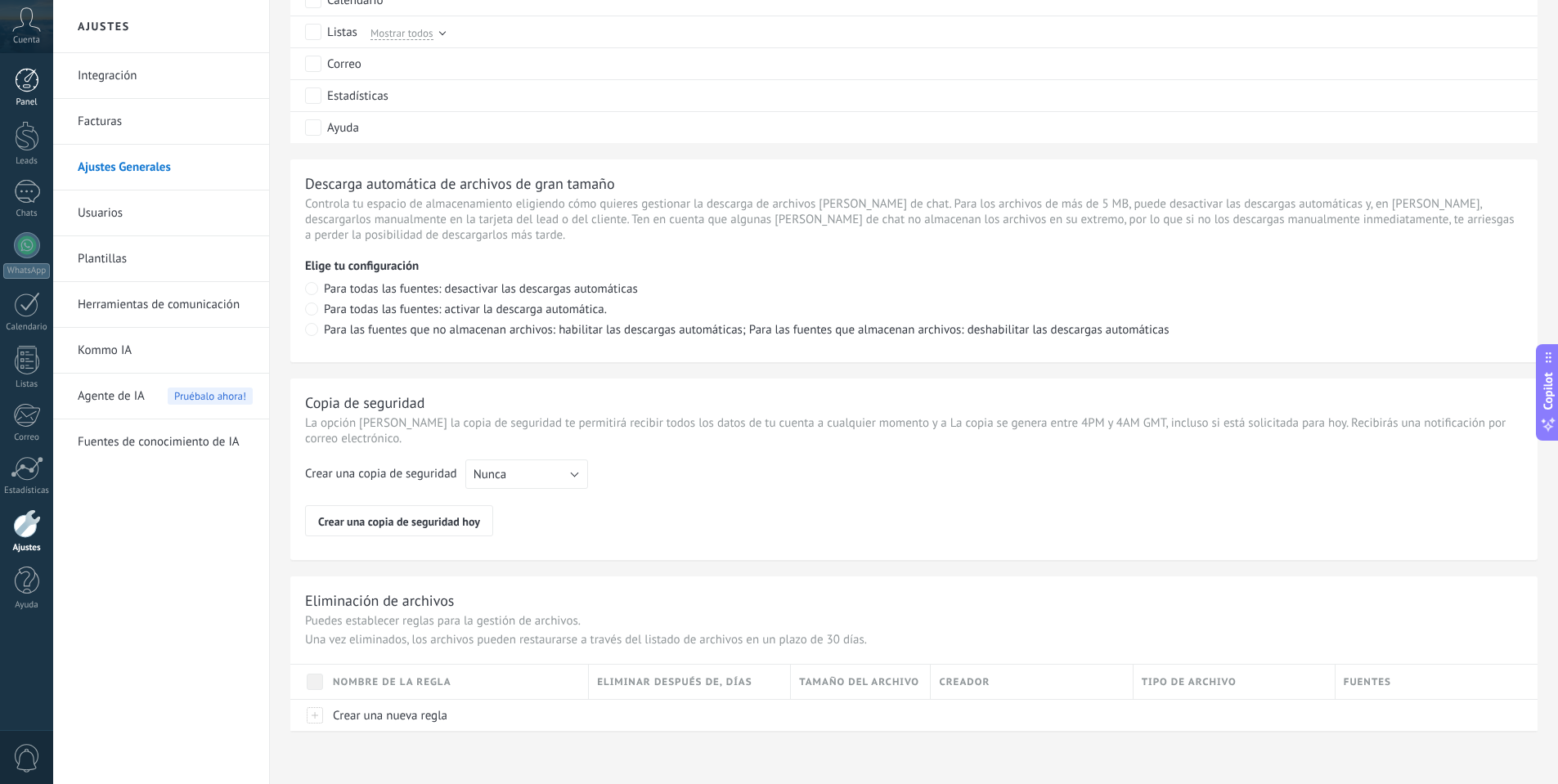
click at [39, 76] on link "Panel" at bounding box center [26, 88] width 53 height 40
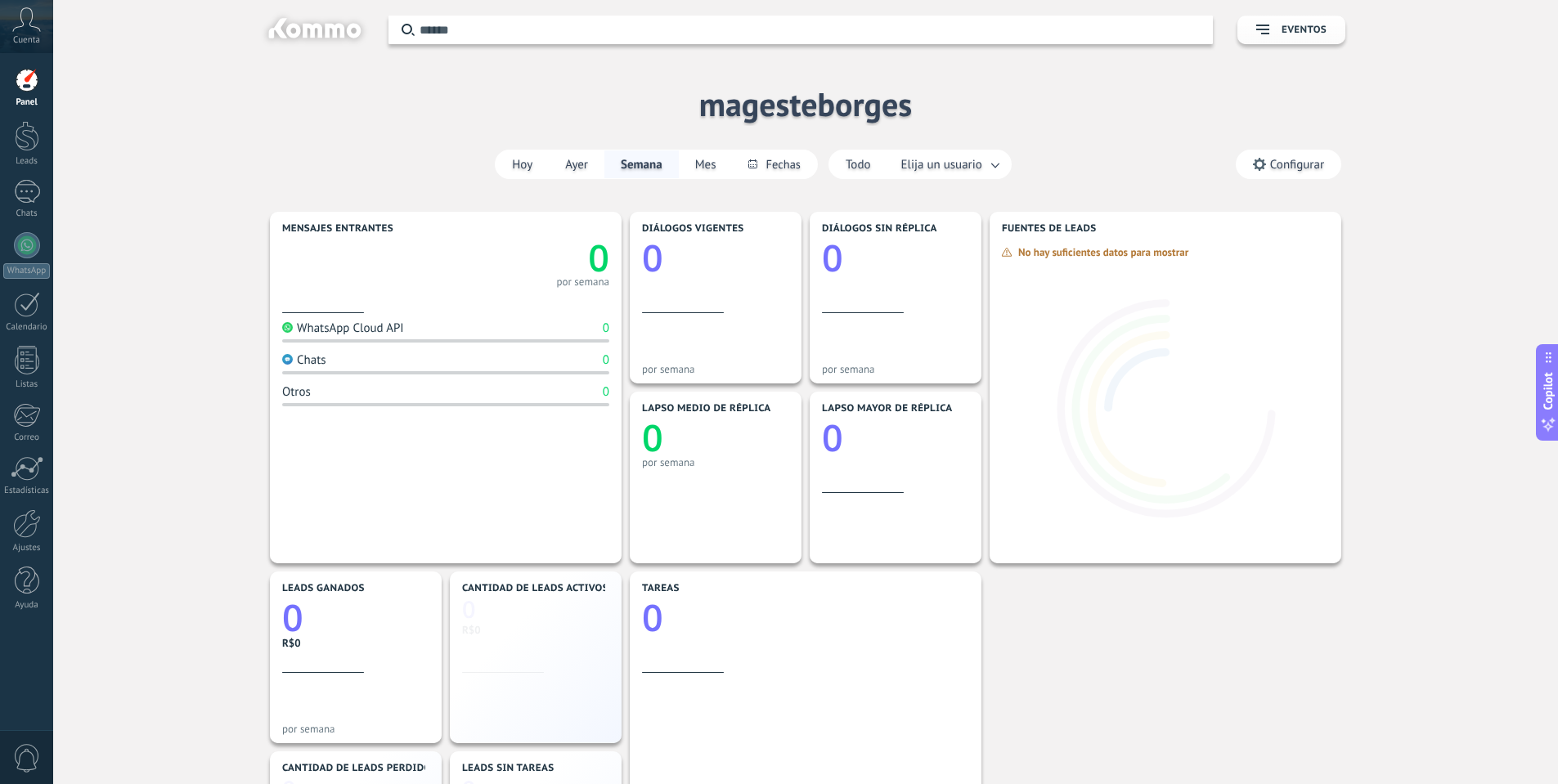
click at [12, 21] on icon at bounding box center [26, 19] width 29 height 25
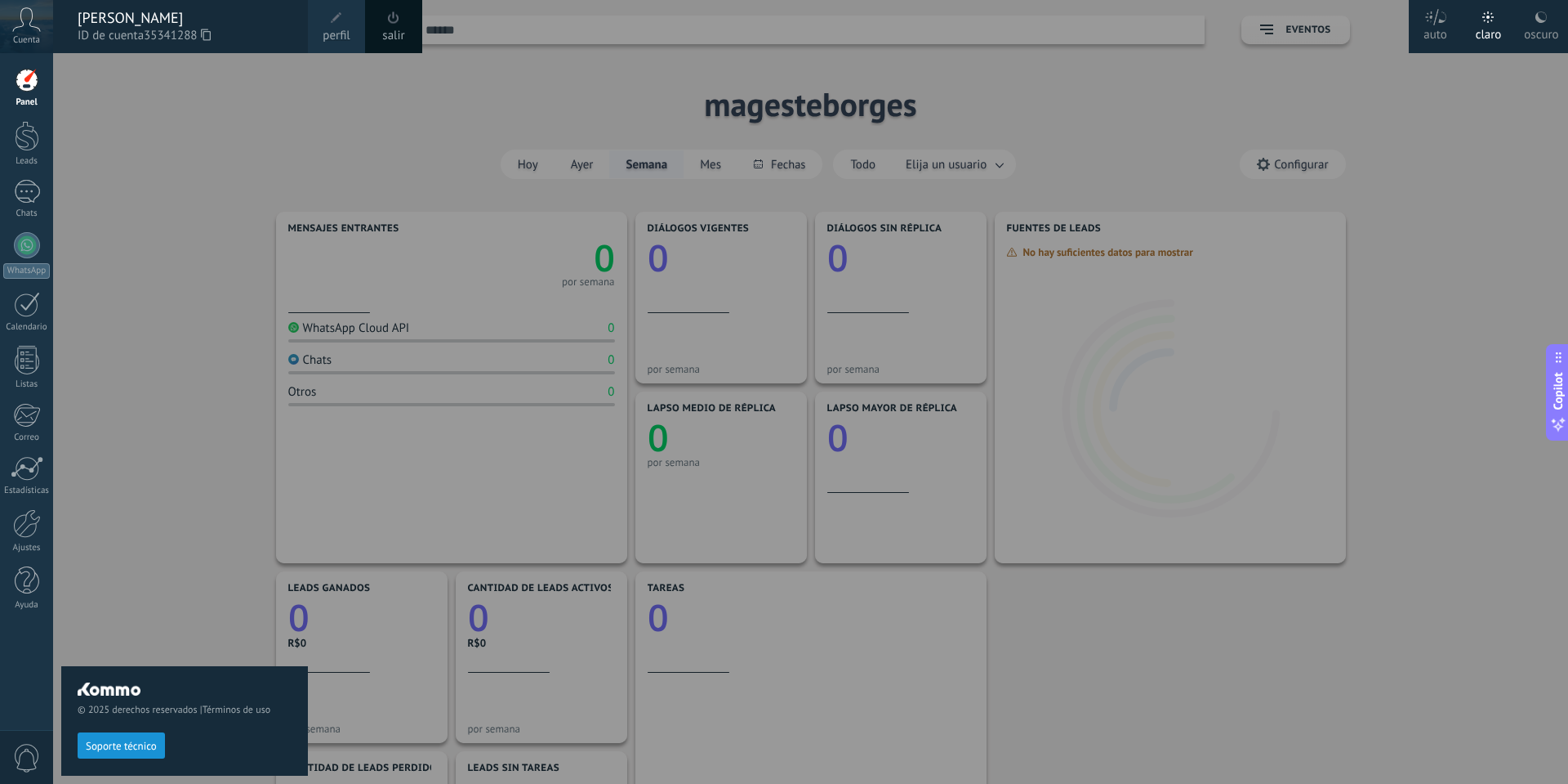
click at [210, 35] on icon at bounding box center [206, 35] width 10 height 12
click at [345, 23] on span at bounding box center [337, 18] width 18 height 18
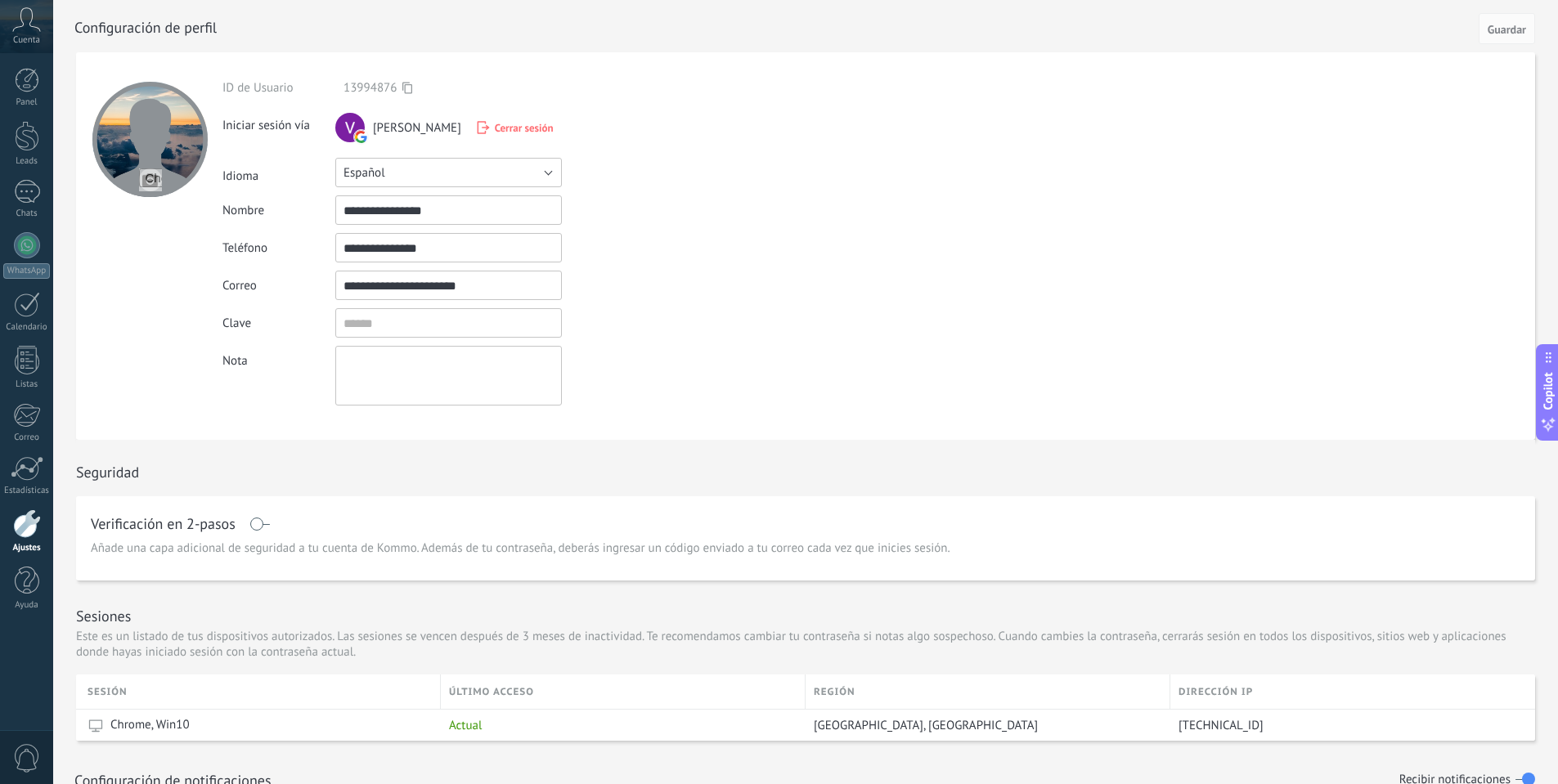
click at [436, 176] on button "Español" at bounding box center [448, 172] width 227 height 29
click at [418, 261] on span "Português" at bounding box center [440, 256] width 231 height 16
click at [1516, 22] on button "Guardar" at bounding box center [1506, 28] width 57 height 31
click at [461, 167] on button "Español" at bounding box center [448, 172] width 227 height 29
click at [437, 255] on span "Português" at bounding box center [440, 256] width 231 height 16
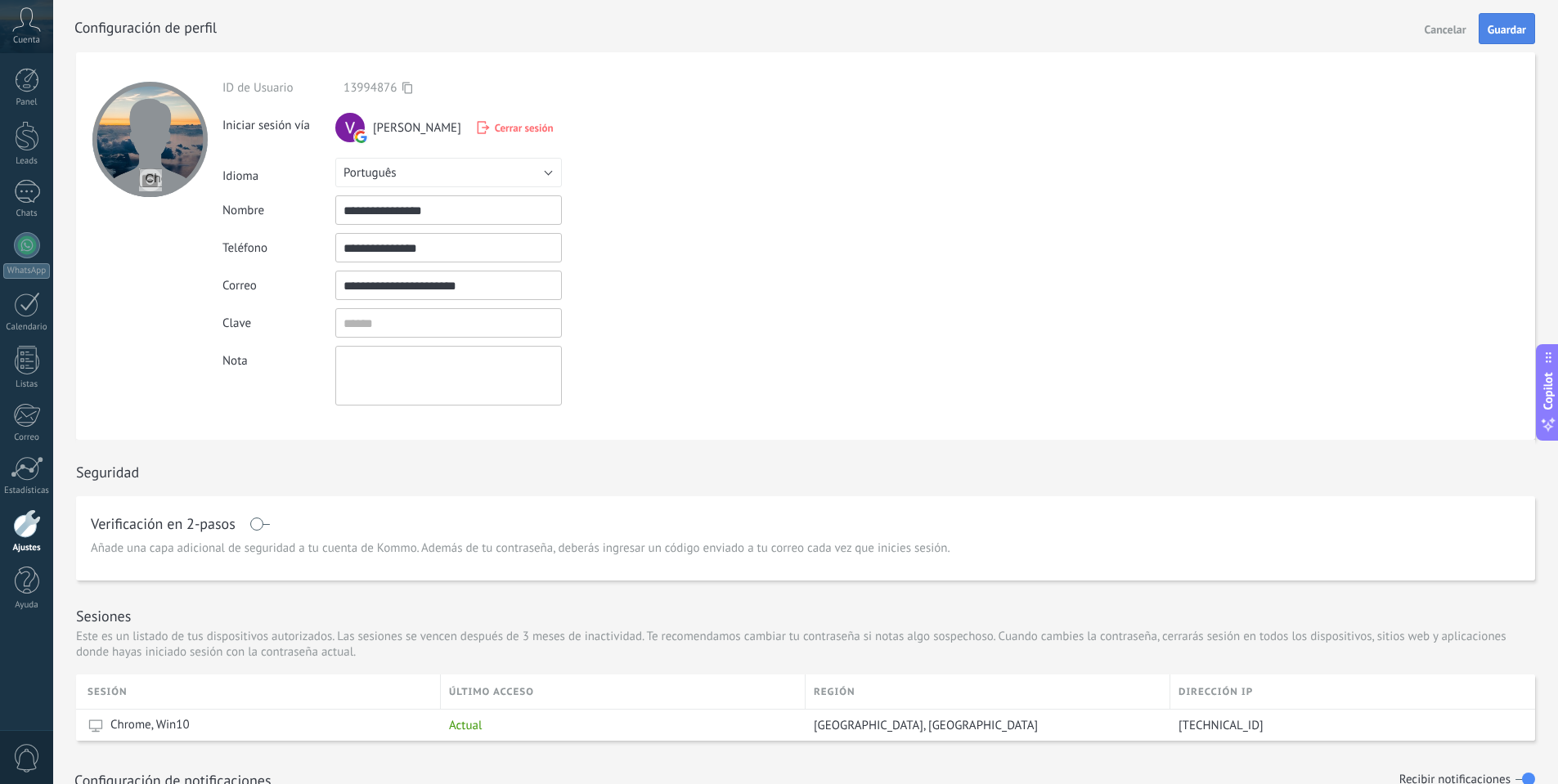
click at [1513, 25] on span "Guardar" at bounding box center [1506, 29] width 39 height 11
click at [30, 37] on span "Conta" at bounding box center [27, 40] width 22 height 11
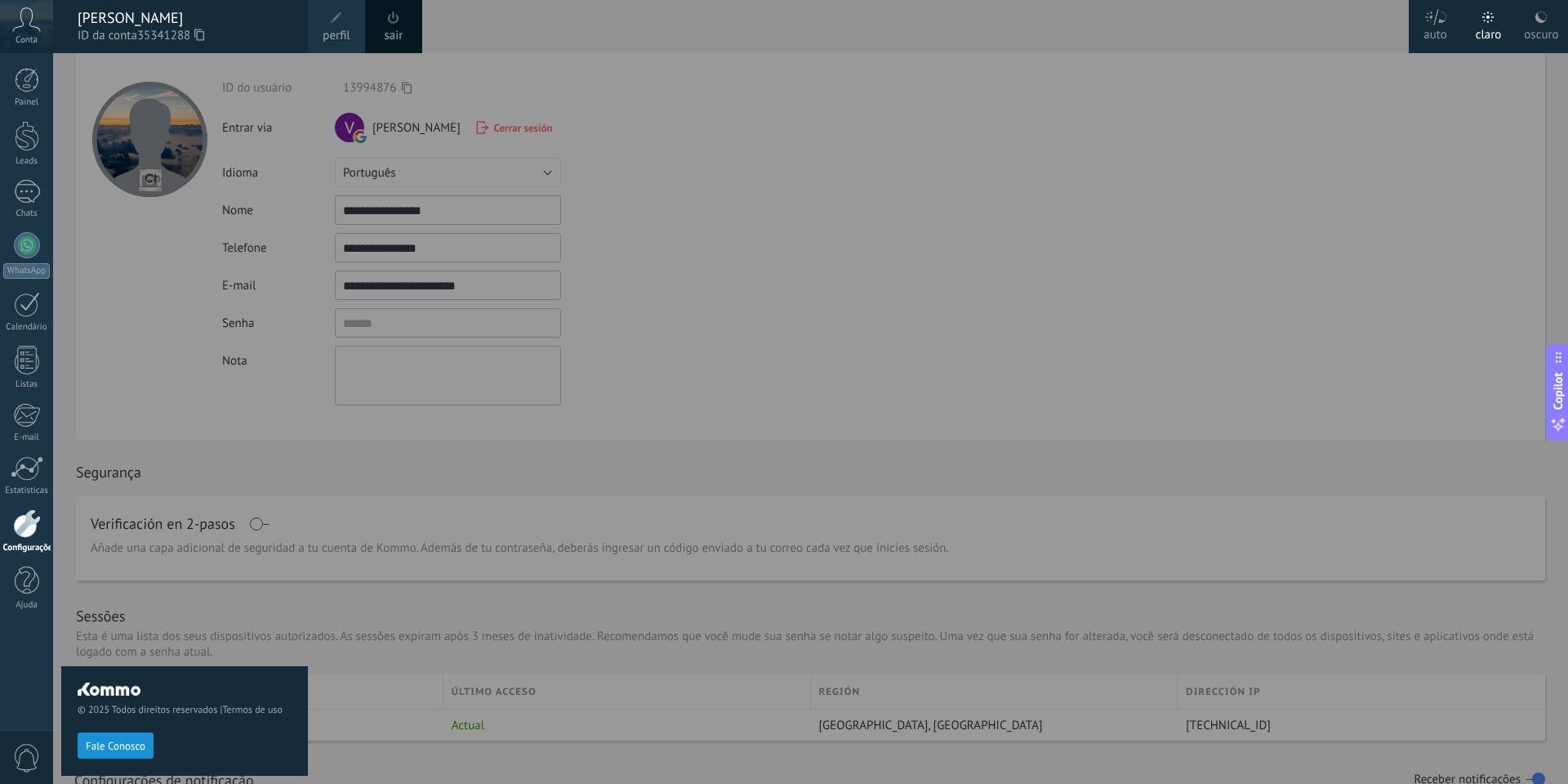
click at [1533, 20] on div "oscuro" at bounding box center [1541, 32] width 34 height 43
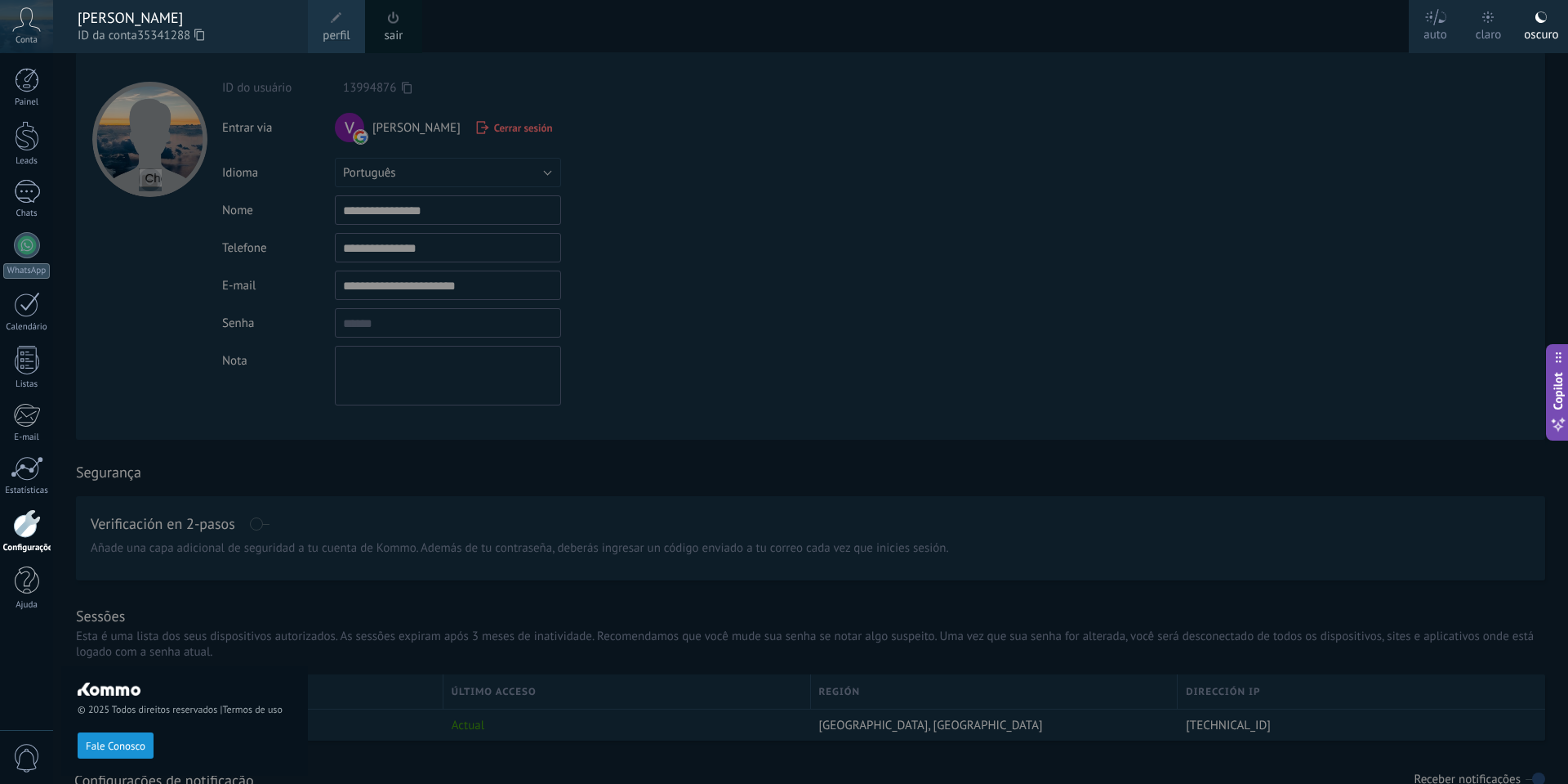
click at [1332, 128] on div at bounding box center [836, 392] width 1568 height 784
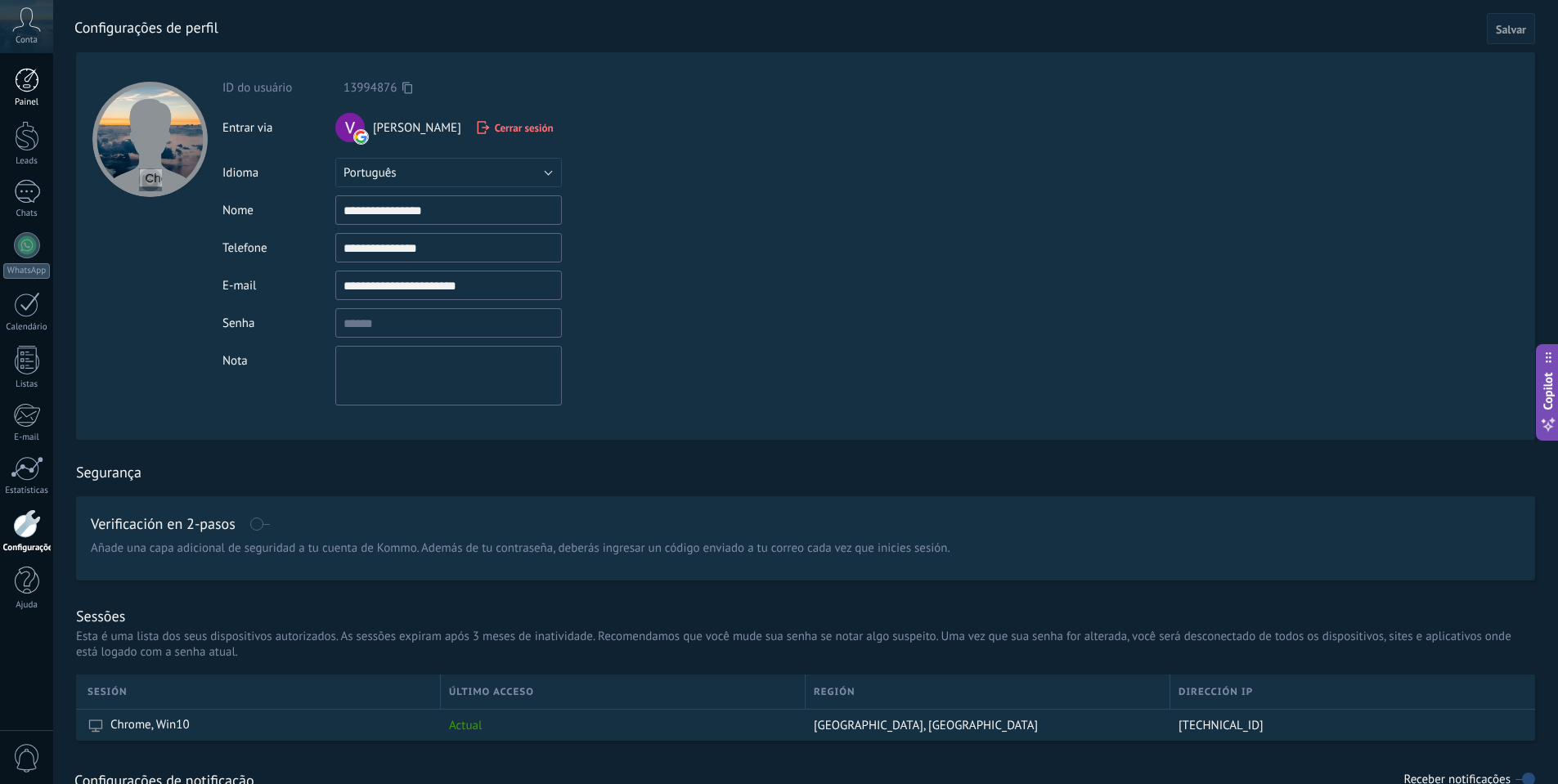
click at [20, 85] on div at bounding box center [27, 80] width 25 height 25
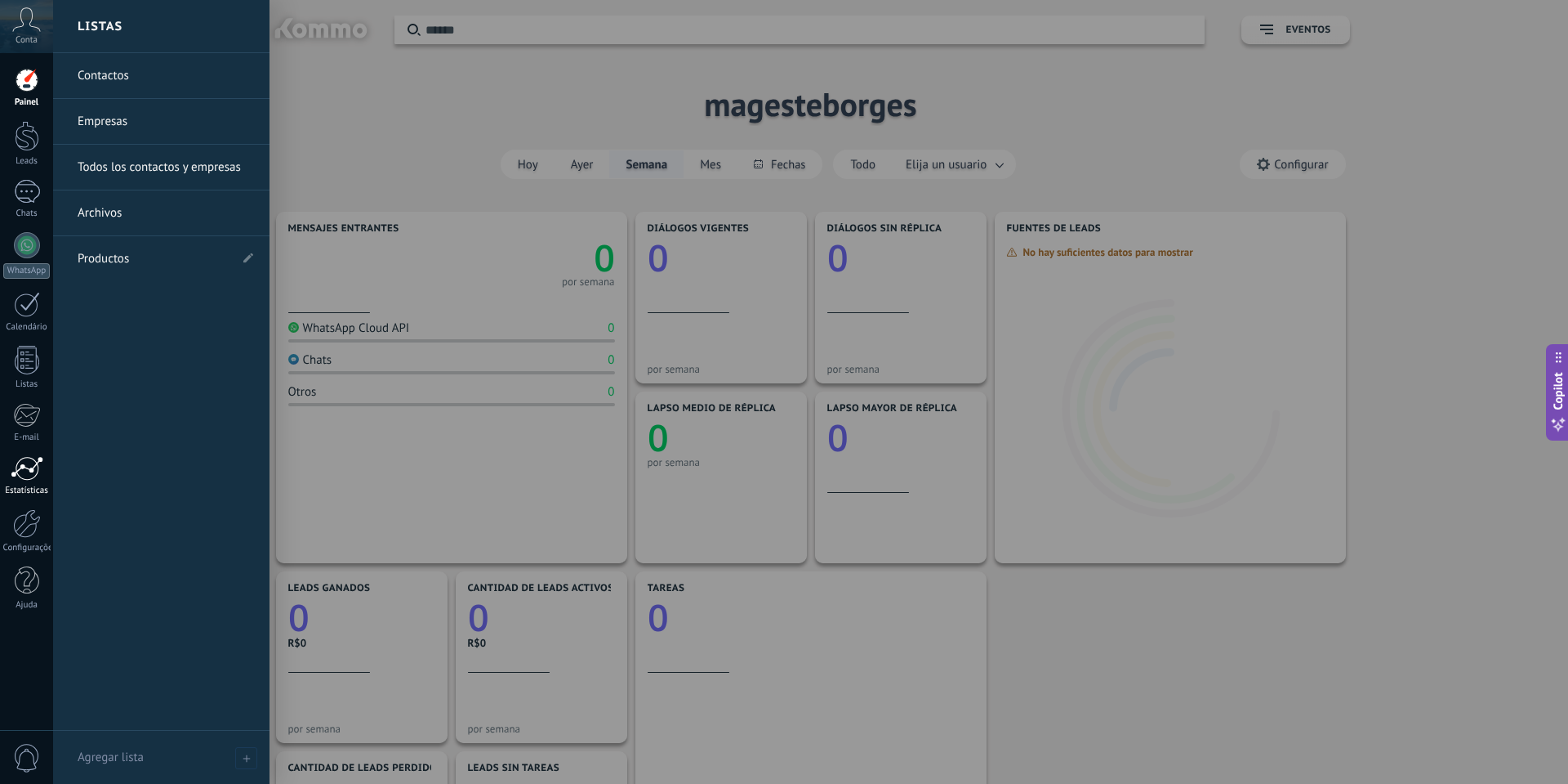
click at [35, 482] on link "Estatísticas" at bounding box center [26, 476] width 53 height 40
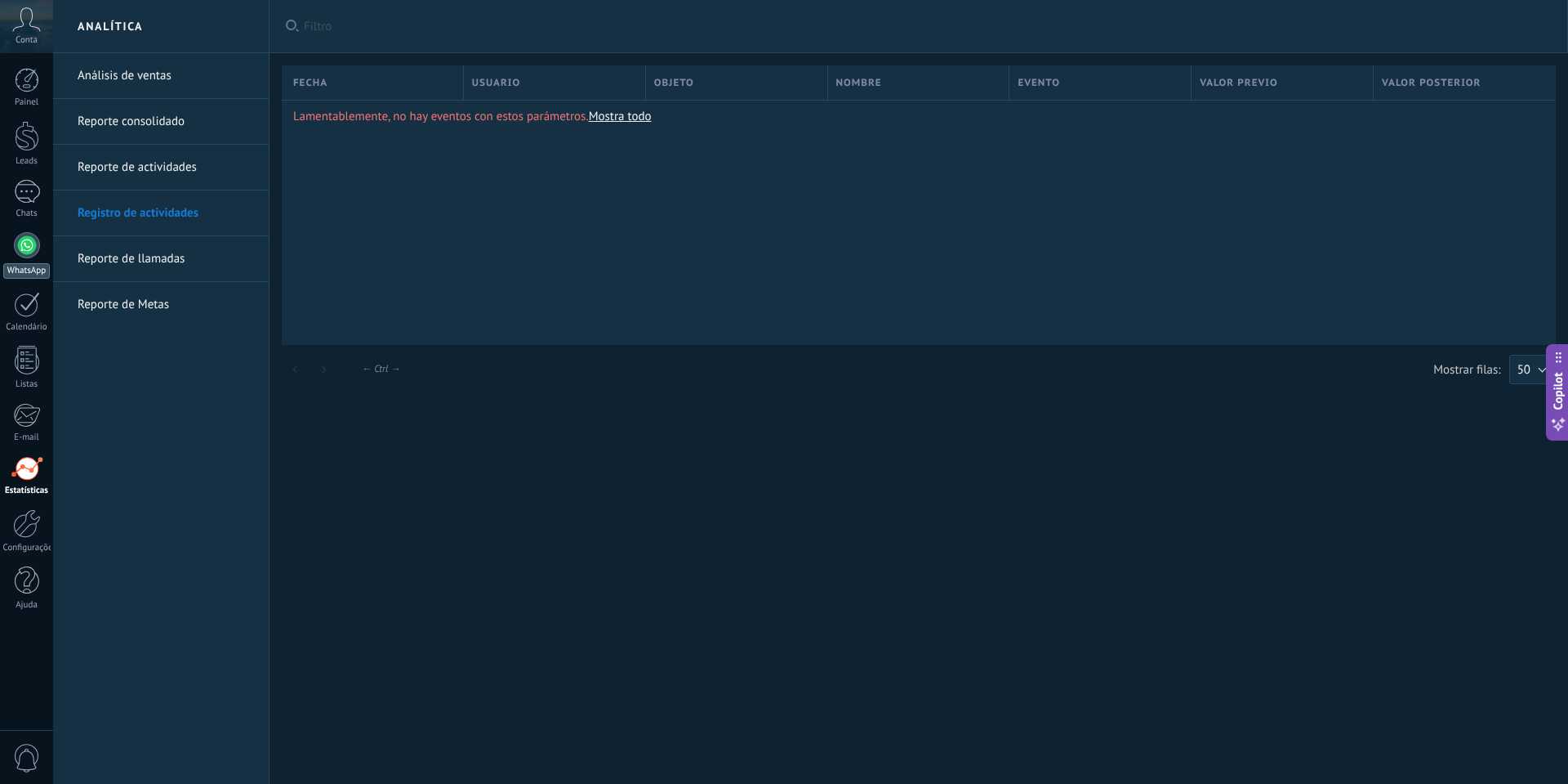
click at [31, 256] on div at bounding box center [27, 245] width 26 height 26
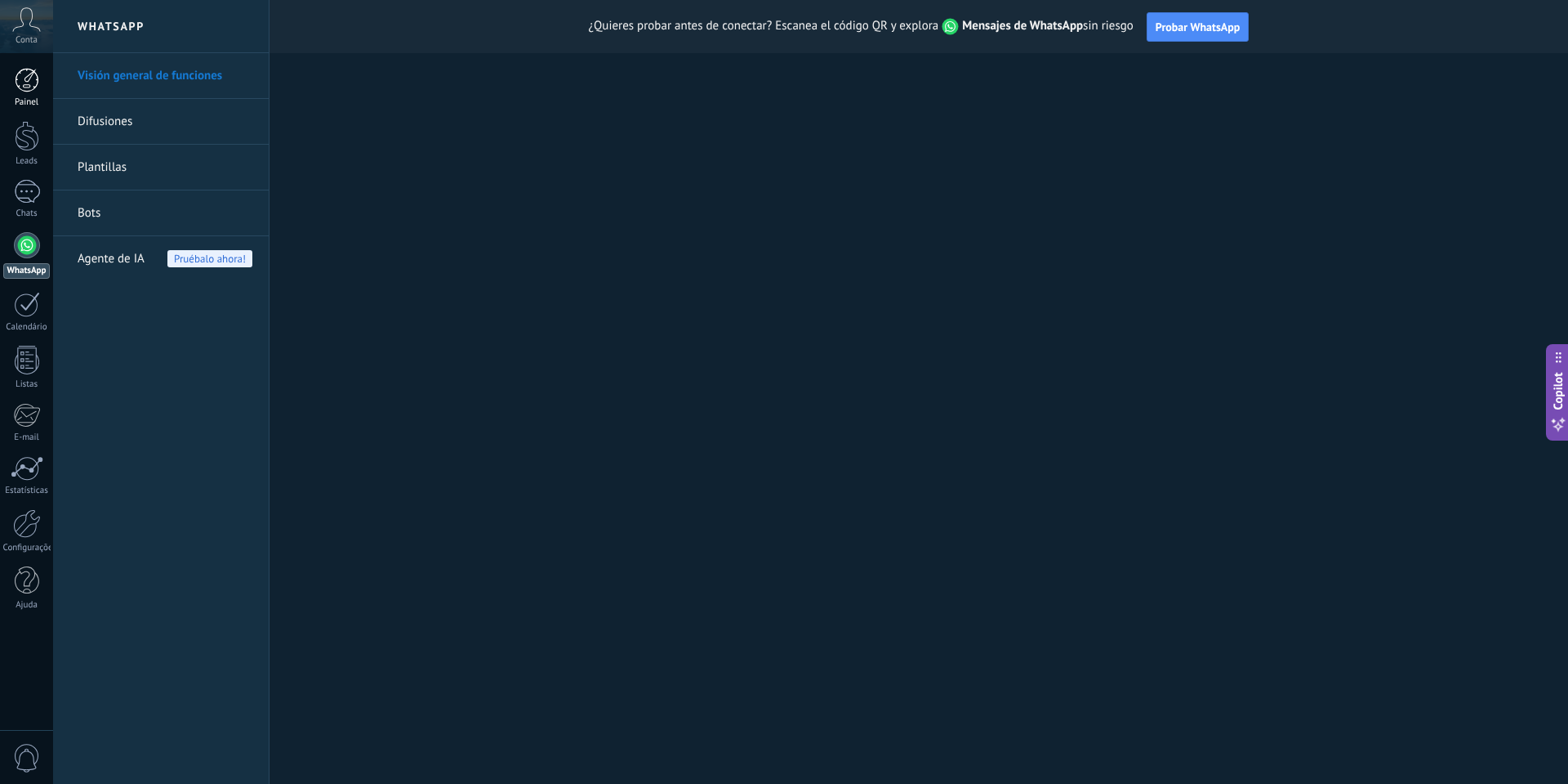
click at [29, 84] on div at bounding box center [27, 80] width 25 height 25
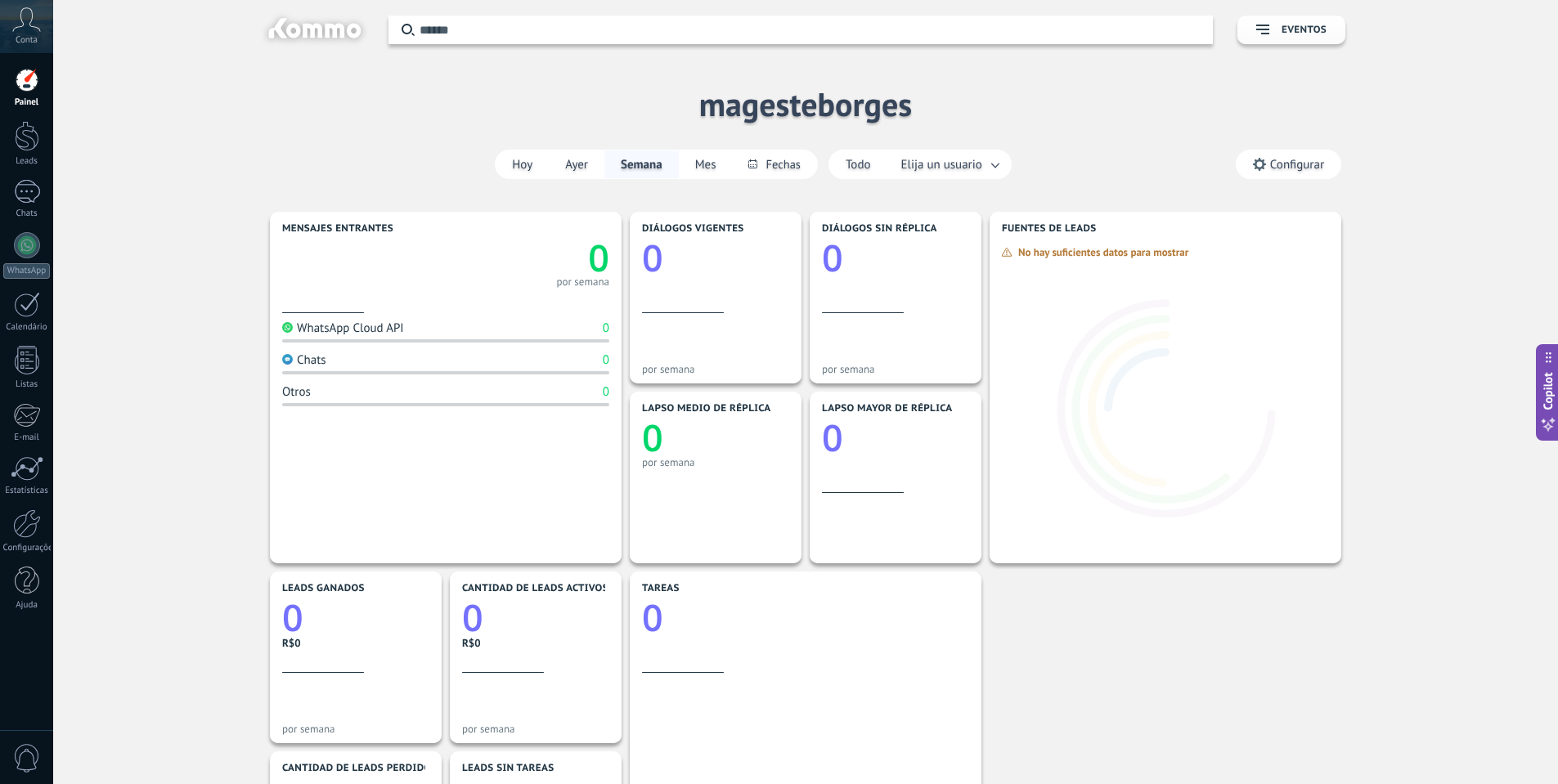
click at [1322, 30] on span "Eventos" at bounding box center [1303, 30] width 45 height 11
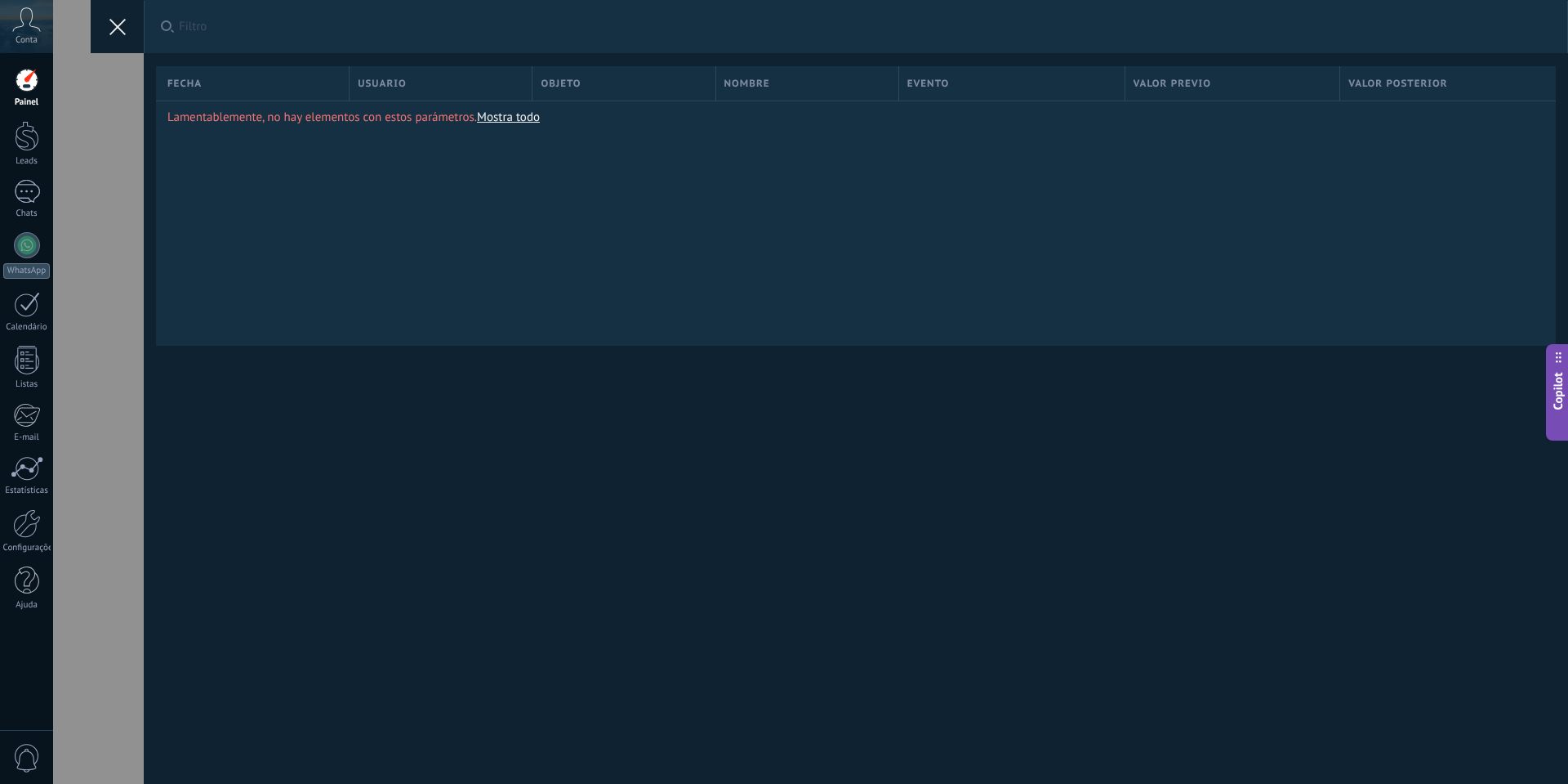
click at [121, 16] on button at bounding box center [117, 26] width 53 height 53
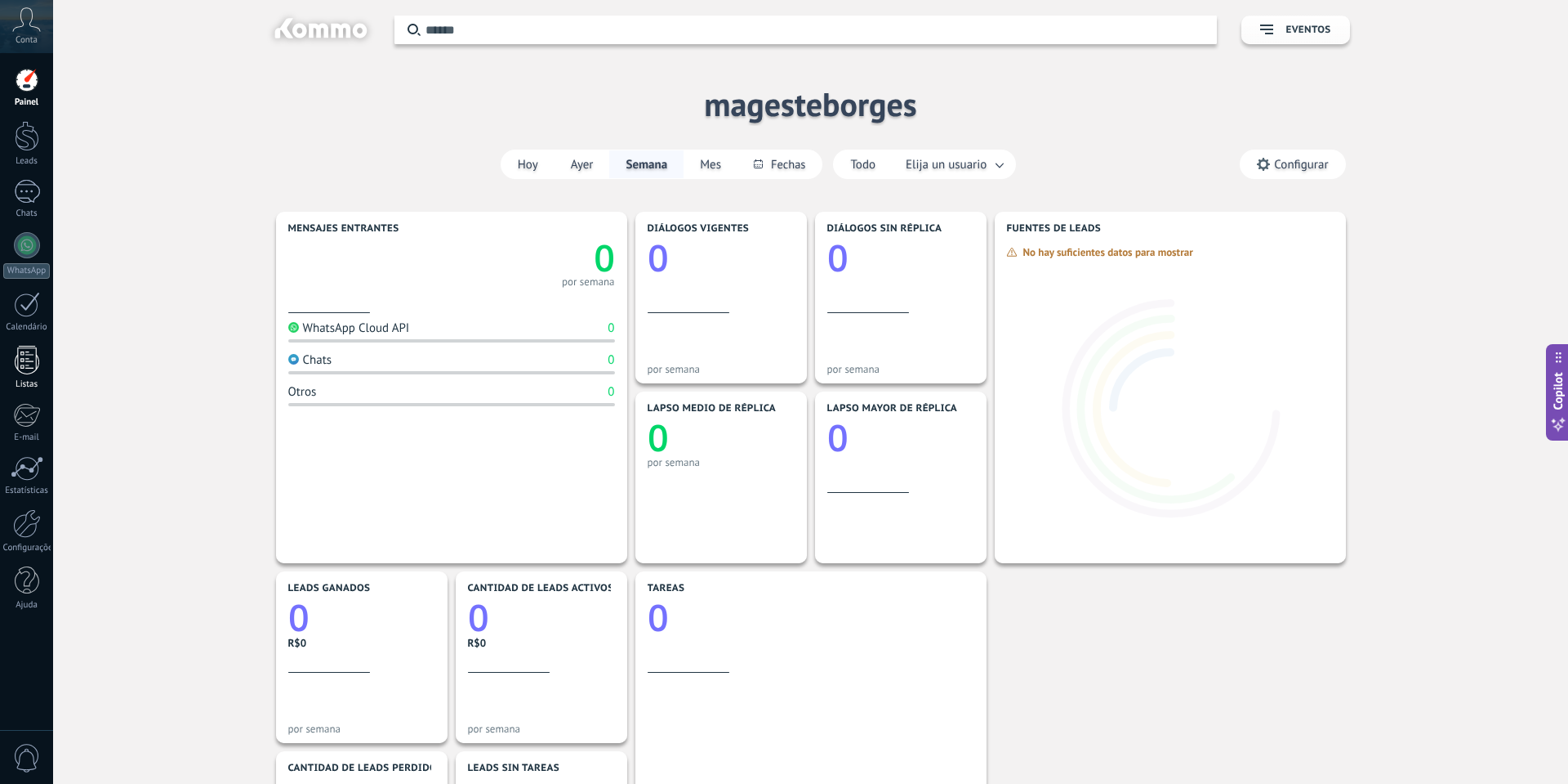
click at [31, 378] on link "Listas" at bounding box center [26, 368] width 53 height 44
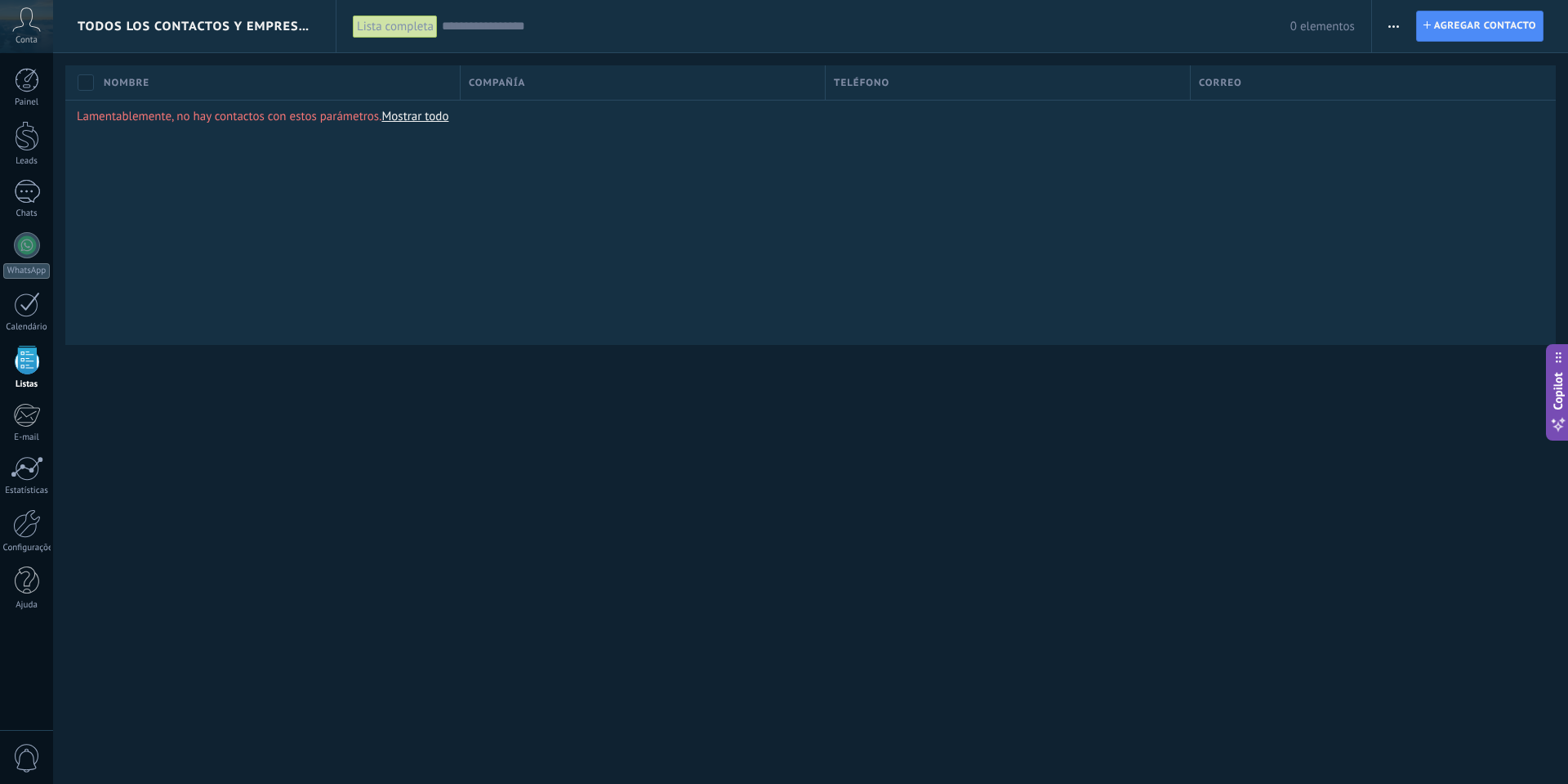
click at [21, 31] on icon at bounding box center [26, 19] width 29 height 25
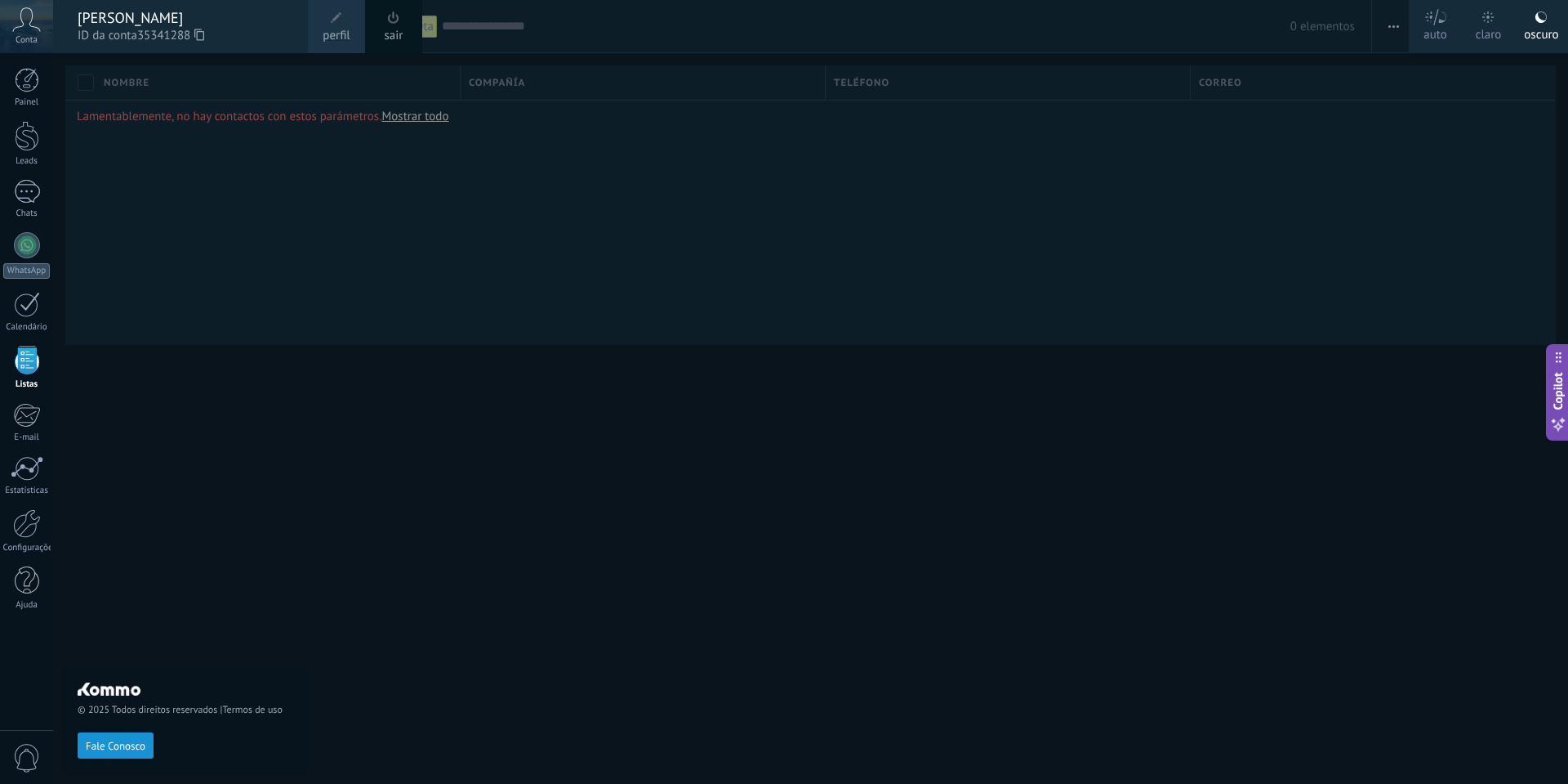
click at [451, 615] on div at bounding box center [836, 392] width 1568 height 784
